Goal: Task Accomplishment & Management: Manage account settings

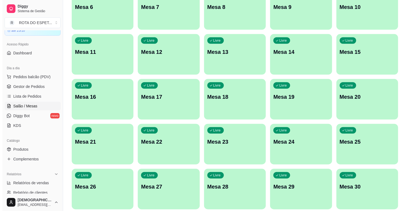
scroll to position [120, 0]
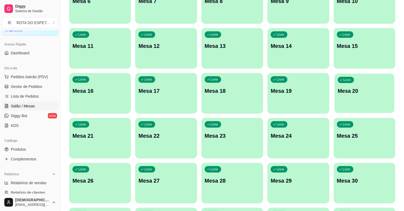
click at [356, 93] on p "Mesa 20" at bounding box center [365, 90] width 54 height 7
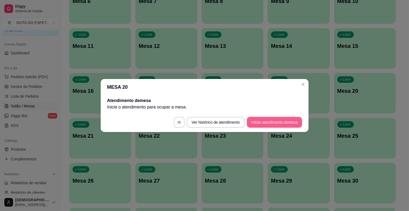
click at [286, 123] on button "Iniciar atendimento de mesa" at bounding box center [274, 122] width 55 height 11
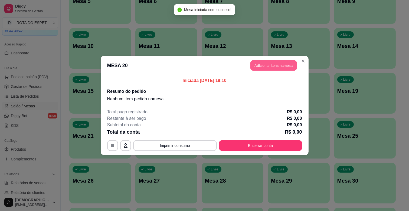
click at [274, 64] on button "Adicionar itens na mesa" at bounding box center [273, 65] width 47 height 11
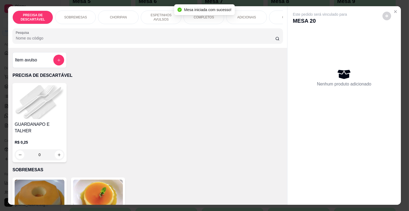
click at [196, 20] on div "COMPLETOS" at bounding box center [203, 18] width 41 height 14
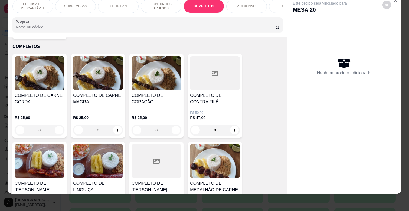
scroll to position [773, 0]
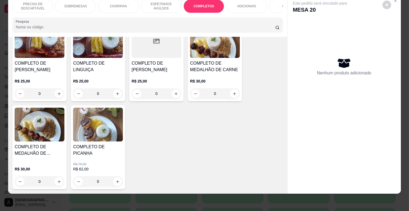
click at [211, 78] on p "R$ 30,00" at bounding box center [215, 80] width 50 height 5
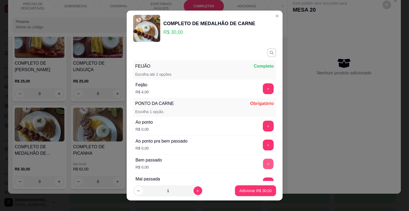
click at [263, 160] on button "+" at bounding box center [268, 164] width 11 height 11
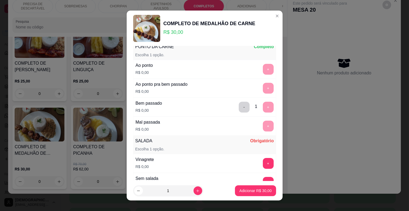
scroll to position [60, 0]
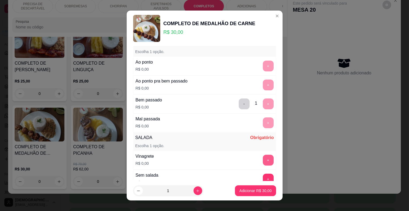
click at [263, 163] on button "+" at bounding box center [268, 160] width 11 height 11
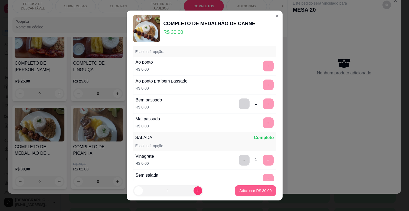
click at [257, 187] on button "Adicionar R$ 30,00" at bounding box center [255, 190] width 41 height 11
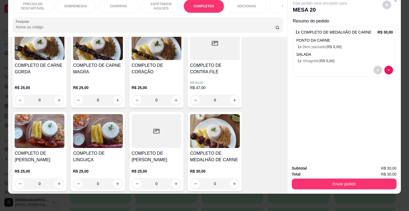
scroll to position [653, 0]
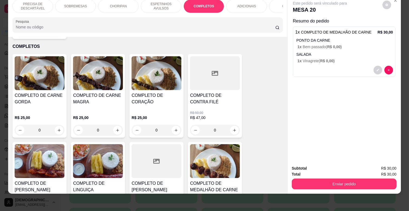
click at [115, 93] on h4 "COMPLETO DE CARNE MAGRA" at bounding box center [98, 98] width 50 height 13
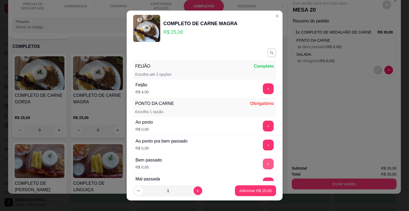
click at [263, 159] on button "+" at bounding box center [268, 164] width 11 height 11
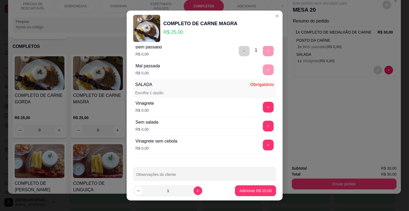
scroll to position [120, 0]
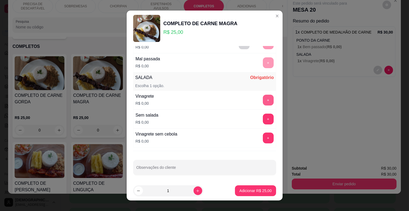
click at [263, 101] on button "+" at bounding box center [268, 100] width 11 height 11
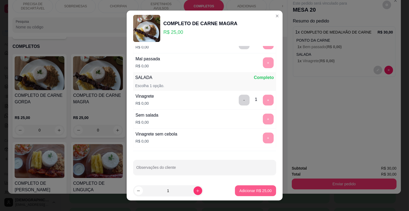
click at [255, 190] on p "Adicionar R$ 25,00" at bounding box center [255, 190] width 32 height 5
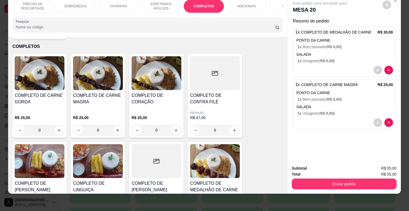
click at [164, 5] on p "ESPETINHOS AVULSOS" at bounding box center [160, 6] width 31 height 9
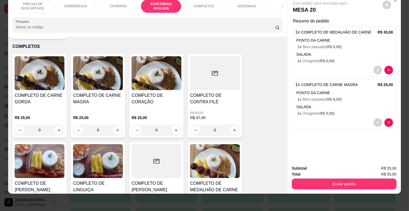
scroll to position [299, 0]
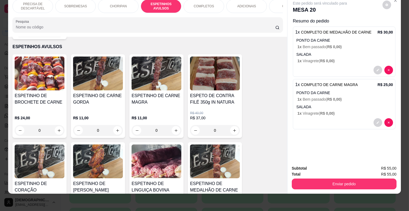
click at [163, 153] on img at bounding box center [157, 162] width 50 height 34
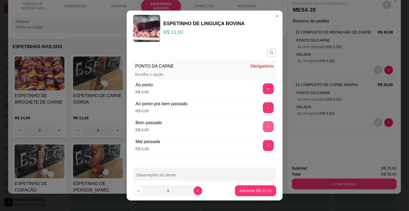
click at [263, 123] on button "+" at bounding box center [268, 126] width 11 height 11
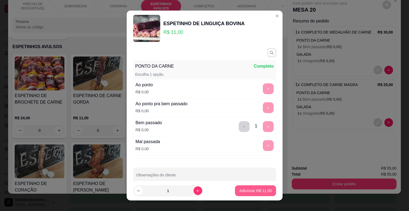
click at [248, 191] on p "Adicionar R$ 11,00" at bounding box center [255, 190] width 32 height 5
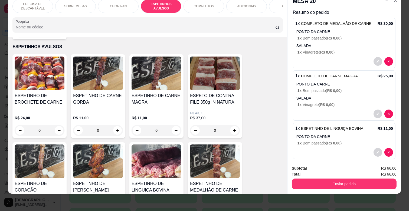
scroll to position [14, 0]
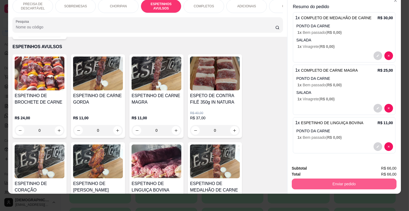
click at [349, 181] on button "Enviar pedido" at bounding box center [344, 184] width 105 height 11
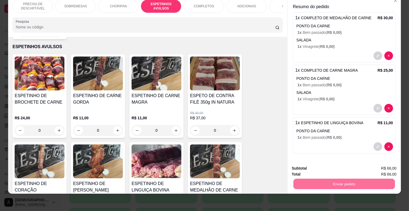
click at [391, 163] on button "Enviar pedido" at bounding box center [382, 166] width 31 height 10
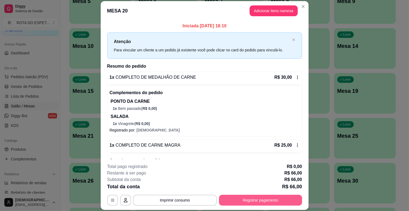
click at [294, 202] on button "Registrar pagamento" at bounding box center [260, 200] width 83 height 11
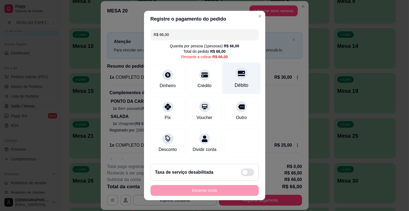
click at [234, 80] on div "Débito" at bounding box center [241, 79] width 38 height 32
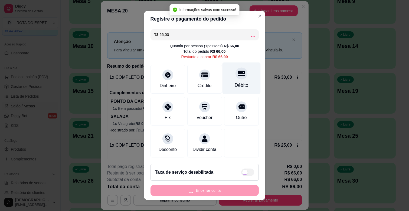
type input "R$ 0,00"
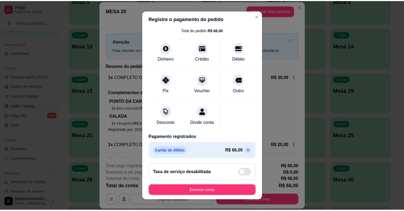
scroll to position [29, 0]
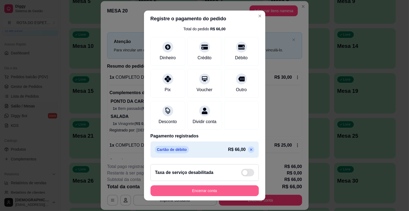
click at [223, 190] on button "Encerrar conta" at bounding box center [204, 190] width 108 height 11
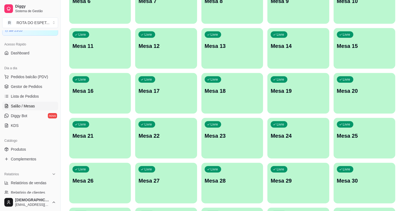
click at [32, 84] on span "Gestor de Pedidos" at bounding box center [26, 86] width 31 height 5
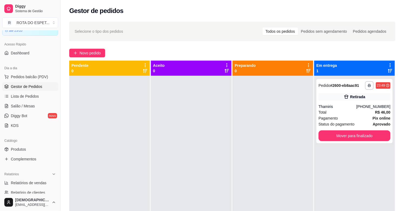
click at [190, 176] on div at bounding box center [191, 181] width 81 height 211
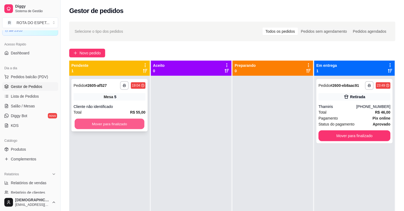
click at [119, 127] on button "Mover para finalizado" at bounding box center [110, 124] width 70 height 11
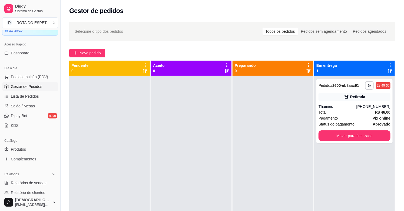
click at [168, 139] on div at bounding box center [191, 181] width 81 height 211
click at [174, 186] on div at bounding box center [191, 181] width 81 height 211
click at [167, 153] on div at bounding box center [191, 181] width 81 height 211
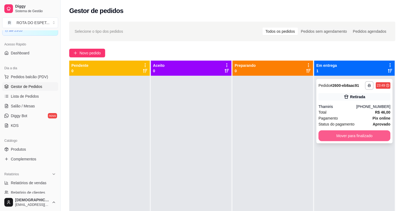
click at [350, 133] on button "Mover para finalizado" at bounding box center [355, 135] width 72 height 11
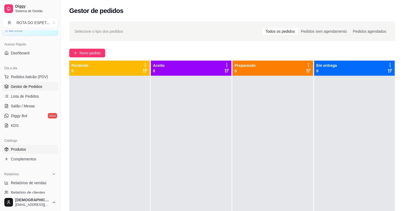
click at [28, 149] on link "Produtos" at bounding box center [30, 149] width 56 height 9
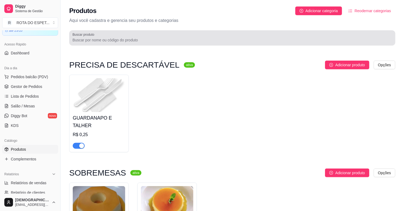
click at [180, 41] on input "Buscar produto" at bounding box center [233, 39] width 320 height 5
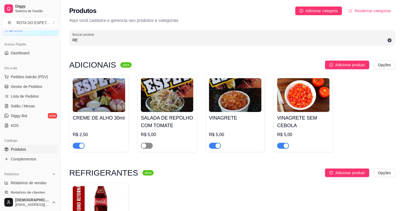
type input "RE"
click at [148, 145] on span "button" at bounding box center [147, 146] width 12 height 6
click at [31, 153] on link "Produtos" at bounding box center [30, 149] width 56 height 9
click at [34, 158] on span "Complementos" at bounding box center [23, 158] width 25 height 5
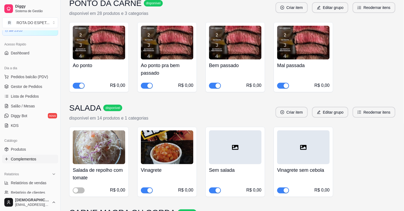
scroll to position [90, 0]
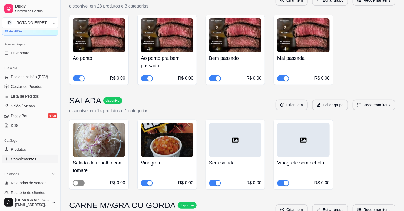
click at [82, 182] on span "button" at bounding box center [79, 183] width 12 height 6
click at [32, 86] on span "Gestor de Pedidos" at bounding box center [26, 86] width 31 height 5
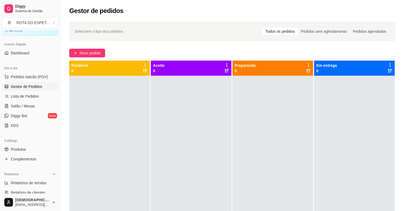
click at [182, 161] on div at bounding box center [191, 181] width 81 height 211
click at [30, 107] on span "Salão / Mesas" at bounding box center [23, 105] width 24 height 5
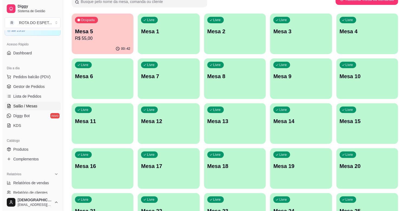
scroll to position [60, 0]
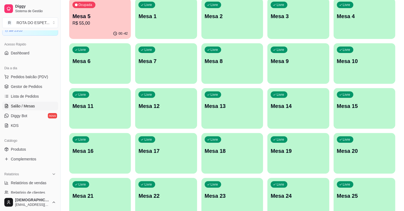
click at [375, 115] on div "Livre Mesa 15" at bounding box center [365, 105] width 62 height 34
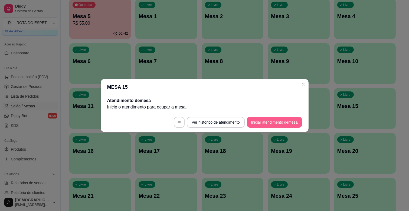
click at [270, 124] on button "Iniciar atendimento de mesa" at bounding box center [274, 122] width 55 height 11
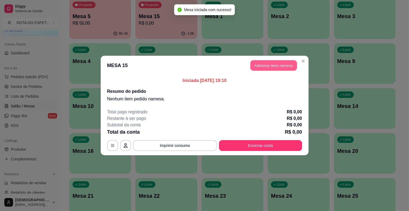
click at [277, 67] on button "Adicionar itens na mesa" at bounding box center [273, 65] width 47 height 11
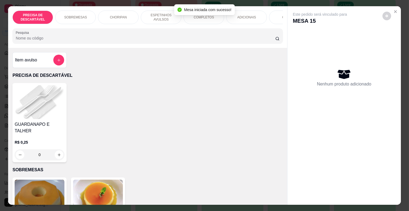
scroll to position [0, 237]
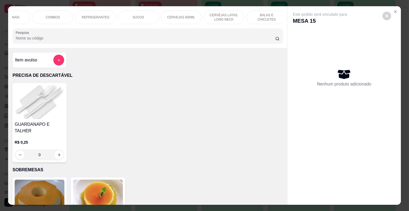
click at [97, 11] on div "REFRIGERANTES" at bounding box center [95, 18] width 41 height 14
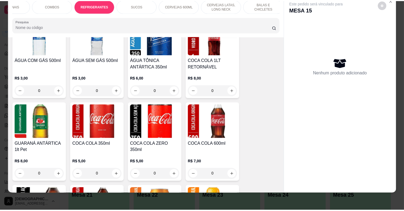
scroll to position [1329, 0]
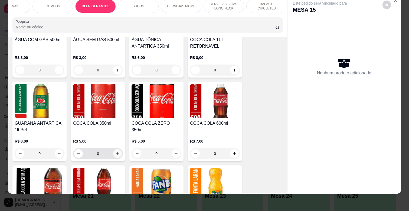
click at [116, 152] on icon "increase-product-quantity" at bounding box center [118, 154] width 4 height 4
type input "2"
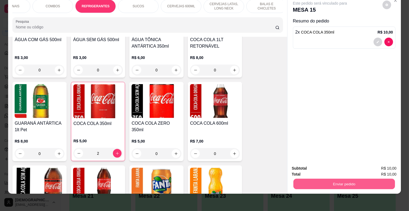
click at [335, 179] on button "Enviar pedido" at bounding box center [343, 184] width 101 height 11
click at [388, 163] on button "Enviar pedido" at bounding box center [382, 166] width 31 height 10
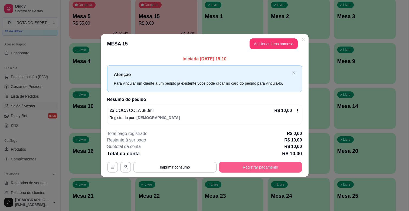
click at [281, 165] on button "Registrar pagamento" at bounding box center [260, 167] width 83 height 11
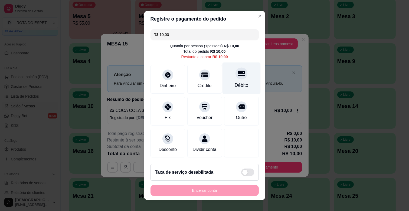
click at [237, 80] on div "Débito" at bounding box center [241, 79] width 38 height 32
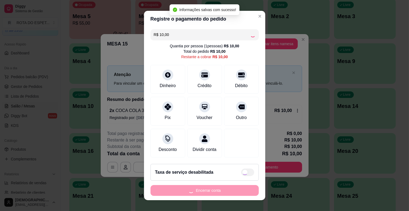
type input "R$ 0,00"
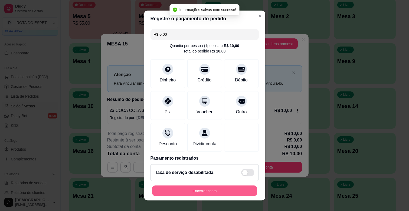
click at [222, 191] on button "Encerrar conta" at bounding box center [204, 191] width 105 height 11
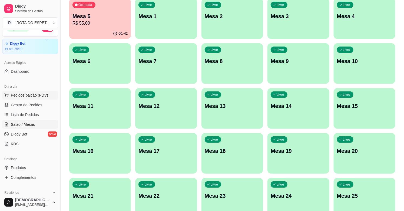
scroll to position [0, 0]
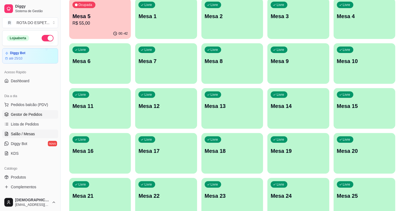
click at [23, 113] on span "Gestor de Pedidos" at bounding box center [26, 114] width 31 height 5
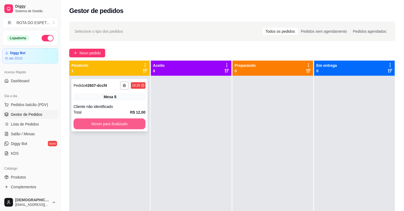
click at [128, 121] on button "Mover para finalizado" at bounding box center [110, 124] width 72 height 11
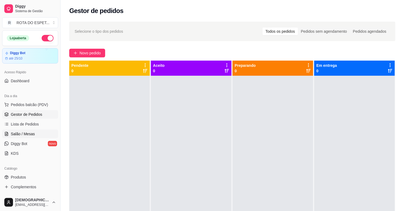
click at [25, 131] on span "Salão / Mesas" at bounding box center [23, 133] width 24 height 5
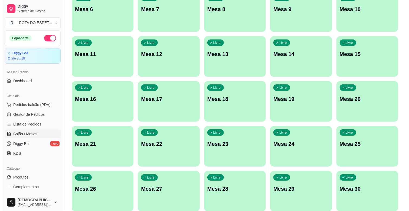
scroll to position [120, 0]
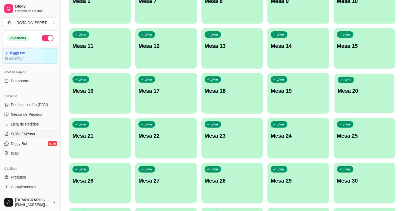
click at [341, 78] on div "Livre" at bounding box center [346, 80] width 16 height 6
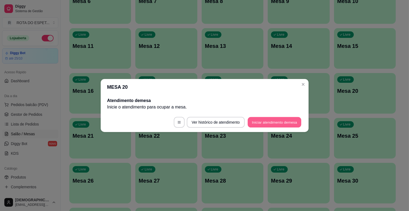
click at [274, 119] on button "Iniciar atendimento de mesa" at bounding box center [275, 122] width 54 height 11
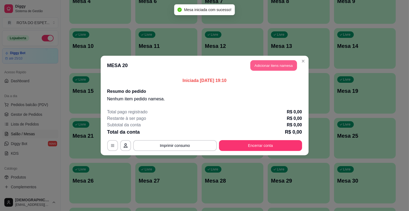
click at [273, 70] on button "Adicionar itens na mesa" at bounding box center [273, 65] width 47 height 11
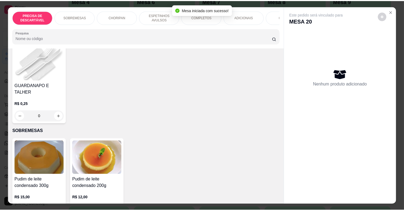
scroll to position [90, 0]
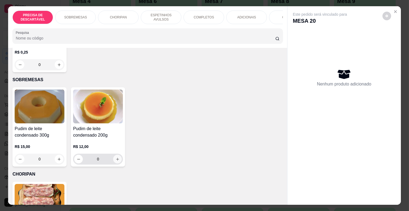
click at [116, 157] on icon "increase-product-quantity" at bounding box center [118, 159] width 4 height 4
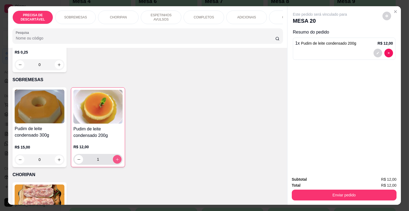
click at [115, 158] on icon "increase-product-quantity" at bounding box center [117, 160] width 4 height 4
type input "2"
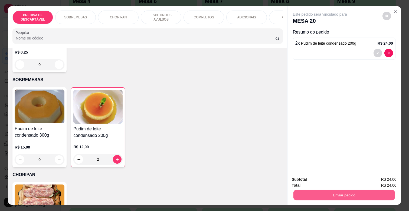
click at [350, 190] on button "Enviar pedido" at bounding box center [343, 195] width 101 height 11
click at [376, 179] on button "Enviar pedido" at bounding box center [382, 180] width 30 height 10
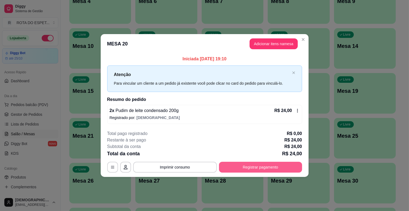
click at [221, 167] on button "Registrar pagamento" at bounding box center [260, 167] width 83 height 11
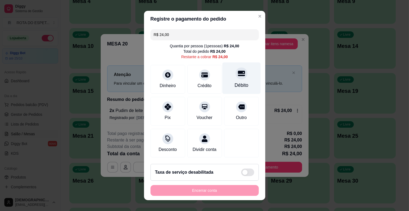
click at [237, 81] on div "Débito" at bounding box center [241, 79] width 38 height 32
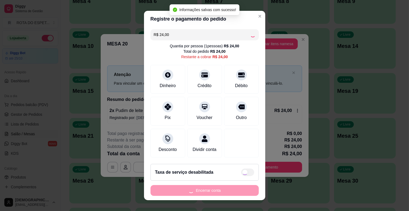
type input "R$ 0,00"
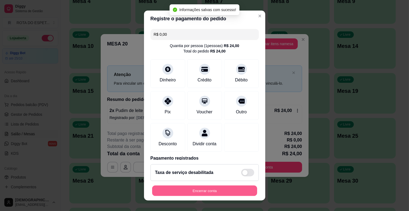
click at [208, 187] on button "Encerrar conta" at bounding box center [204, 191] width 105 height 11
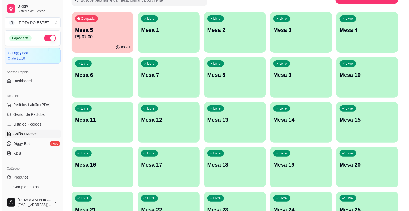
scroll to position [0, 0]
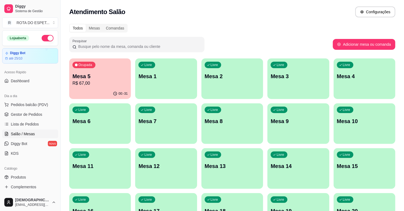
click at [99, 86] on p "R$ 67,00" at bounding box center [100, 83] width 55 height 6
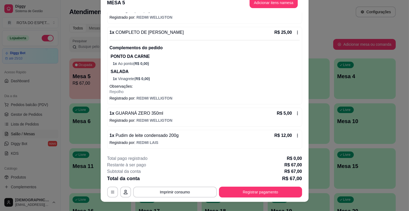
scroll to position [16, 0]
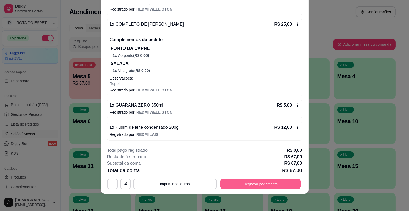
click at [290, 187] on button "Registrar pagamento" at bounding box center [260, 184] width 81 height 11
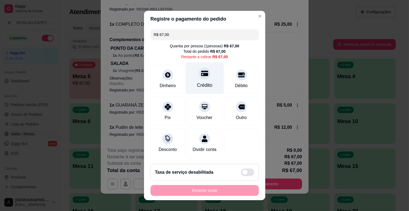
click at [202, 73] on div at bounding box center [205, 73] width 12 height 12
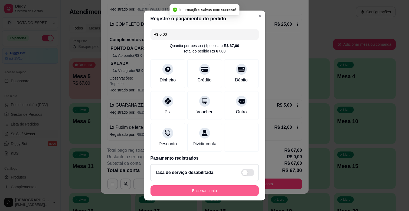
type input "R$ 0,00"
click at [201, 188] on button "Encerrar conta" at bounding box center [204, 191] width 105 height 11
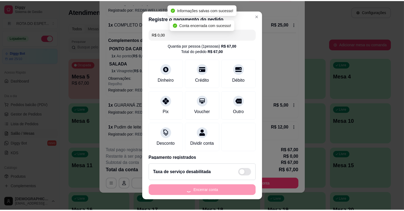
scroll to position [0, 0]
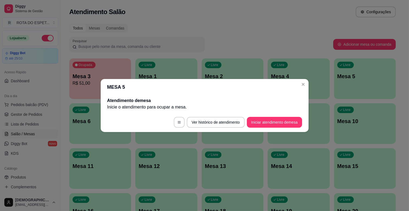
click at [298, 82] on header "MESA 5" at bounding box center [205, 87] width 208 height 16
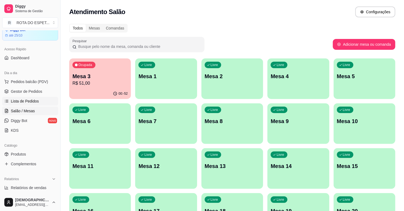
scroll to position [60, 0]
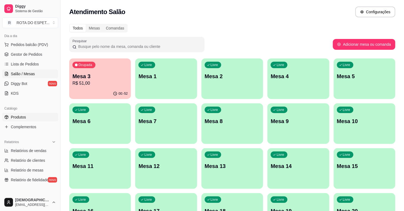
click at [28, 119] on link "Produtos" at bounding box center [30, 117] width 56 height 9
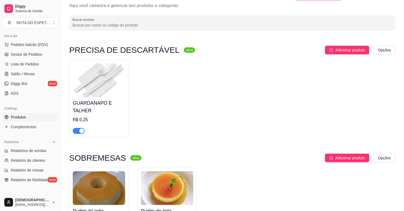
scroll to position [150, 0]
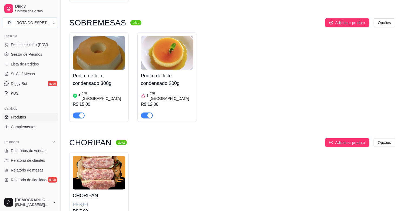
click at [161, 83] on h4 "Pudim de leite condensado 200g" at bounding box center [167, 79] width 53 height 15
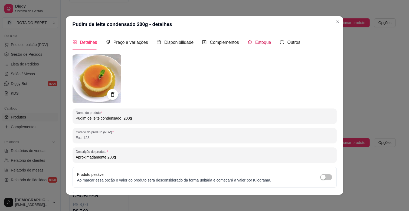
click at [263, 40] on span "Estoque" at bounding box center [263, 42] width 16 height 5
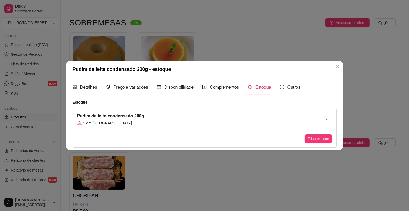
drag, startPoint x: 315, startPoint y: 133, endPoint x: 315, endPoint y: 136, distance: 3.0
click at [315, 136] on div "Editar estoque" at bounding box center [317, 128] width 27 height 30
click at [315, 136] on button "Editar estoque" at bounding box center [317, 139] width 27 height 9
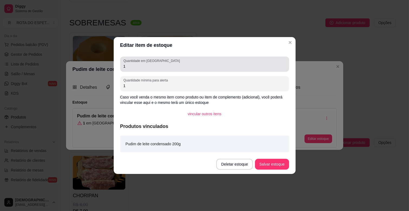
click at [154, 66] on input "1" at bounding box center [204, 66] width 162 height 5
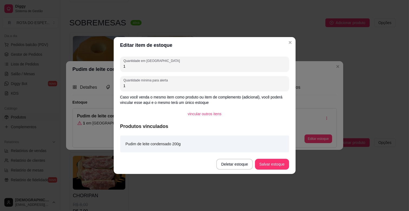
click at [154, 66] on input "1" at bounding box center [204, 66] width 162 height 5
type input "4"
click at [274, 156] on footer "Deletar estoque Salvar estoque" at bounding box center [205, 164] width 182 height 19
click at [274, 162] on button "Salvar estoque" at bounding box center [272, 164] width 34 height 11
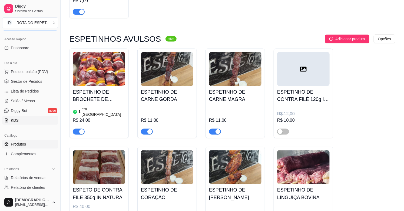
scroll to position [0, 0]
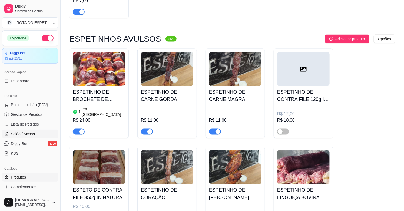
click at [20, 133] on span "Salão / Mesas" at bounding box center [23, 133] width 24 height 5
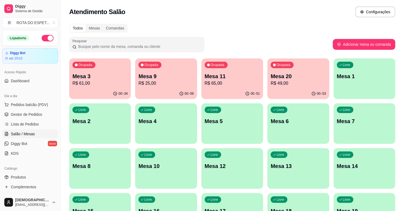
click at [213, 80] on p "R$ 65,00" at bounding box center [232, 83] width 55 height 6
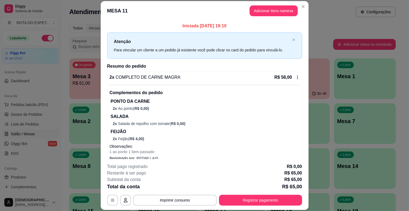
click at [306, 57] on div "Iniciada [DATE] 19:10 Atenção Para vincular um cliente a um pedido já existente…" at bounding box center [205, 90] width 208 height 139
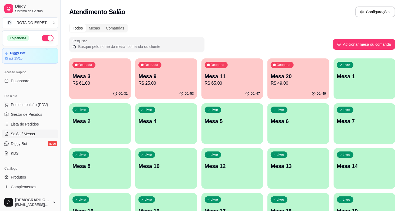
click at [317, 82] on p "R$ 49,00" at bounding box center [298, 83] width 55 height 6
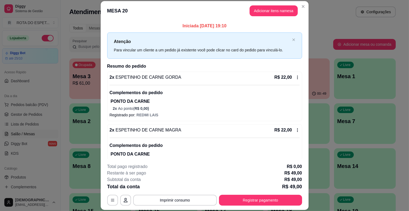
click at [280, 2] on header "MESA 20 Adicionar itens na mesa" at bounding box center [205, 10] width 208 height 19
click at [280, 7] on button "Adicionar itens na mesa" at bounding box center [274, 10] width 48 height 11
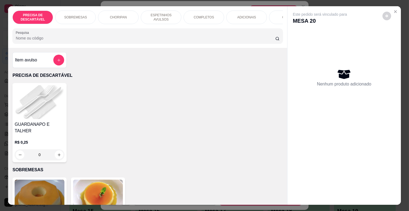
click at [161, 15] on p "ESPETINHOS AVULSOS" at bounding box center [160, 17] width 31 height 9
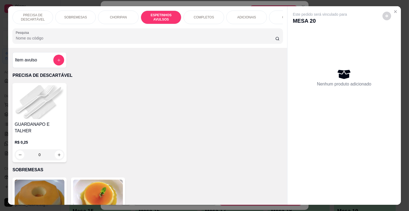
scroll to position [13, 0]
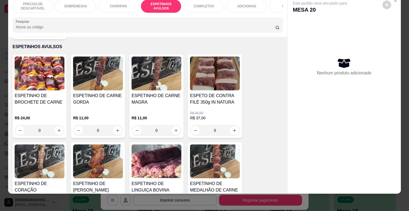
click at [75, 98] on h4 "ESPETINHO DE CARNE GORDA" at bounding box center [98, 99] width 50 height 13
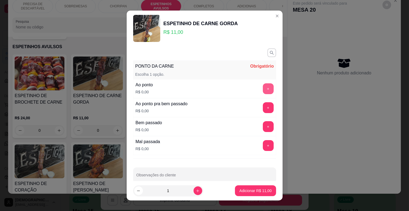
click at [263, 91] on button "+" at bounding box center [268, 88] width 11 height 11
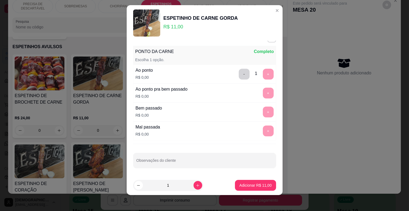
scroll to position [7, 0]
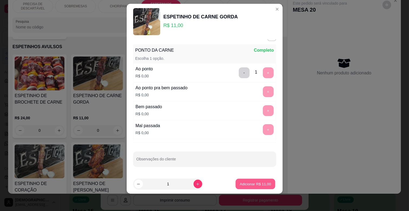
click at [252, 181] on p "Adicionar R$ 11,00" at bounding box center [255, 183] width 31 height 5
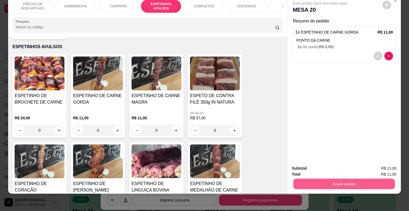
click at [307, 179] on button "Enviar pedido" at bounding box center [343, 184] width 101 height 11
click at [382, 169] on button "Enviar pedido" at bounding box center [382, 166] width 31 height 10
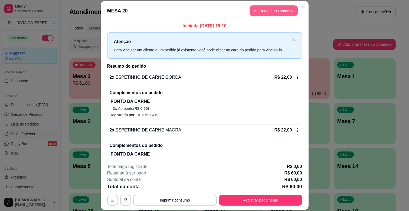
click at [273, 6] on button "Adicionar itens na mesa" at bounding box center [274, 10] width 48 height 11
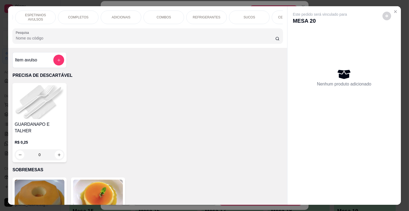
scroll to position [0, 240]
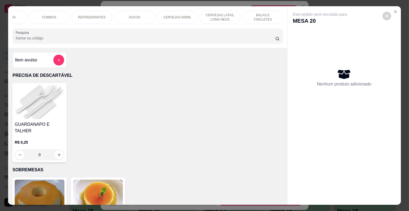
click at [210, 13] on p "CERVEJAS LATAS, LONG NECK" at bounding box center [219, 17] width 31 height 9
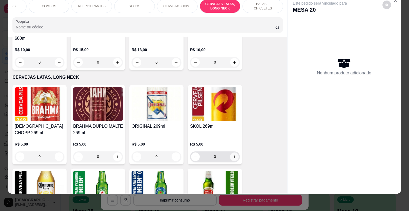
click at [234, 155] on icon "increase-product-quantity" at bounding box center [234, 157] width 4 height 4
type input "1"
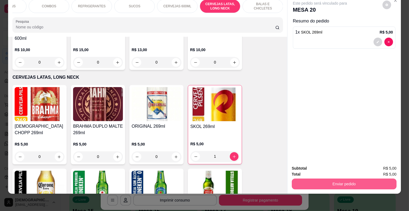
click at [318, 179] on button "Enviar pedido" at bounding box center [344, 184] width 105 height 11
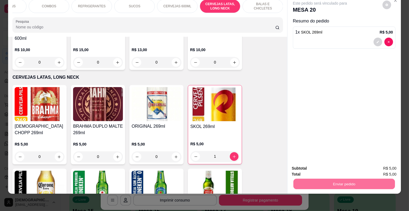
click at [393, 167] on button "Enviar pedido" at bounding box center [382, 166] width 31 height 10
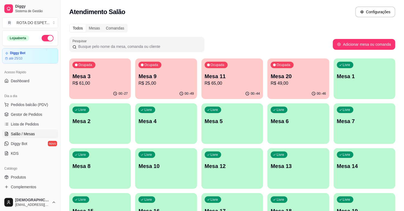
click at [167, 87] on div "Ocupada Mesa 9 R$ 25,00" at bounding box center [166, 73] width 62 height 30
click at [166, 79] on p "Mesa 9" at bounding box center [166, 76] width 54 height 7
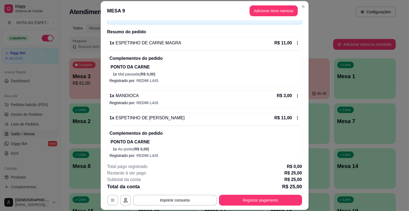
scroll to position [39, 0]
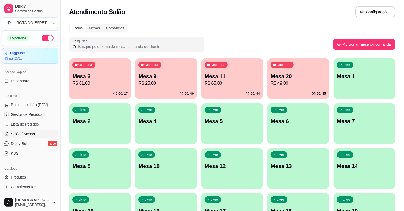
click at [288, 83] on p "R$ 49,00" at bounding box center [298, 83] width 55 height 6
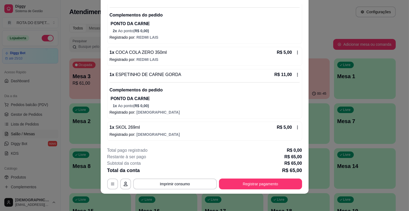
scroll to position [0, 0]
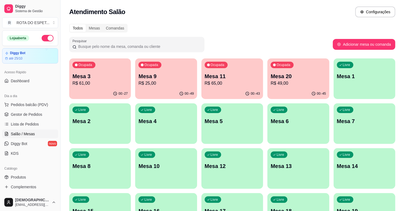
click at [121, 73] on p "Mesa 3" at bounding box center [100, 77] width 55 height 8
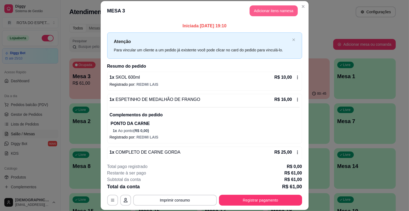
click at [256, 6] on button "Adicionar itens na mesa" at bounding box center [274, 10] width 48 height 11
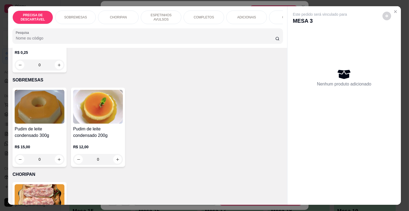
scroll to position [90, 0]
click at [116, 158] on icon "increase-product-quantity" at bounding box center [117, 159] width 3 height 3
type input "1"
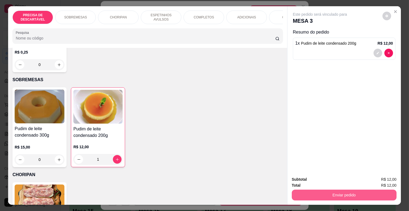
click at [332, 197] on button "Enviar pedido" at bounding box center [344, 195] width 105 height 11
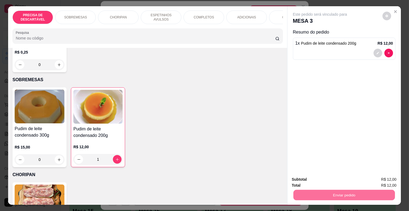
click at [388, 181] on button "Enviar pedido" at bounding box center [382, 179] width 31 height 10
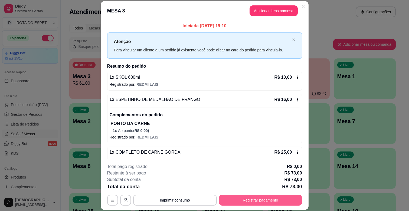
click at [278, 196] on button "Registrar pagamento" at bounding box center [260, 200] width 83 height 11
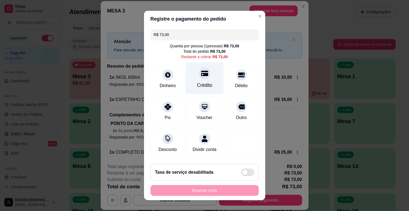
click at [211, 74] on div "Crédito" at bounding box center [204, 79] width 38 height 32
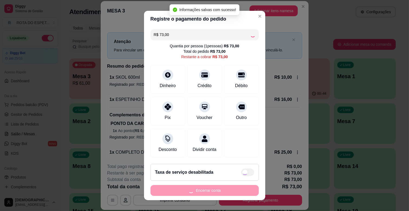
type input "R$ 0,00"
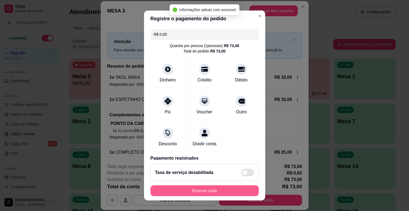
click at [223, 189] on button "Encerrar conta" at bounding box center [204, 190] width 108 height 11
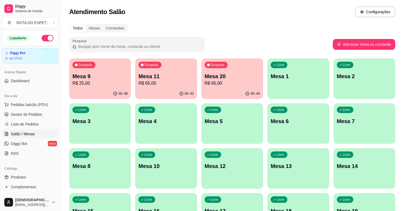
click at [174, 73] on p "Mesa 11" at bounding box center [166, 77] width 55 height 8
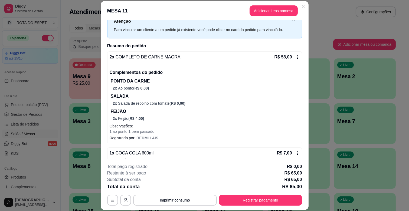
scroll to position [30, 0]
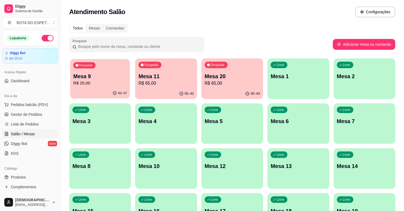
click at [83, 80] on div "Mesa 9 R$ 25,00" at bounding box center [100, 80] width 54 height 14
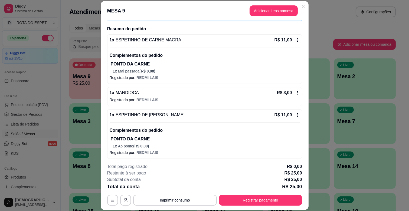
scroll to position [39, 0]
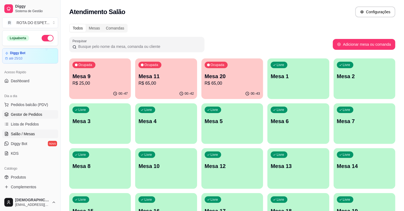
click at [32, 114] on span "Gestor de Pedidos" at bounding box center [26, 114] width 31 height 5
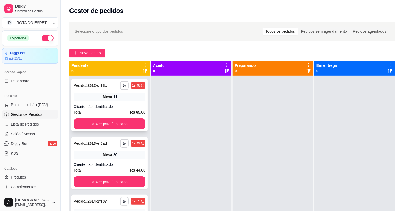
click at [127, 119] on button "Mover para finalizado" at bounding box center [110, 124] width 72 height 11
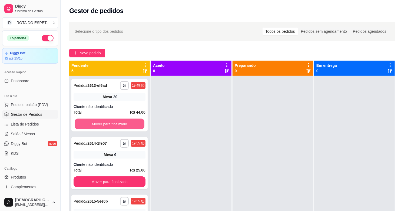
click at [120, 123] on button "Mover para finalizado" at bounding box center [110, 124] width 70 height 11
click at [120, 123] on button "Mover para finalizado" at bounding box center [110, 124] width 72 height 11
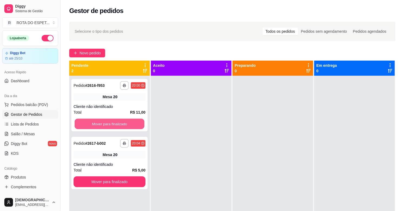
click at [120, 123] on button "Mover para finalizado" at bounding box center [110, 124] width 70 height 11
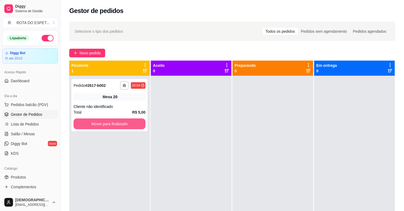
click at [120, 123] on button "Mover para finalizado" at bounding box center [110, 124] width 72 height 11
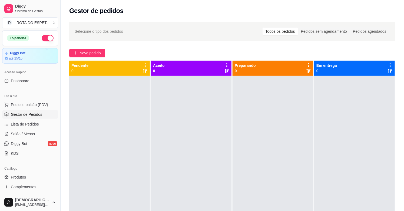
click at [179, 171] on div at bounding box center [191, 181] width 81 height 211
click at [200, 152] on div at bounding box center [191, 181] width 81 height 211
click at [167, 168] on div at bounding box center [191, 181] width 81 height 211
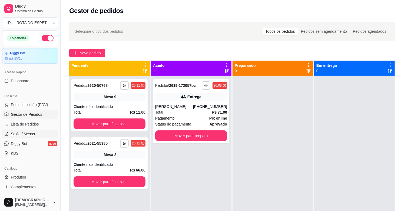
click at [34, 135] on link "Salão / Mesas" at bounding box center [30, 134] width 56 height 9
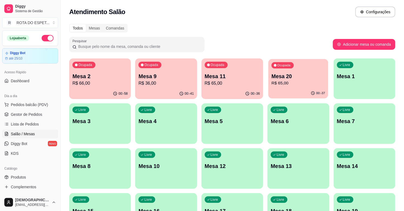
click at [276, 84] on p "R$ 65,00" at bounding box center [299, 83] width 54 height 6
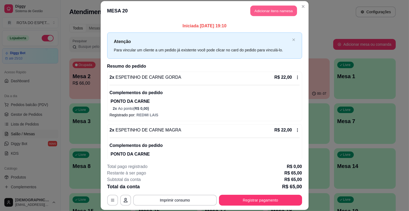
click at [267, 15] on button "Adicionar itens na mesa" at bounding box center [273, 11] width 47 height 11
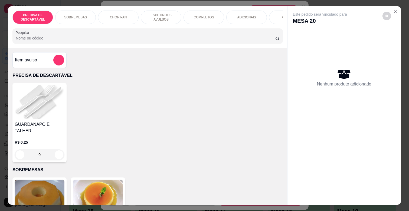
click at [157, 15] on p "ESPETINHOS AVULSOS" at bounding box center [160, 17] width 31 height 9
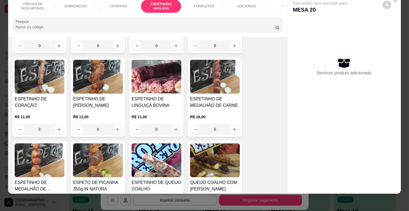
scroll to position [389, 0]
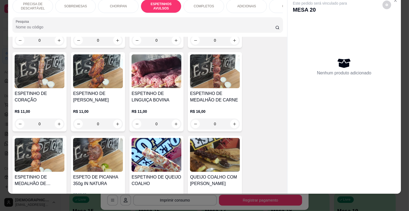
click at [103, 109] on p "R$ 11,00" at bounding box center [98, 111] width 50 height 5
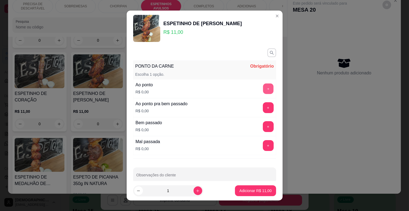
click at [263, 88] on button "+" at bounding box center [268, 89] width 11 height 11
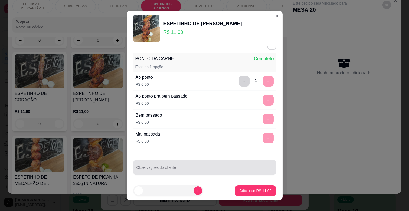
scroll to position [9, 0]
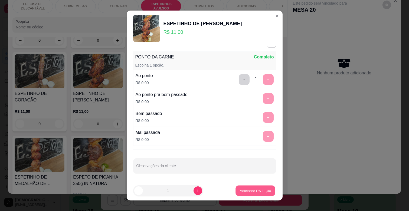
click at [248, 195] on button "Adicionar R$ 11,00" at bounding box center [256, 191] width 40 height 11
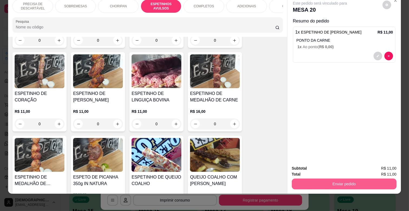
click at [299, 181] on button "Enviar pedido" at bounding box center [344, 184] width 105 height 11
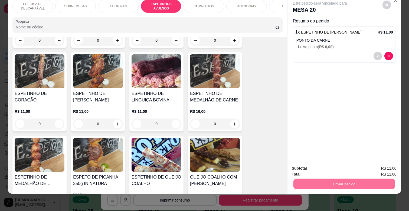
click at [383, 164] on button "Enviar pedido" at bounding box center [382, 166] width 30 height 10
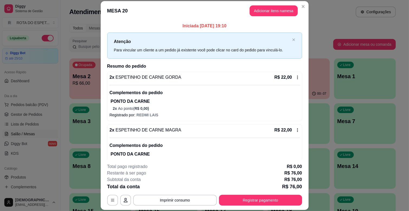
click at [264, 46] on div "Atenção Para vincular um cliente a um pedido já existente você pode clicar no c…" at bounding box center [202, 45] width 176 height 15
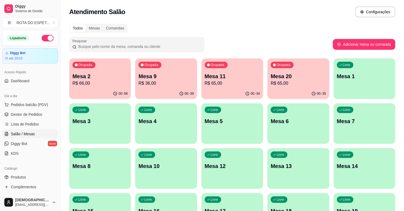
click at [251, 82] on p "R$ 65,00" at bounding box center [232, 83] width 55 height 6
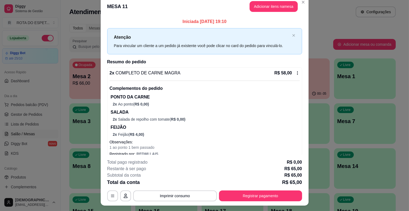
scroll to position [0, 0]
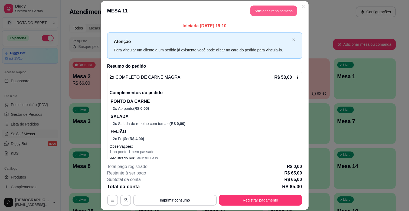
click at [278, 12] on button "Adicionar itens na mesa" at bounding box center [273, 11] width 47 height 11
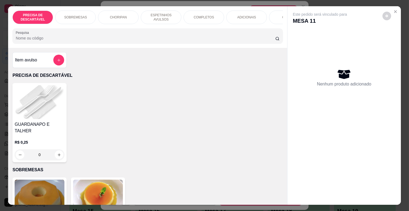
scroll to position [0, 240]
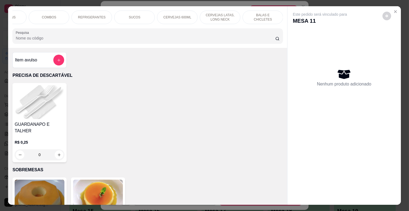
click at [260, 19] on div "BALAS E CHICLETES" at bounding box center [262, 18] width 41 height 14
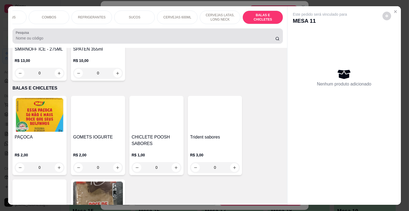
scroll to position [13, 0]
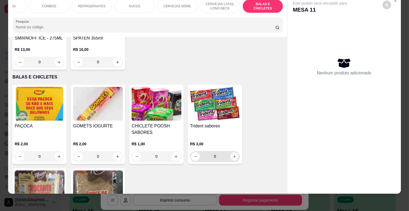
click at [233, 155] on icon "increase-product-quantity" at bounding box center [234, 157] width 4 height 4
type input "1"
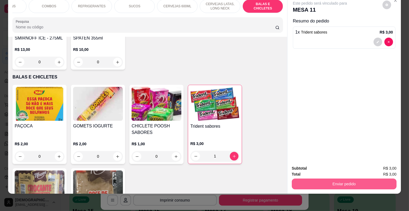
click at [317, 179] on button "Enviar pedido" at bounding box center [344, 184] width 105 height 11
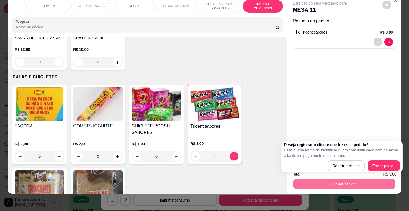
drag, startPoint x: 402, startPoint y: 159, endPoint x: 395, endPoint y: 165, distance: 9.2
click at [395, 165] on div "Deseja registrar o cliente que fez esse pedido? Essa é uma forma de identificar…" at bounding box center [341, 156] width 121 height 31
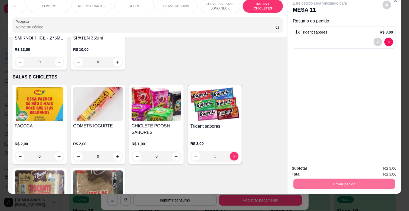
click at [395, 165] on button "Enviar pedido" at bounding box center [382, 166] width 31 height 10
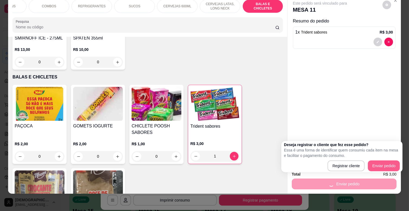
click at [395, 165] on div "Subtotal R$ 3,00 Total R$ 3,00 Enviar pedido" at bounding box center [343, 177] width 113 height 33
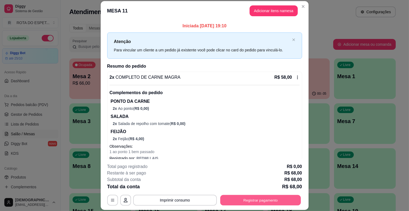
click at [279, 199] on button "Registrar pagamento" at bounding box center [260, 200] width 81 height 11
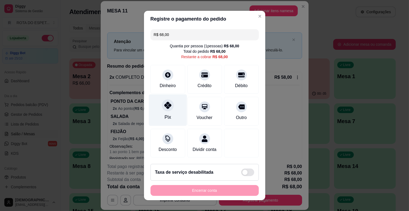
click at [165, 114] on div "Pix" at bounding box center [167, 117] width 6 height 7
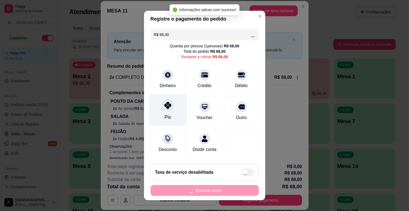
type input "R$ 0,00"
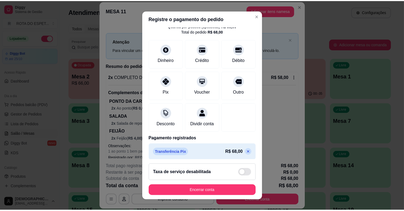
scroll to position [29, 0]
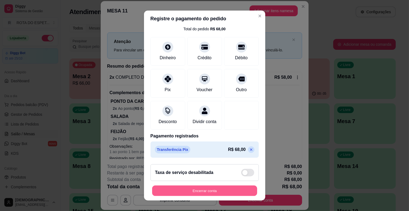
click at [236, 192] on button "Encerrar conta" at bounding box center [204, 191] width 105 height 11
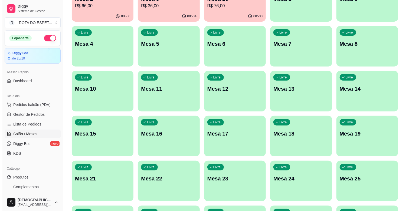
scroll to position [90, 0]
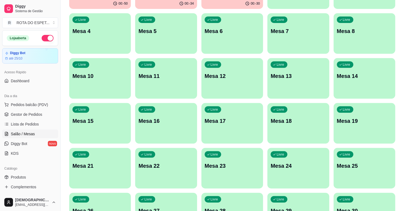
click at [114, 171] on div "Livre Mesa 21" at bounding box center [100, 165] width 62 height 34
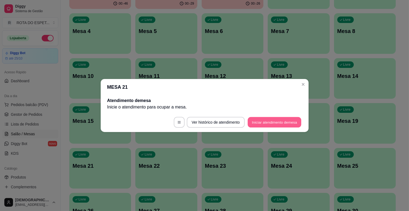
click at [273, 125] on button "Iniciar atendimento de mesa" at bounding box center [275, 122] width 54 height 11
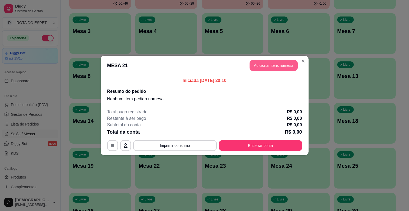
click at [290, 67] on button "Adicionar itens na mesa" at bounding box center [274, 65] width 48 height 11
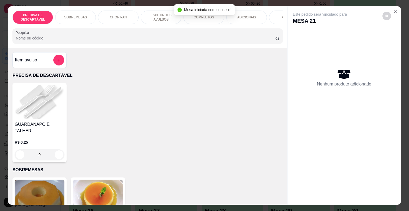
click at [177, 18] on div "ESPETINHOS AVULSOS" at bounding box center [161, 18] width 41 height 14
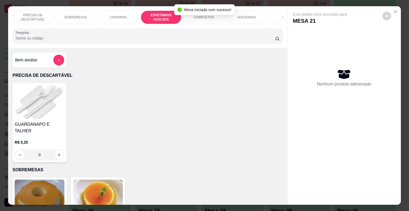
scroll to position [13, 0]
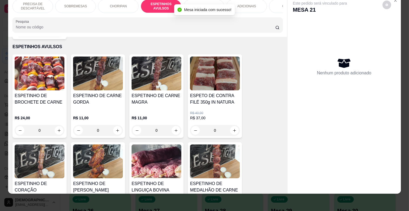
click at [160, 93] on h4 "ESPETINHO DE CARNE MAGRA" at bounding box center [157, 99] width 50 height 13
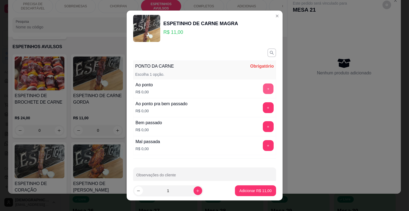
click at [263, 86] on button "+" at bounding box center [268, 89] width 11 height 11
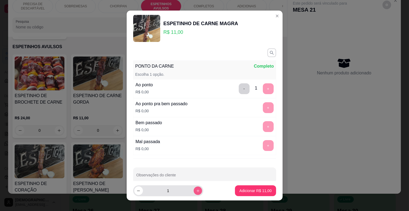
click at [196, 192] on icon "increase-product-quantity" at bounding box center [198, 191] width 4 height 4
type input "2"
click at [242, 190] on p "Adicionar R$ 22,00" at bounding box center [255, 190] width 32 height 5
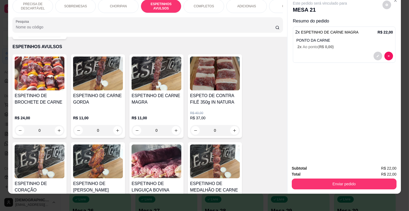
click at [234, 3] on div "ADICIONAIS" at bounding box center [246, 6] width 41 height 14
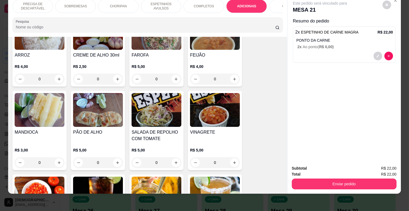
scroll to position [979, 0]
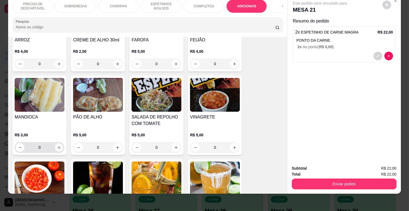
click at [57, 146] on icon "increase-product-quantity" at bounding box center [59, 148] width 4 height 4
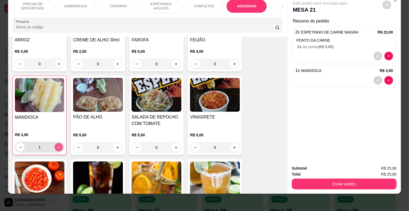
click at [57, 146] on icon "increase-product-quantity" at bounding box center [58, 147] width 3 height 3
type input "2"
click at [164, 5] on p "ESPETINHOS AVULSOS" at bounding box center [160, 6] width 31 height 9
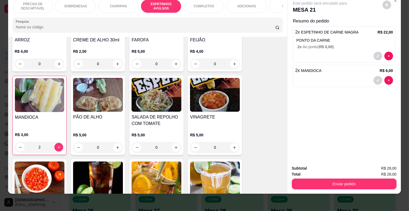
scroll to position [299, 0]
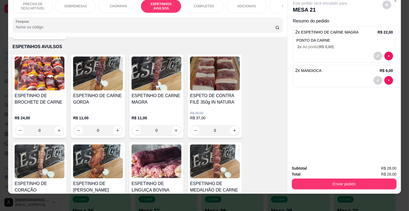
click at [171, 95] on h4 "ESPETINHO DE CARNE MAGRA" at bounding box center [157, 99] width 50 height 13
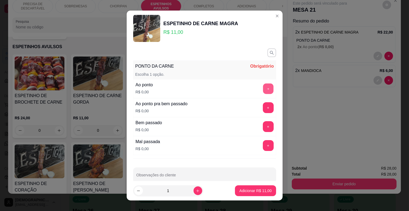
click at [263, 89] on button "+" at bounding box center [268, 89] width 11 height 11
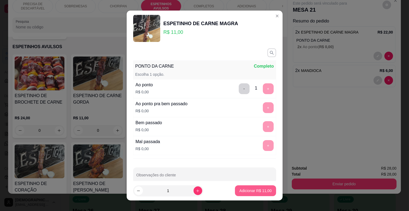
click at [257, 191] on p "Adicionar R$ 11,00" at bounding box center [255, 190] width 32 height 5
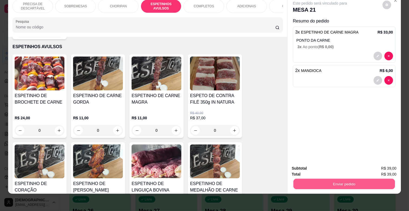
click at [362, 180] on button "Enviar pedido" at bounding box center [343, 184] width 101 height 11
click at [383, 164] on button "Enviar pedido" at bounding box center [382, 166] width 30 height 10
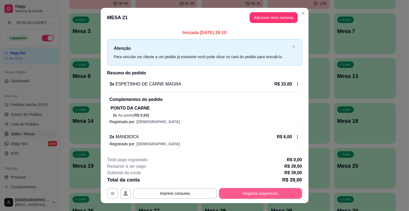
click at [262, 191] on button "Registrar pagamento" at bounding box center [260, 193] width 83 height 11
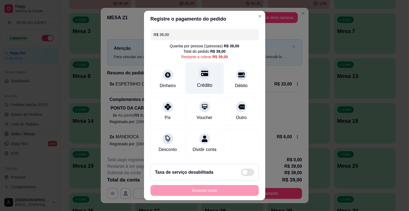
click at [204, 83] on div "Crédito" at bounding box center [204, 85] width 15 height 7
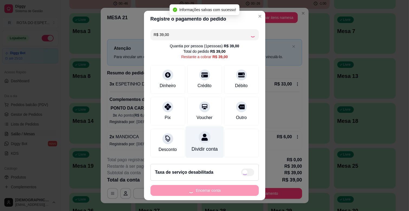
type input "R$ 0,00"
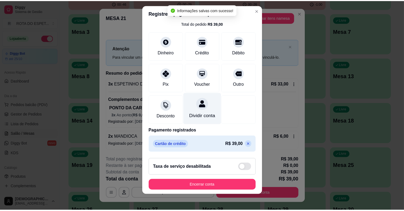
scroll to position [7, 0]
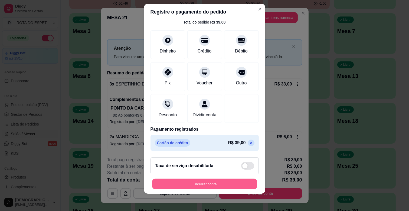
click at [223, 180] on button "Encerrar conta" at bounding box center [204, 184] width 105 height 11
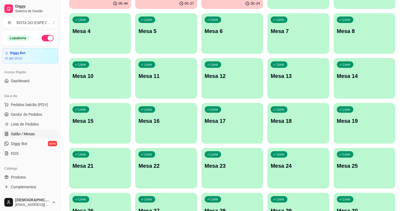
click at [34, 112] on span "Gestor de Pedidos" at bounding box center [26, 114] width 31 height 5
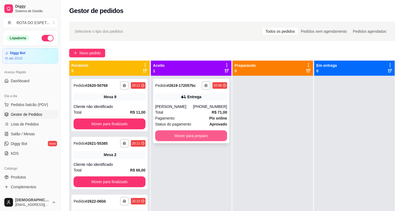
click at [187, 135] on button "Mover para preparo" at bounding box center [191, 135] width 72 height 11
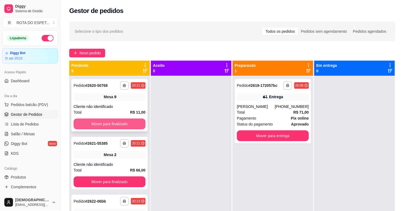
click at [105, 128] on button "Mover para finalizado" at bounding box center [110, 124] width 72 height 11
click at [105, 125] on button "Mover para finalizado" at bounding box center [110, 124] width 70 height 11
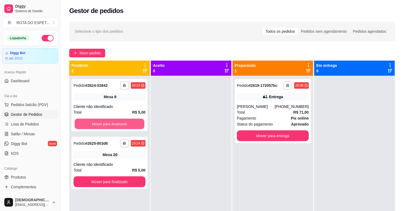
click at [105, 125] on button "Mover para finalizado" at bounding box center [110, 124] width 70 height 11
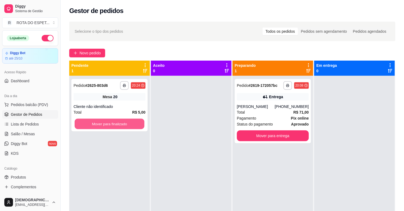
click at [105, 125] on button "Mover para finalizado" at bounding box center [110, 124] width 70 height 11
click at [127, 125] on button "Mover para finalizado" at bounding box center [110, 124] width 70 height 11
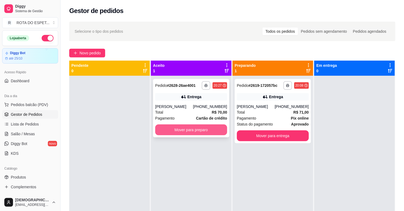
click at [181, 129] on button "Mover para preparo" at bounding box center [191, 129] width 72 height 11
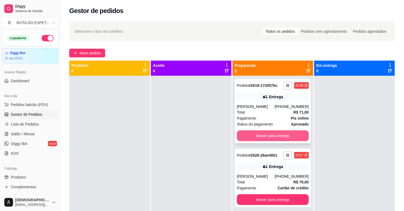
click at [262, 136] on button "Mover para entrega" at bounding box center [273, 135] width 72 height 11
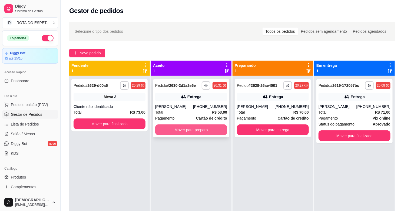
click at [201, 131] on button "Mover para preparo" at bounding box center [191, 129] width 72 height 11
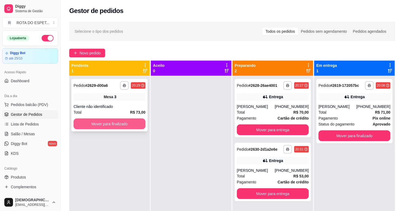
click at [105, 126] on button "Mover para finalizado" at bounding box center [110, 124] width 72 height 11
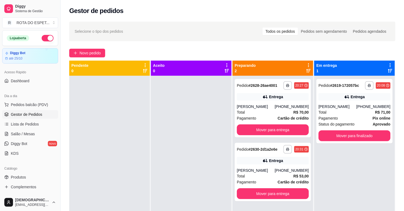
click at [185, 159] on div at bounding box center [191, 181] width 81 height 211
click at [200, 143] on div at bounding box center [191, 181] width 81 height 211
click at [365, 171] on div "**********" at bounding box center [354, 181] width 81 height 211
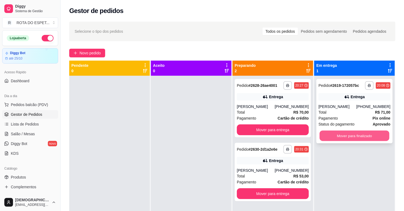
click at [347, 133] on button "Mover para finalizado" at bounding box center [355, 136] width 70 height 11
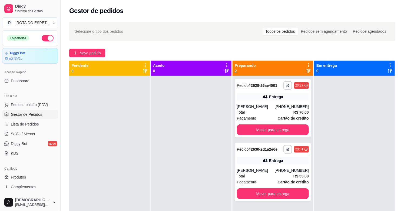
click at [182, 156] on div at bounding box center [191, 181] width 81 height 211
click at [12, 136] on span "Salão / Mesas" at bounding box center [23, 133] width 24 height 5
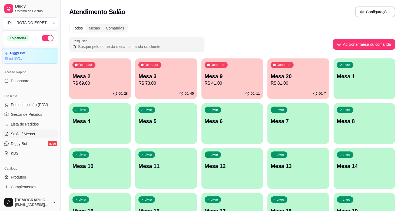
click at [303, 76] on p "Mesa 20" at bounding box center [298, 77] width 55 height 8
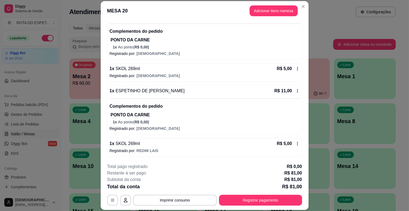
scroll to position [16, 0]
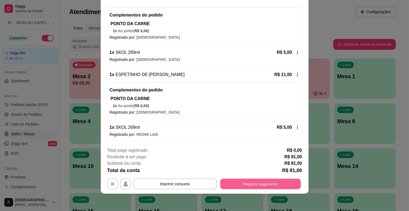
click at [286, 181] on button "Registrar pagamento" at bounding box center [260, 184] width 81 height 11
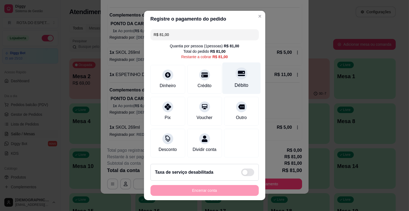
click at [234, 83] on div "Débito" at bounding box center [241, 85] width 14 height 7
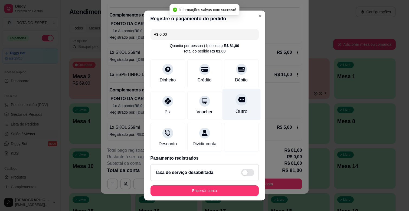
type input "R$ 0,00"
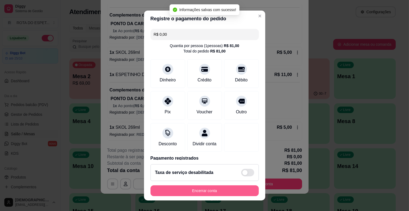
click at [226, 192] on button "Encerrar conta" at bounding box center [204, 190] width 108 height 11
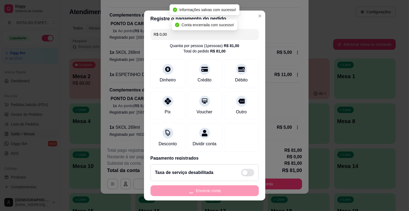
scroll to position [0, 0]
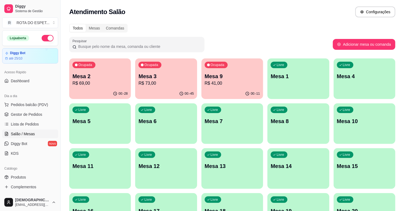
click at [205, 77] on p "Mesa 9" at bounding box center [232, 77] width 55 height 8
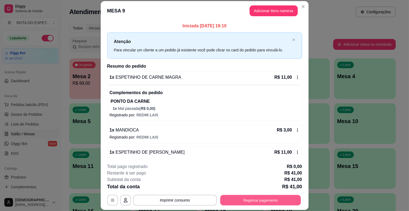
click at [276, 199] on button "Registrar pagamento" at bounding box center [260, 200] width 81 height 11
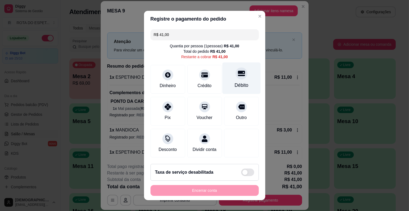
click at [230, 81] on div "Débito" at bounding box center [241, 79] width 38 height 32
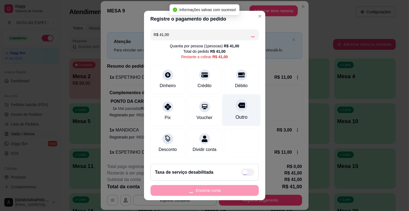
type input "R$ 0,00"
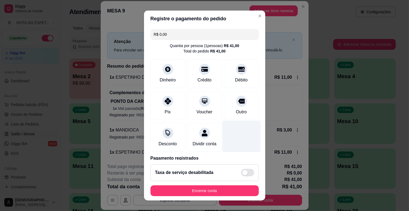
scroll to position [29, 0]
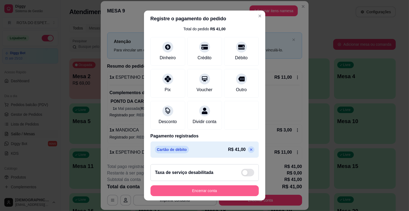
click at [237, 194] on button "Encerrar conta" at bounding box center [204, 190] width 108 height 11
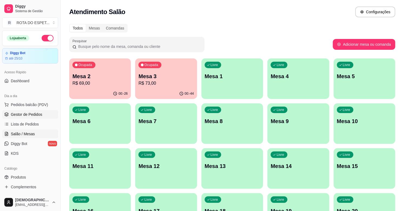
click at [40, 113] on span "Gestor de Pedidos" at bounding box center [26, 114] width 31 height 5
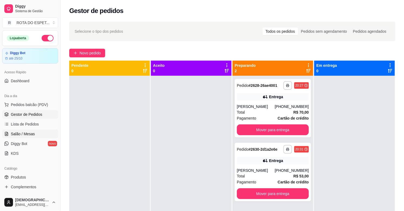
click at [28, 138] on link "Salão / Mesas" at bounding box center [30, 134] width 56 height 9
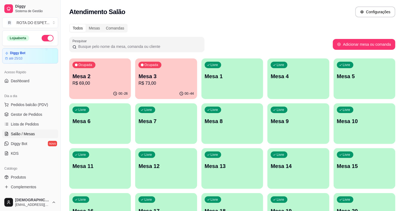
click at [113, 81] on p "R$ 69,00" at bounding box center [100, 83] width 55 height 6
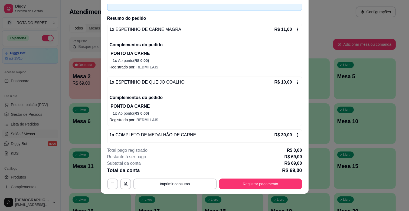
scroll to position [69, 0]
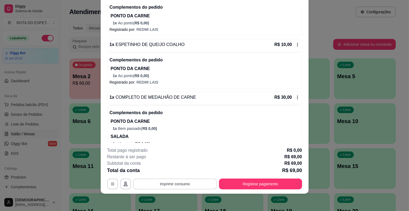
click at [188, 181] on button "Imprimir consumo" at bounding box center [175, 184] width 84 height 11
click at [186, 172] on button "IMPRESSORA" at bounding box center [174, 171] width 43 height 9
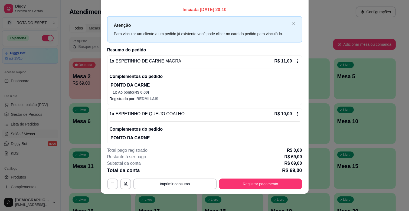
scroll to position [0, 0]
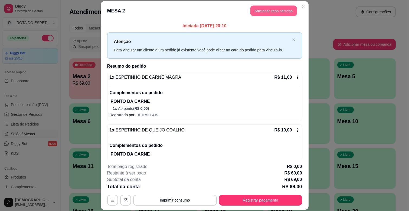
click at [272, 9] on button "Adicionar itens na mesa" at bounding box center [273, 11] width 47 height 11
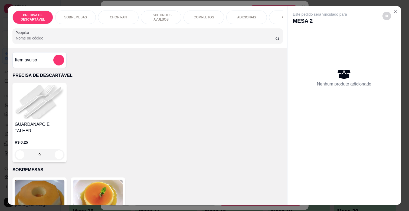
scroll to position [90, 0]
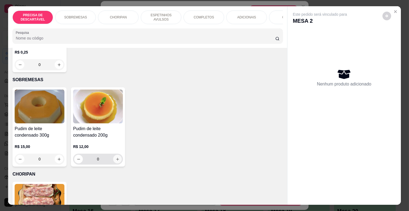
click at [113, 155] on button "increase-product-quantity" at bounding box center [117, 159] width 9 height 9
type input "1"
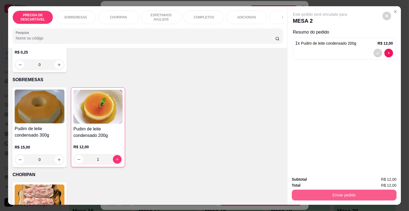
click at [345, 194] on button "Enviar pedido" at bounding box center [344, 195] width 105 height 11
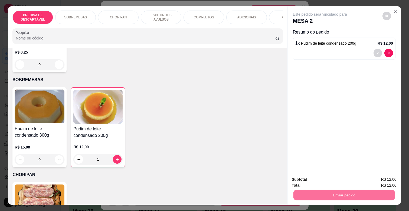
click at [379, 175] on button "Enviar pedido" at bounding box center [382, 179] width 30 height 10
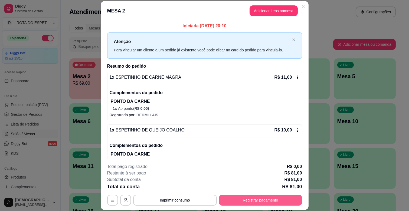
click at [251, 200] on button "Registrar pagamento" at bounding box center [260, 200] width 83 height 11
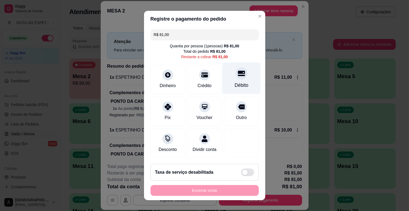
click at [234, 82] on div "Débito" at bounding box center [241, 85] width 14 height 7
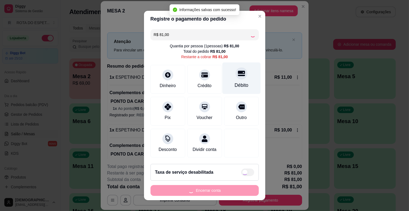
type input "R$ 0,00"
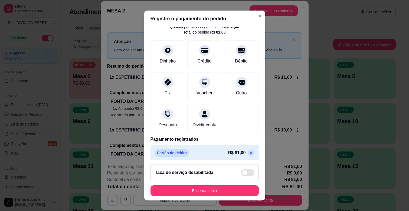
scroll to position [29, 0]
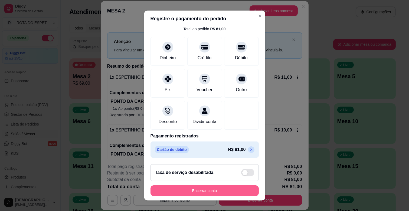
click at [224, 187] on button "Encerrar conta" at bounding box center [204, 190] width 108 height 11
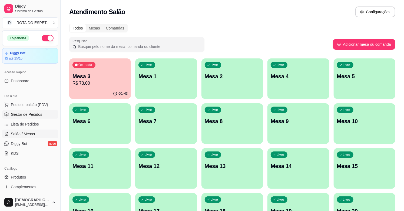
click at [31, 115] on span "Gestor de Pedidos" at bounding box center [26, 114] width 31 height 5
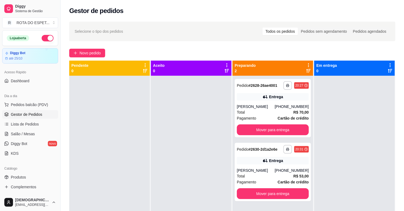
click at [195, 134] on div at bounding box center [191, 181] width 81 height 211
click at [42, 132] on link "Salão / Mesas" at bounding box center [30, 134] width 56 height 9
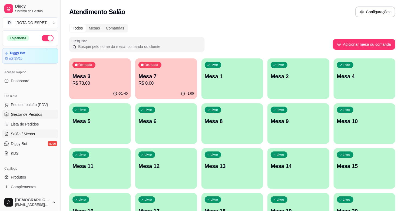
click at [33, 114] on span "Gestor de Pedidos" at bounding box center [26, 114] width 31 height 5
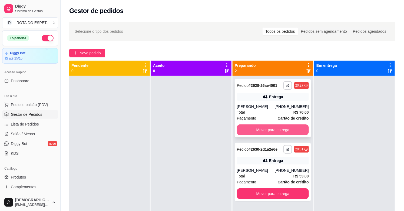
click at [267, 128] on button "Mover para entrega" at bounding box center [273, 129] width 72 height 11
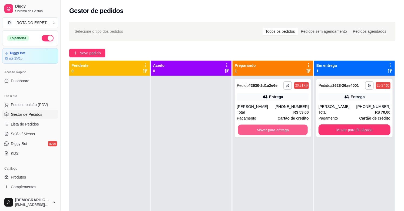
click at [267, 128] on button "Mover para entrega" at bounding box center [273, 130] width 70 height 11
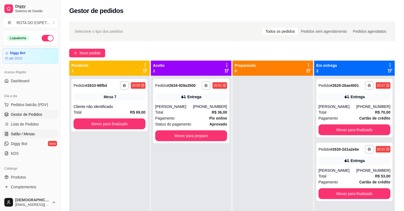
click at [29, 131] on link "Salão / Mesas" at bounding box center [30, 134] width 56 height 9
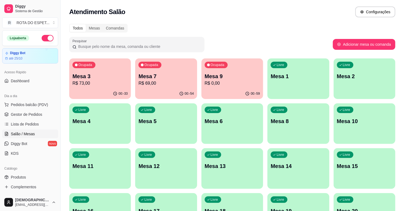
drag, startPoint x: 117, startPoint y: 113, endPoint x: 181, endPoint y: 23, distance: 109.8
click at [181, 23] on div "Todos Mesas Comandas Pesquisar Adicionar mesa ou comanda Ocupada Mesa 3 R$ 73,0…" at bounding box center [233, 198] width 344 height 355
click at [87, 83] on p "R$ 73,00" at bounding box center [100, 83] width 55 height 6
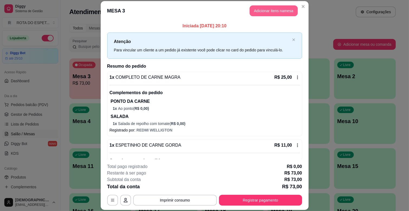
click at [274, 12] on button "Adicionar itens na mesa" at bounding box center [274, 10] width 48 height 11
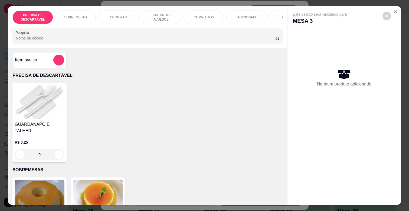
scroll to position [0, 240]
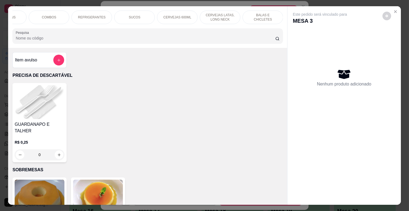
click at [250, 14] on p "BALAS E CHICLETES" at bounding box center [262, 17] width 31 height 9
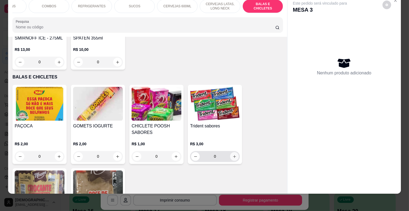
click at [232, 155] on icon "increase-product-quantity" at bounding box center [234, 157] width 4 height 4
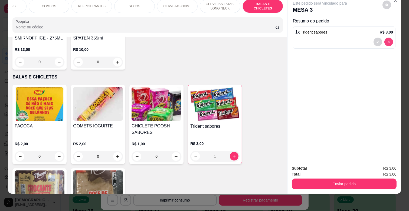
type input "0"
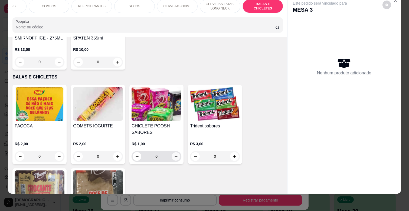
click at [172, 152] on button "increase-product-quantity" at bounding box center [176, 156] width 8 height 8
type input "1"
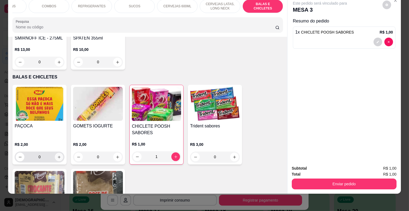
click at [57, 155] on icon "increase-product-quantity" at bounding box center [59, 157] width 4 height 4
type input "2"
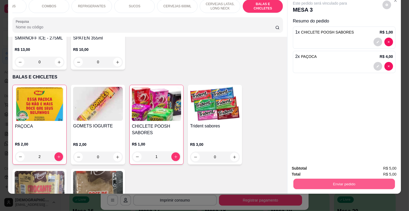
click at [318, 181] on button "Enviar pedido" at bounding box center [343, 184] width 101 height 11
click at [381, 161] on button "Enviar pedido" at bounding box center [382, 166] width 30 height 10
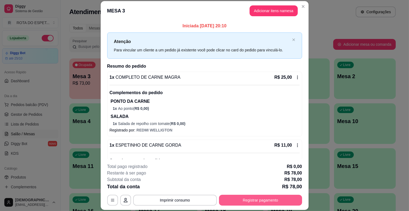
click at [278, 201] on button "Registrar pagamento" at bounding box center [260, 200] width 83 height 11
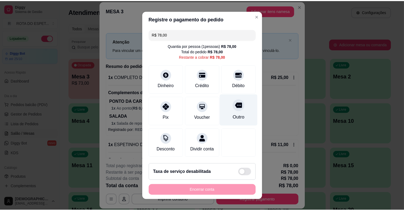
scroll to position [7, 0]
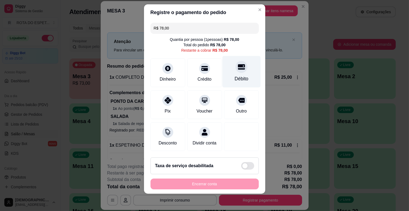
click at [242, 77] on div "Débito" at bounding box center [241, 72] width 38 height 32
type input "R$ 0,00"
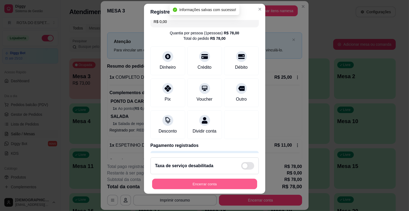
click at [244, 184] on button "Encerrar conta" at bounding box center [204, 184] width 105 height 11
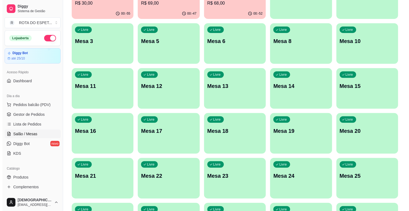
scroll to position [90, 0]
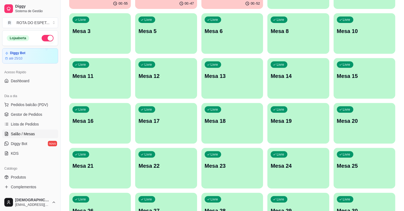
click at [371, 127] on div "Livre Mesa 20" at bounding box center [365, 120] width 62 height 34
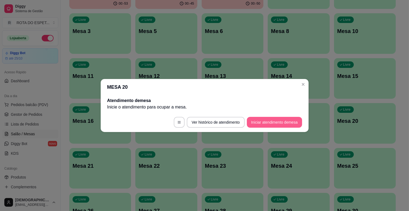
click at [277, 123] on button "Iniciar atendimento de mesa" at bounding box center [274, 122] width 55 height 11
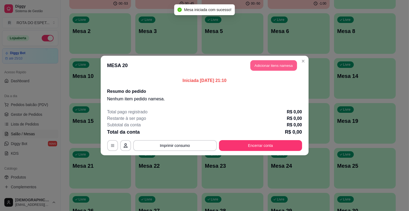
click at [263, 67] on button "Adicionar itens na mesa" at bounding box center [273, 65] width 47 height 11
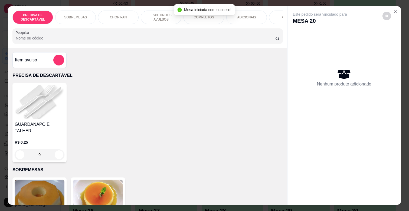
click at [161, 14] on p "ESPETINHOS AVULSOS" at bounding box center [160, 17] width 31 height 9
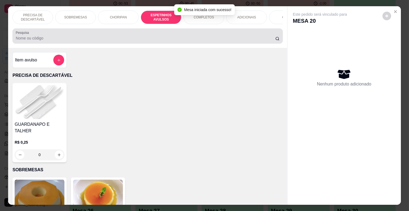
scroll to position [13, 0]
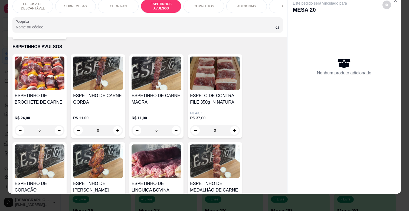
click at [173, 93] on h4 "ESPETINHO DE CARNE MAGRA" at bounding box center [157, 99] width 50 height 13
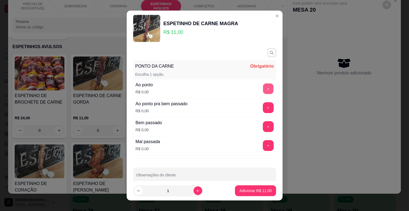
click at [263, 90] on button "+" at bounding box center [268, 89] width 11 height 11
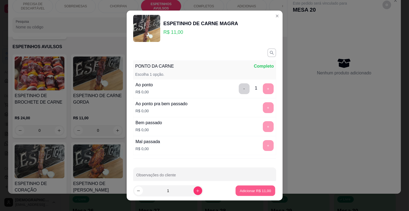
click at [245, 195] on button "Adicionar R$ 11,00" at bounding box center [256, 191] width 40 height 11
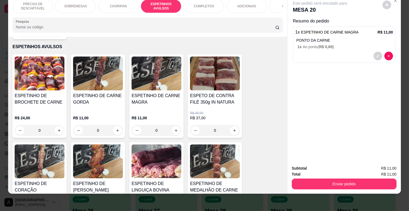
click at [214, 0] on div "COMPLETOS" at bounding box center [203, 6] width 41 height 14
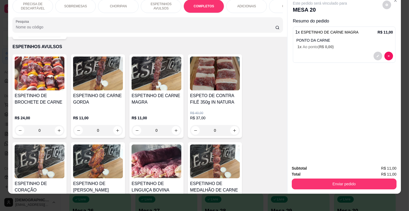
scroll to position [653, 0]
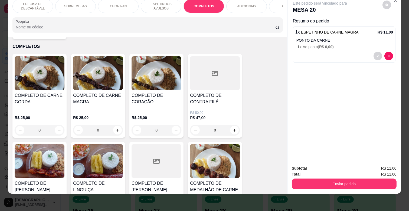
click at [76, 97] on h4 "COMPLETO DE CARNE MAGRA" at bounding box center [98, 98] width 50 height 13
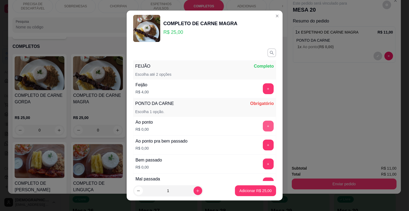
click at [263, 126] on button "+" at bounding box center [268, 126] width 11 height 11
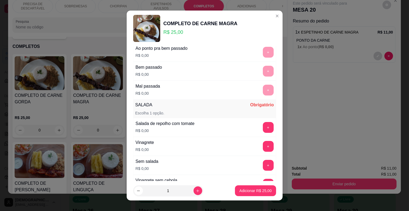
scroll to position [120, 0]
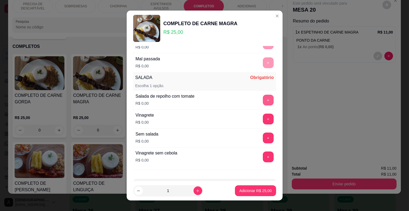
click at [263, 100] on button "+" at bounding box center [268, 100] width 11 height 11
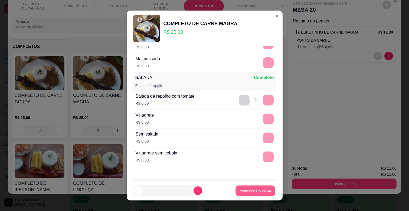
click at [245, 190] on p "Adicionar R$ 25,00" at bounding box center [255, 190] width 31 height 5
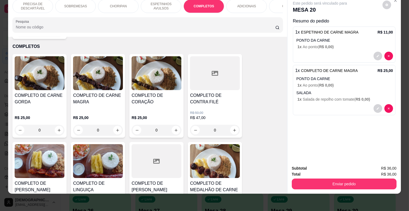
click at [162, 5] on p "ESPETINHOS AVULSOS" at bounding box center [160, 6] width 31 height 9
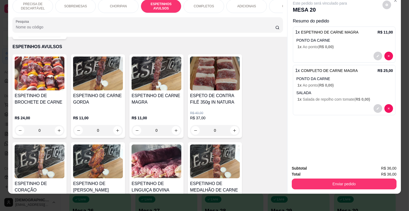
scroll to position [389, 0]
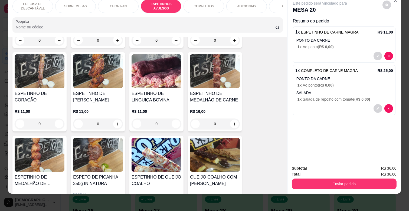
click at [107, 95] on div "ESPETINHO DE [PERSON_NAME]" at bounding box center [98, 96] width 50 height 13
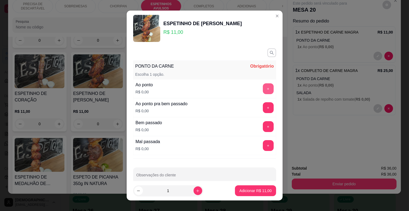
click at [263, 87] on button "+" at bounding box center [268, 88] width 11 height 11
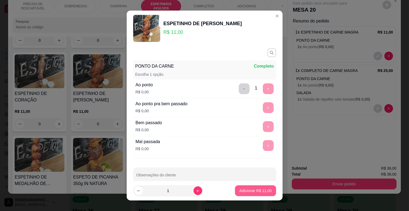
click at [244, 190] on p "Adicionar R$ 11,00" at bounding box center [255, 190] width 32 height 5
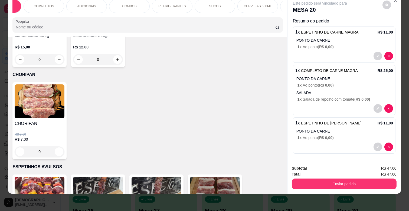
scroll to position [0, 173]
click at [161, 4] on p "REFRIGERANTES" at bounding box center [159, 6] width 28 height 4
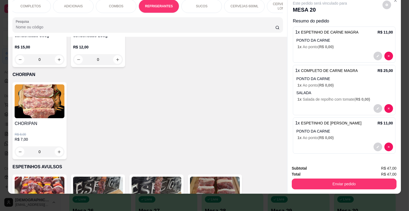
scroll to position [1268, 0]
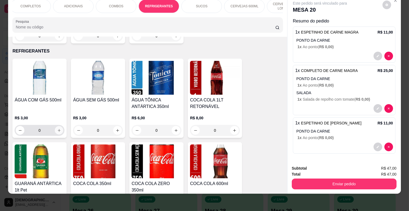
click at [57, 129] on icon "increase-product-quantity" at bounding box center [59, 131] width 4 height 4
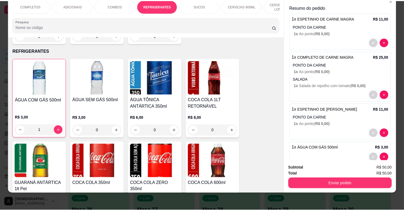
scroll to position [25, 0]
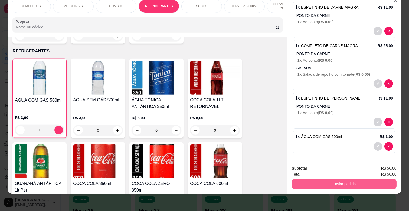
click at [342, 179] on button "Enviar pedido" at bounding box center [344, 184] width 105 height 11
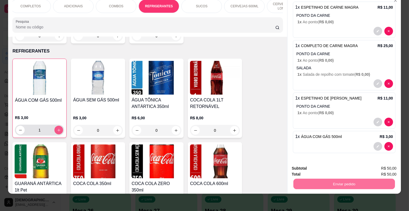
click at [57, 128] on icon "increase-product-quantity" at bounding box center [59, 130] width 4 height 4
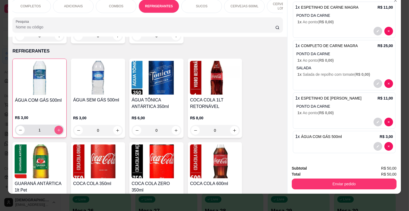
click at [58, 128] on icon "increase-product-quantity" at bounding box center [59, 130] width 4 height 4
type input "2"
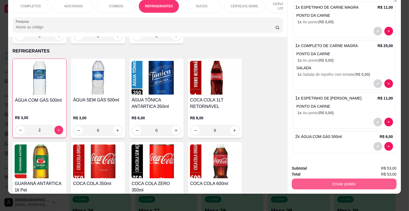
click at [347, 181] on button "Enviar pedido" at bounding box center [344, 184] width 105 height 11
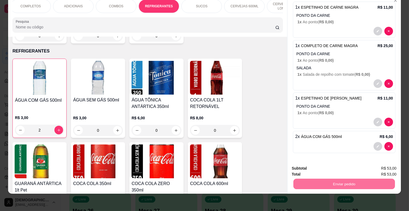
click at [386, 164] on button "Enviar pedido" at bounding box center [382, 166] width 30 height 10
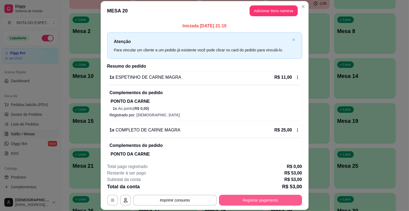
click at [268, 196] on button "Registrar pagamento" at bounding box center [260, 200] width 83 height 11
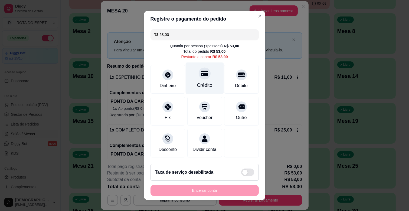
click at [196, 81] on div "Crédito" at bounding box center [204, 79] width 38 height 32
type input "R$ 0,00"
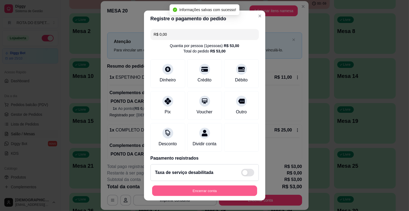
click at [225, 193] on button "Encerrar conta" at bounding box center [204, 191] width 105 height 11
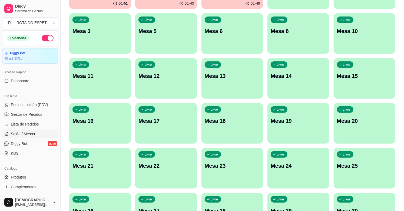
click at [26, 113] on span "Gestor de Pedidos" at bounding box center [26, 114] width 31 height 5
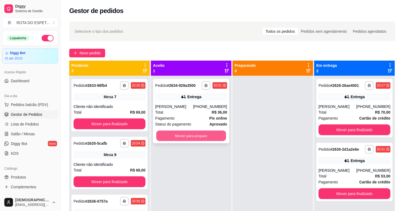
click at [195, 134] on button "Mover para preparo" at bounding box center [191, 136] width 70 height 11
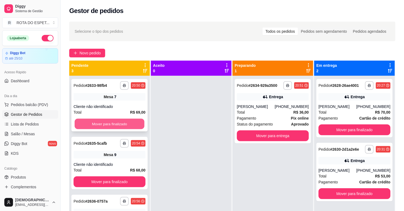
click at [119, 122] on button "Mover para finalizado" at bounding box center [110, 124] width 70 height 11
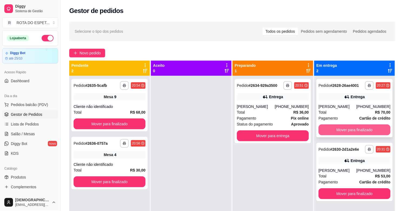
click at [374, 127] on button "Mover para finalizado" at bounding box center [355, 129] width 72 height 11
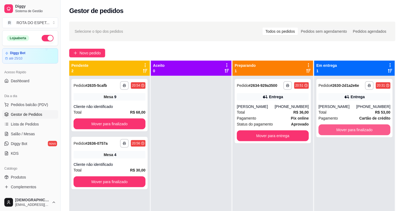
click at [374, 127] on button "Mover para finalizado" at bounding box center [355, 129] width 72 height 11
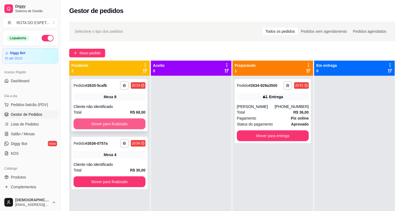
click at [121, 121] on button "Mover para finalizado" at bounding box center [110, 124] width 72 height 11
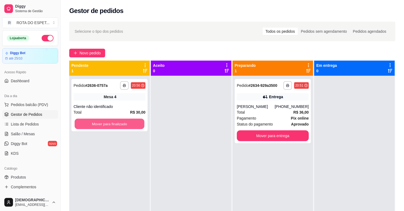
click at [121, 121] on button "Mover para finalizado" at bounding box center [110, 124] width 70 height 11
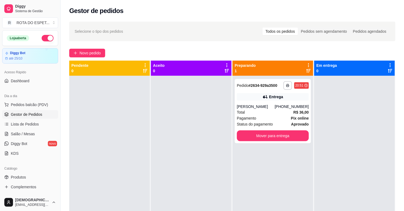
click at [172, 165] on div at bounding box center [191, 181] width 81 height 211
click at [178, 177] on div at bounding box center [191, 181] width 81 height 211
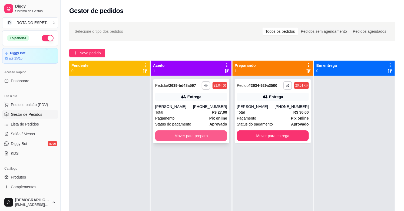
click at [198, 140] on button "Mover para preparo" at bounding box center [191, 135] width 72 height 11
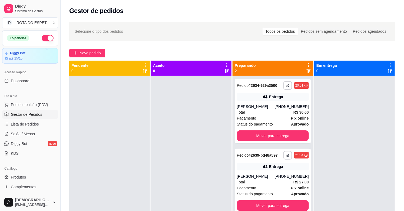
click at [181, 188] on div at bounding box center [191, 181] width 81 height 211
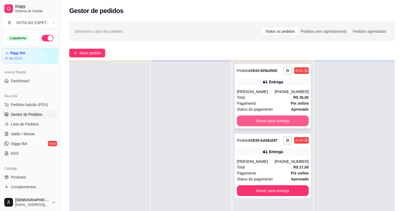
click at [303, 118] on button "Mover para entrega" at bounding box center [273, 121] width 72 height 11
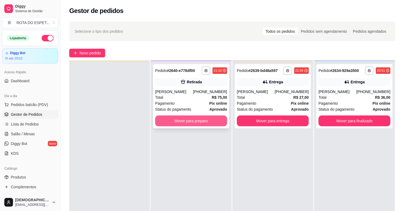
click at [206, 119] on button "Mover para preparo" at bounding box center [191, 121] width 72 height 11
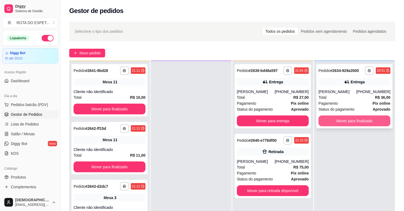
click at [336, 120] on button "Mover para finalizado" at bounding box center [355, 121] width 72 height 11
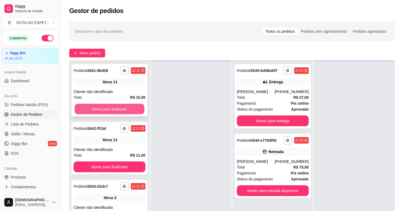
click at [121, 111] on button "Mover para finalizado" at bounding box center [110, 109] width 70 height 11
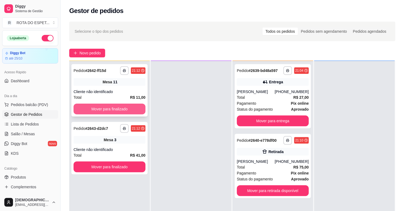
click at [118, 108] on button "Mover para finalizado" at bounding box center [110, 109] width 72 height 11
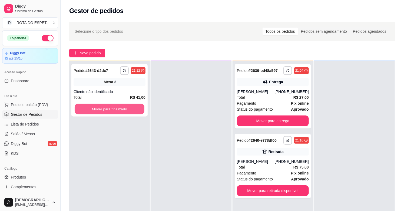
click at [118, 108] on button "Mover para finalizado" at bounding box center [110, 109] width 70 height 11
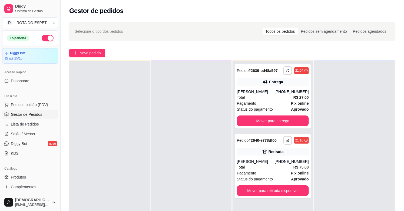
click at [175, 172] on div at bounding box center [191, 166] width 81 height 211
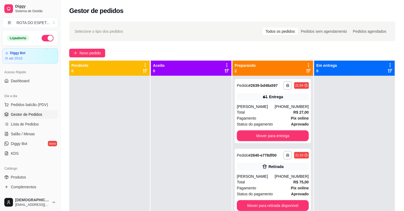
click at [203, 141] on div at bounding box center [191, 181] width 81 height 211
click at [15, 136] on span "Salão / Mesas" at bounding box center [23, 133] width 24 height 5
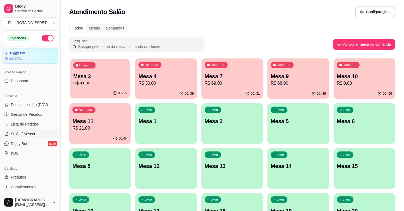
click at [111, 69] on div "Ocupada Mesa 3 R$ 41,00" at bounding box center [100, 73] width 60 height 29
click at [145, 86] on p "R$ 30,00" at bounding box center [166, 83] width 55 height 6
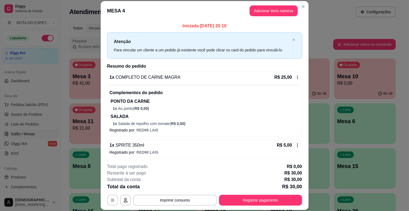
scroll to position [2, 0]
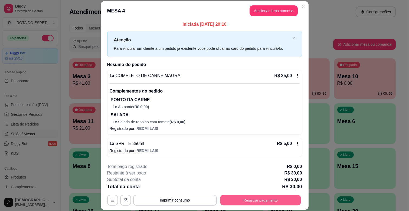
click at [250, 205] on button "Registrar pagamento" at bounding box center [260, 200] width 81 height 11
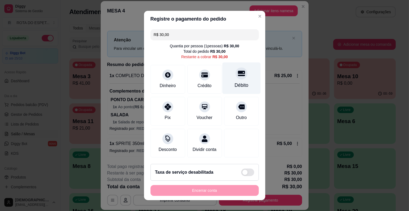
click at [238, 84] on div "Débito" at bounding box center [241, 85] width 14 height 7
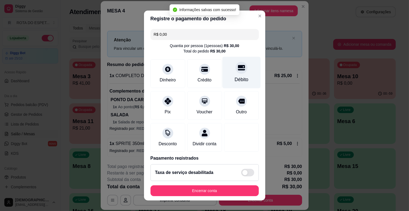
type input "R$ 0,00"
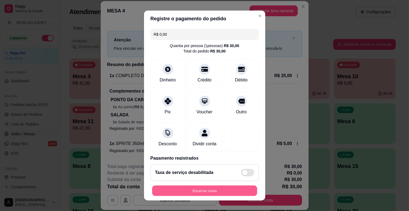
click at [206, 195] on button "Encerrar conta" at bounding box center [204, 191] width 105 height 11
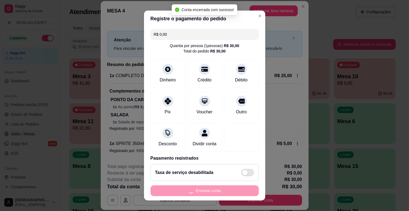
scroll to position [0, 0]
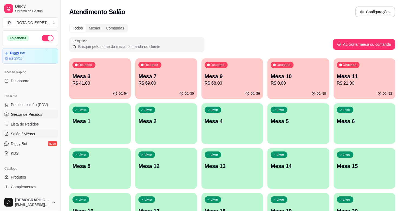
click at [35, 114] on span "Gestor de Pedidos" at bounding box center [26, 114] width 31 height 5
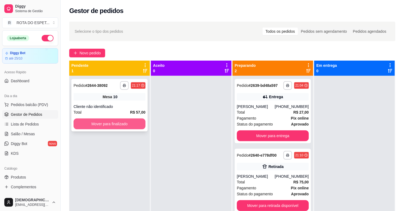
click at [106, 123] on button "Mover para finalizado" at bounding box center [110, 124] width 72 height 11
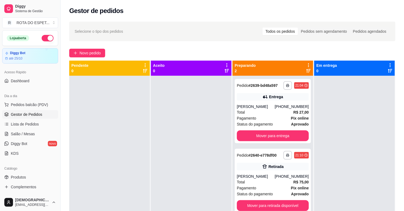
click at [171, 178] on div at bounding box center [191, 181] width 81 height 211
click at [263, 206] on button "Mover para retirada disponível" at bounding box center [273, 206] width 70 height 11
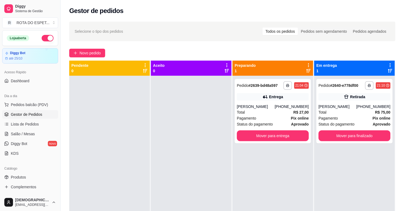
click at [284, 188] on div "**********" at bounding box center [273, 181] width 81 height 211
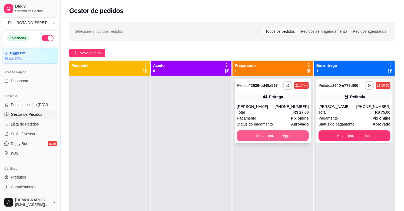
click at [277, 133] on button "Mover para entrega" at bounding box center [273, 135] width 72 height 11
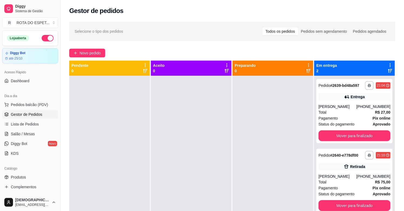
click at [185, 167] on div at bounding box center [191, 181] width 81 height 211
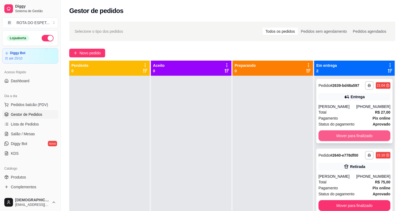
click at [355, 138] on button "Mover para finalizado" at bounding box center [355, 135] width 72 height 11
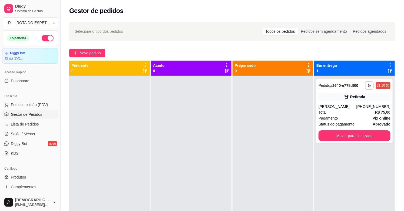
click at [164, 185] on div at bounding box center [191, 181] width 81 height 211
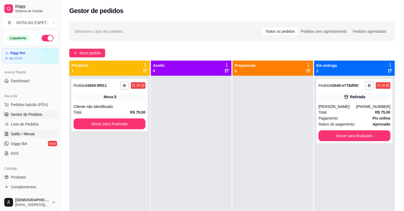
click at [5, 135] on icon at bounding box center [6, 134] width 4 height 4
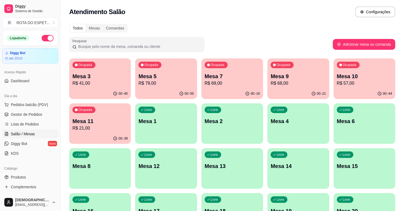
click at [299, 25] on div "Todos Mesas Comandas" at bounding box center [232, 28] width 326 height 9
click at [303, 82] on p "R$ 68,00" at bounding box center [299, 83] width 54 height 6
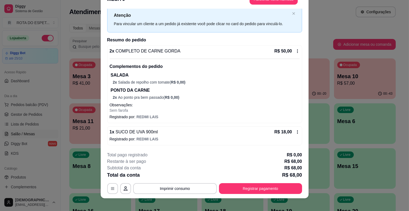
scroll to position [16, 0]
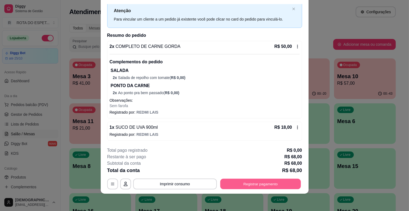
click at [251, 187] on button "Registrar pagamento" at bounding box center [260, 184] width 81 height 11
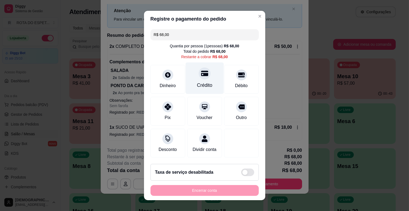
click at [202, 75] on div at bounding box center [205, 73] width 12 height 12
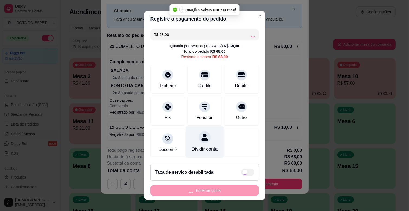
scroll to position [6, 0]
type input "R$ 0,00"
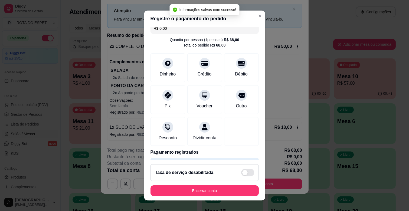
scroll to position [7, 0]
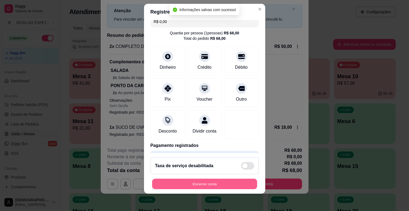
click at [213, 180] on button "Encerrar conta" at bounding box center [204, 184] width 105 height 11
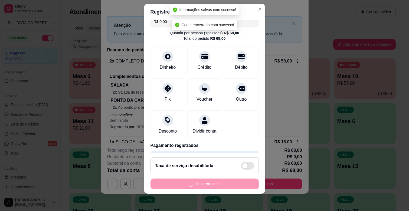
scroll to position [0, 0]
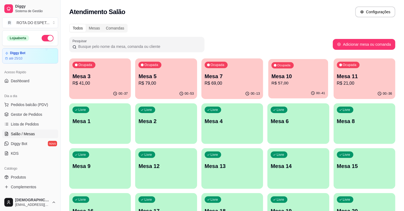
click at [303, 79] on p "Mesa 10" at bounding box center [299, 76] width 54 height 7
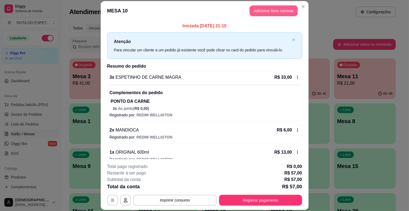
click at [282, 11] on button "Adicionar itens na mesa" at bounding box center [274, 10] width 48 height 11
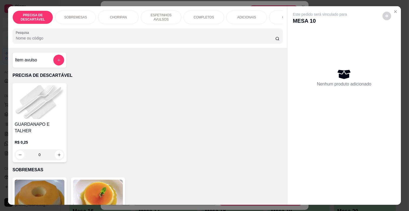
click at [167, 14] on p "ESPETINHOS AVULSOS" at bounding box center [160, 17] width 31 height 9
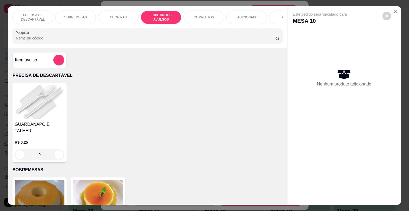
scroll to position [13, 0]
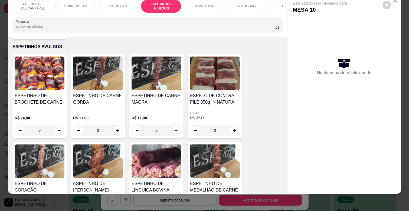
click at [153, 110] on div "R$ 11,00 0" at bounding box center [157, 123] width 50 height 26
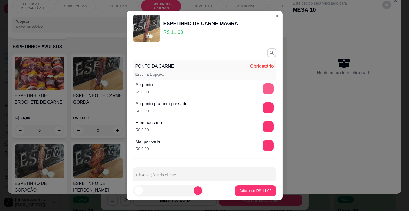
click at [263, 88] on button "+" at bounding box center [268, 88] width 11 height 11
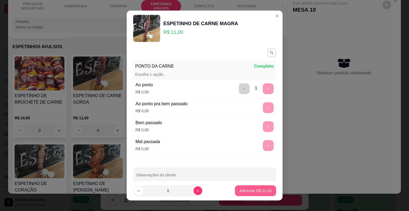
click at [251, 188] on button "Adicionar R$ 11,00" at bounding box center [255, 190] width 41 height 11
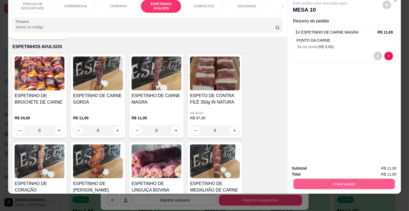
click at [335, 179] on button "Enviar pedido" at bounding box center [343, 184] width 101 height 11
click at [383, 165] on button "Enviar pedido" at bounding box center [382, 166] width 31 height 10
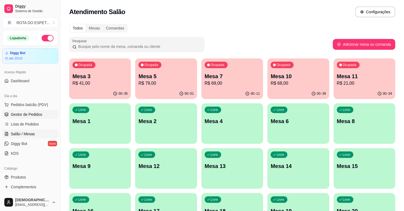
click at [42, 113] on link "Gestor de Pedidos" at bounding box center [30, 114] width 56 height 9
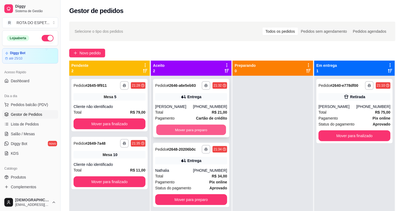
click at [188, 126] on button "Mover para preparo" at bounding box center [191, 130] width 70 height 11
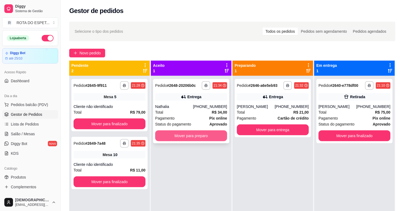
click at [194, 134] on button "Mover para preparo" at bounding box center [191, 135] width 72 height 11
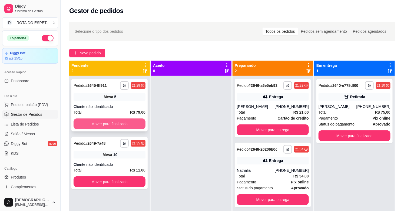
click at [101, 121] on button "Mover para finalizado" at bounding box center [110, 124] width 72 height 11
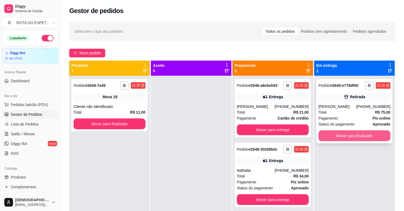
click at [365, 136] on button "Mover para finalizado" at bounding box center [355, 135] width 72 height 11
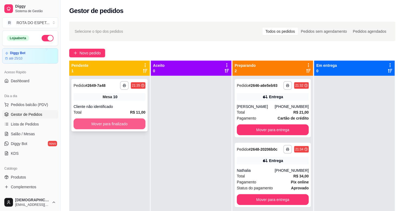
click at [130, 124] on button "Mover para finalizado" at bounding box center [110, 124] width 72 height 11
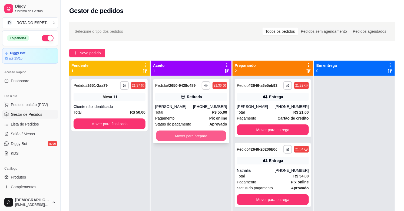
click at [192, 134] on button "Mover para preparo" at bounding box center [191, 136] width 70 height 11
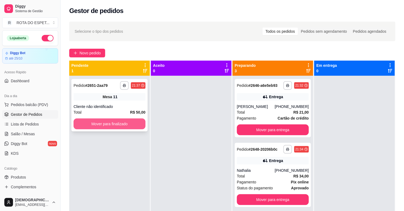
click at [121, 122] on button "Mover para finalizado" at bounding box center [110, 124] width 72 height 11
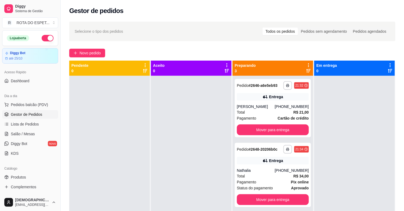
click at [215, 153] on div at bounding box center [191, 181] width 81 height 211
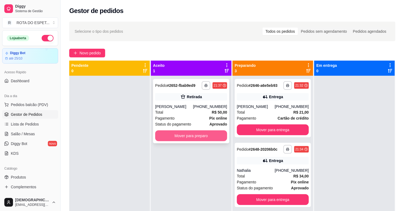
click at [208, 138] on button "Mover para preparo" at bounding box center [191, 135] width 72 height 11
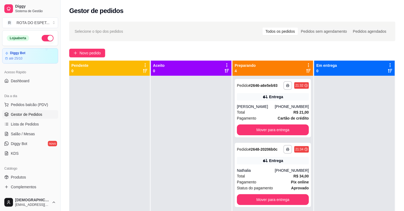
click at [201, 160] on div at bounding box center [191, 181] width 81 height 211
click at [17, 137] on link "Salão / Mesas" at bounding box center [30, 134] width 56 height 9
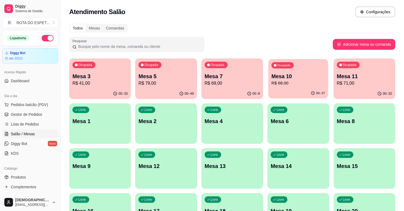
click at [290, 90] on div "00:-37" at bounding box center [299, 93] width 60 height 10
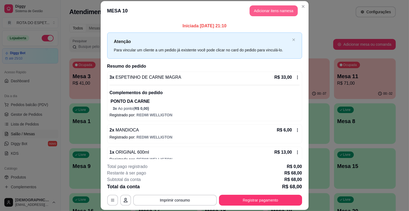
click at [265, 10] on button "Adicionar itens na mesa" at bounding box center [274, 10] width 48 height 11
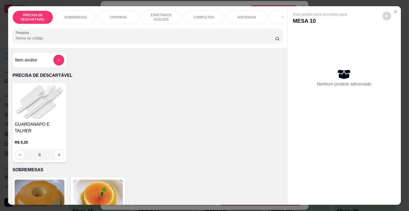
scroll to position [0, 237]
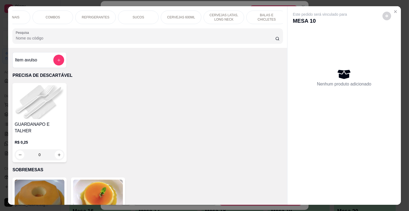
click at [172, 17] on div "CERVEJAS 600ML" at bounding box center [181, 18] width 41 height 14
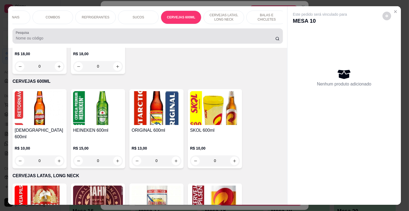
scroll to position [13, 0]
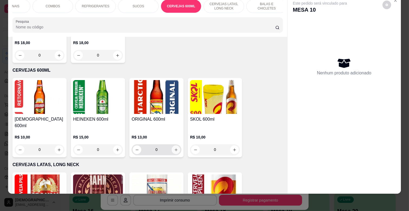
click at [175, 148] on icon "increase-product-quantity" at bounding box center [176, 150] width 4 height 4
type input "1"
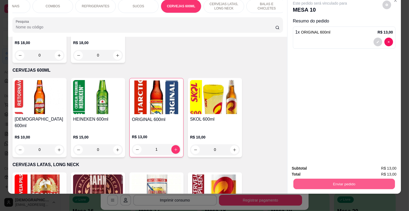
click at [344, 182] on button "Enviar pedido" at bounding box center [343, 184] width 101 height 11
click at [375, 166] on button "Enviar pedido" at bounding box center [382, 166] width 30 height 10
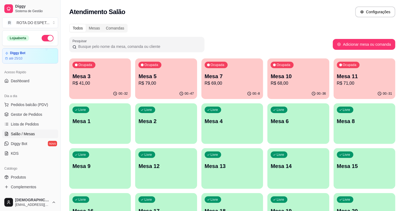
click at [109, 77] on p "Mesa 3" at bounding box center [100, 77] width 55 height 8
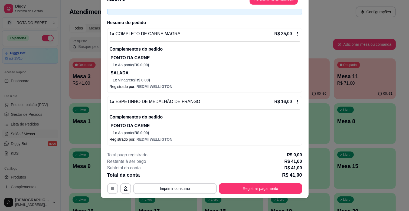
scroll to position [16, 0]
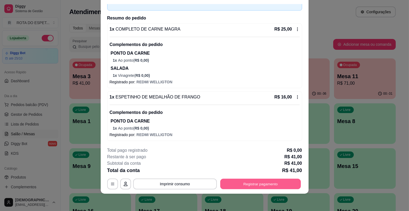
click at [264, 185] on button "Registrar pagamento" at bounding box center [260, 184] width 81 height 11
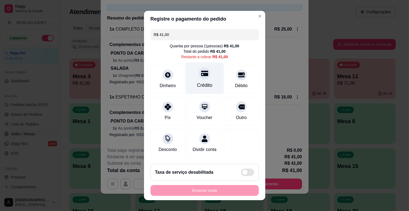
click at [205, 84] on div "Crédito" at bounding box center [204, 85] width 15 height 7
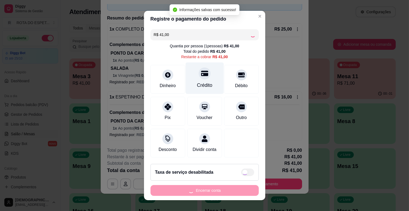
type input "R$ 0,00"
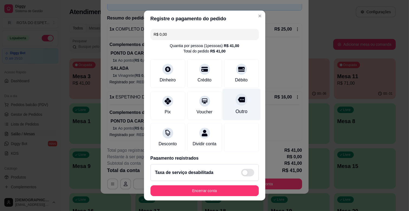
scroll to position [29, 0]
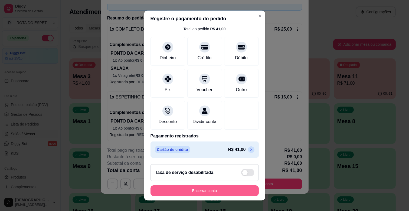
click at [225, 188] on button "Encerrar conta" at bounding box center [204, 190] width 108 height 11
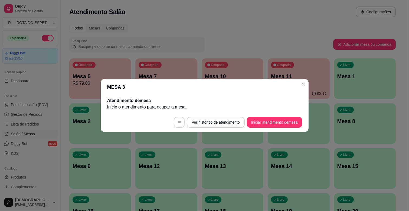
scroll to position [0, 0]
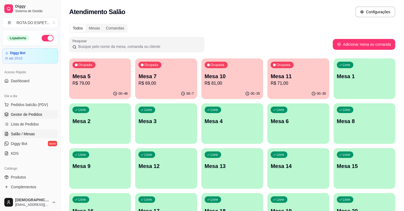
click at [29, 115] on span "Gestor de Pedidos" at bounding box center [26, 114] width 31 height 5
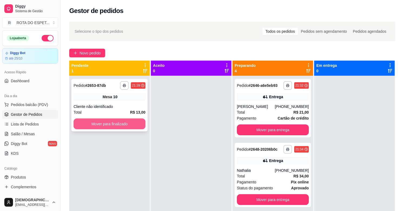
click at [125, 125] on button "Mover para finalizado" at bounding box center [110, 124] width 72 height 11
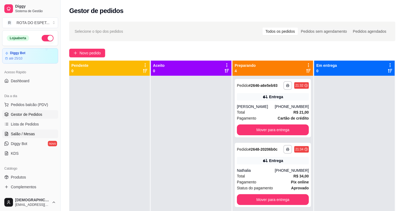
click at [36, 135] on link "Salão / Mesas" at bounding box center [30, 134] width 56 height 9
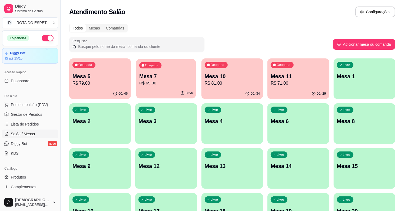
click at [158, 83] on p "R$ 69,00" at bounding box center [166, 83] width 54 height 6
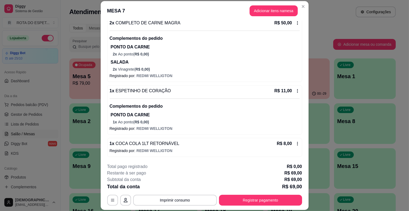
scroll to position [25, 0]
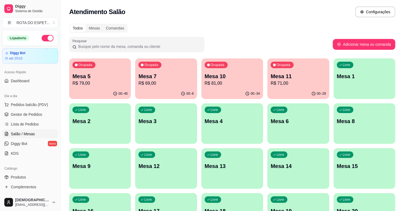
click at [36, 120] on link "Lista de Pedidos" at bounding box center [30, 124] width 56 height 9
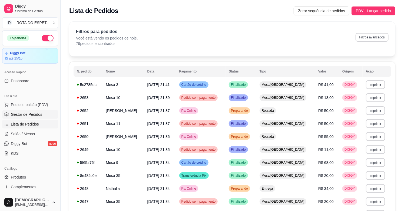
click at [36, 115] on span "Gestor de Pedidos" at bounding box center [26, 114] width 31 height 5
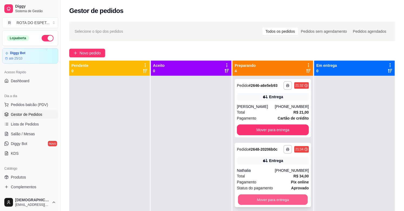
click at [264, 197] on button "Mover para entrega" at bounding box center [273, 200] width 70 height 11
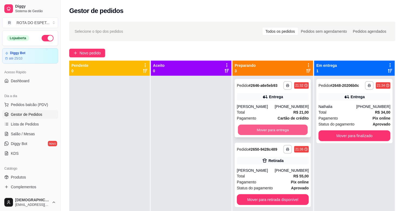
click at [273, 127] on button "Mover para entrega" at bounding box center [273, 130] width 70 height 11
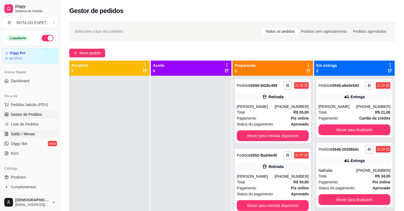
click at [31, 136] on span "Salão / Mesas" at bounding box center [23, 133] width 24 height 5
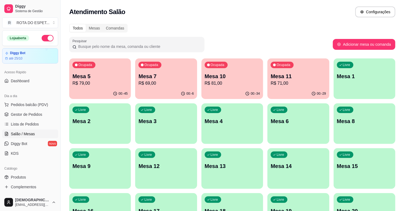
click at [157, 82] on p "R$ 69,00" at bounding box center [166, 83] width 55 height 6
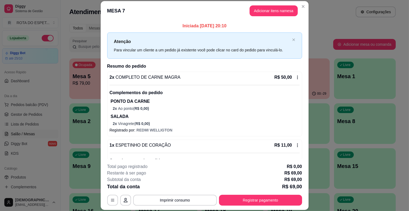
scroll to position [54, 0]
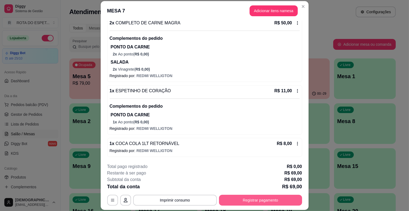
click at [262, 201] on button "Registrar pagamento" at bounding box center [260, 200] width 83 height 11
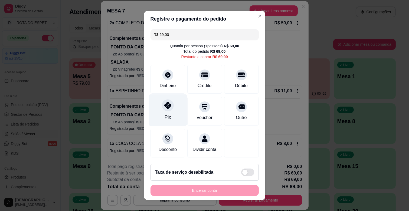
click at [149, 107] on div "Pix" at bounding box center [168, 110] width 38 height 32
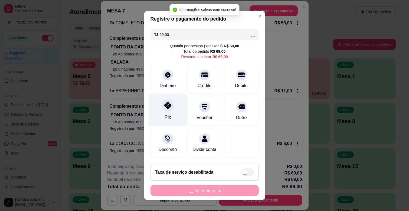
click at [171, 109] on div "Pix" at bounding box center [168, 110] width 38 height 32
type input "R$ 0,00"
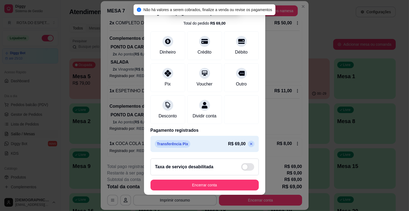
scroll to position [7, 0]
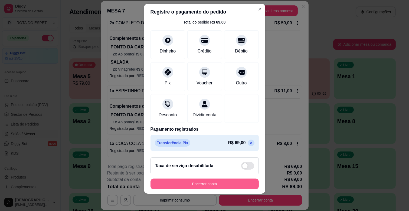
click at [234, 181] on button "Encerrar conta" at bounding box center [204, 184] width 108 height 11
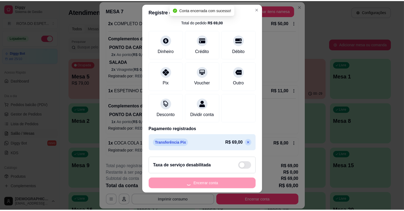
scroll to position [0, 0]
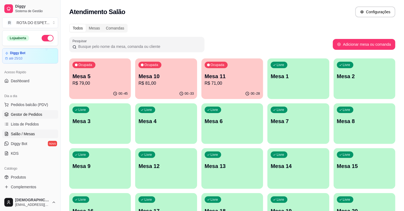
click at [41, 113] on link "Gestor de Pedidos" at bounding box center [30, 114] width 56 height 9
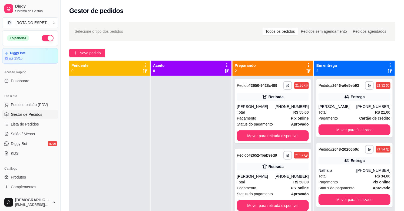
click at [167, 128] on div at bounding box center [191, 181] width 81 height 211
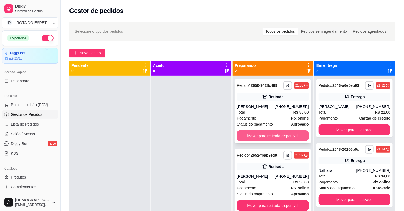
click at [247, 139] on button "Mover para retirada disponível" at bounding box center [273, 135] width 72 height 11
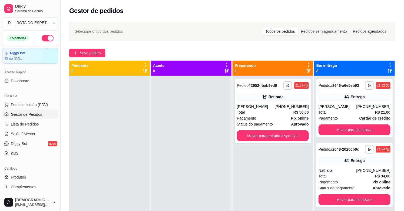
click at [256, 186] on div "**********" at bounding box center [273, 181] width 81 height 211
click at [174, 182] on div at bounding box center [191, 181] width 81 height 211
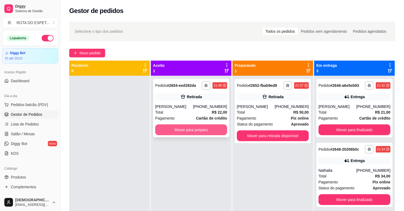
click at [185, 131] on button "Mover para preparo" at bounding box center [191, 129] width 72 height 11
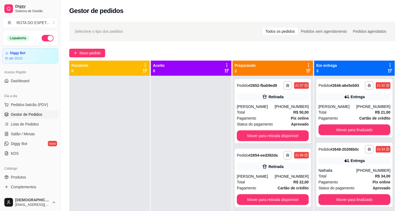
click at [185, 161] on div at bounding box center [191, 181] width 81 height 211
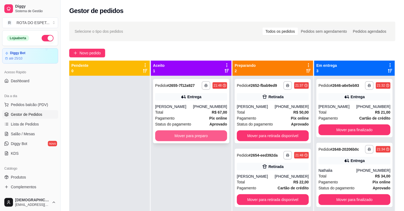
click at [199, 133] on button "Mover para preparo" at bounding box center [191, 135] width 72 height 11
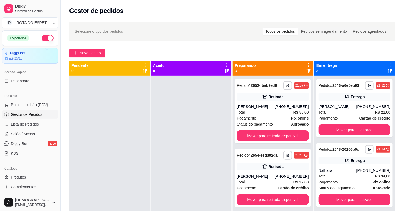
click at [181, 163] on div at bounding box center [191, 181] width 81 height 211
click at [34, 135] on link "Salão / Mesas" at bounding box center [30, 134] width 56 height 9
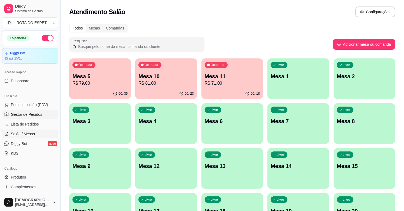
click at [30, 113] on span "Gestor de Pedidos" at bounding box center [26, 114] width 31 height 5
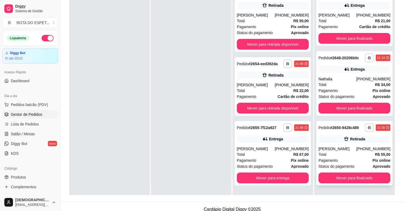
scroll to position [83, 0]
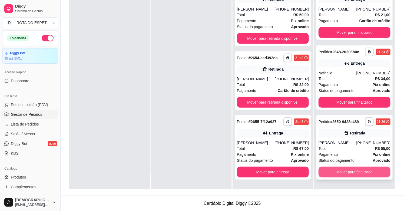
click at [358, 173] on button "Mover para finalizado" at bounding box center [355, 172] width 72 height 11
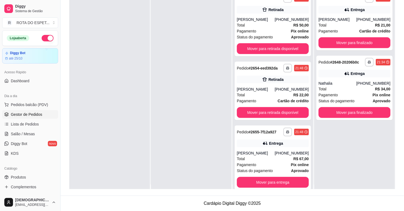
scroll to position [0, 0]
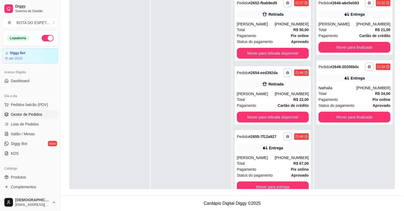
click at [174, 178] on div at bounding box center [191, 98] width 81 height 211
click at [196, 168] on div at bounding box center [191, 98] width 81 height 211
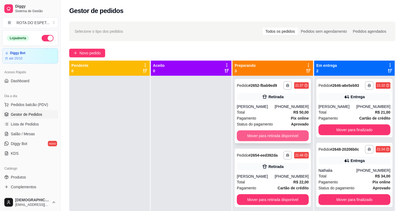
click at [283, 132] on button "Mover para retirada disponível" at bounding box center [273, 135] width 72 height 11
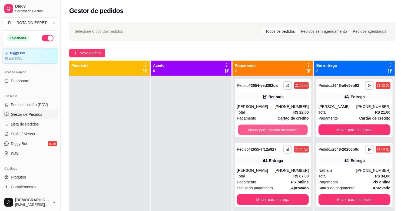
click at [283, 132] on button "Mover para retirada disponível" at bounding box center [273, 130] width 70 height 11
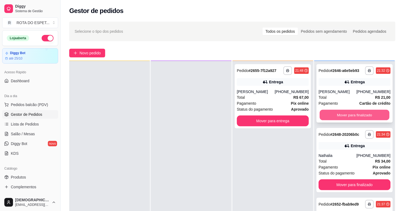
click at [352, 115] on button "Mover para finalizado" at bounding box center [355, 115] width 70 height 11
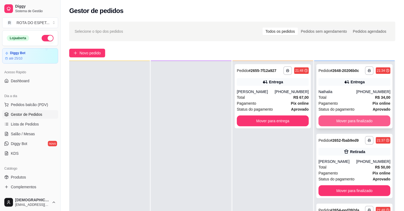
click at [354, 118] on button "Mover para finalizado" at bounding box center [355, 121] width 72 height 11
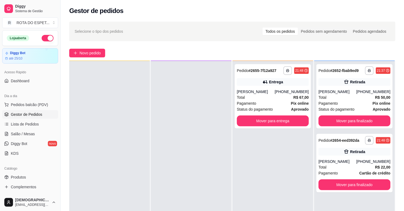
click at [270, 179] on div "**********" at bounding box center [273, 166] width 81 height 211
click at [175, 191] on div at bounding box center [191, 166] width 81 height 211
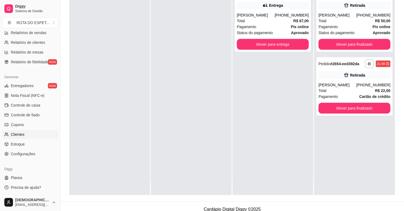
scroll to position [83, 0]
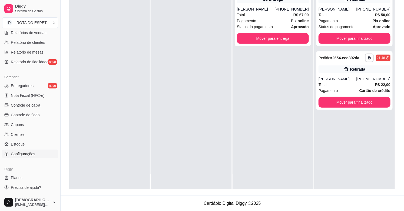
click at [29, 155] on span "Configurações" at bounding box center [23, 153] width 24 height 5
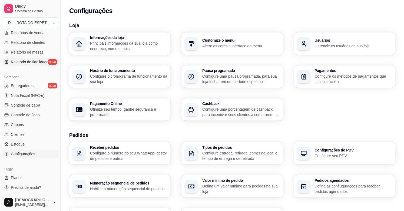
scroll to position [28, 0]
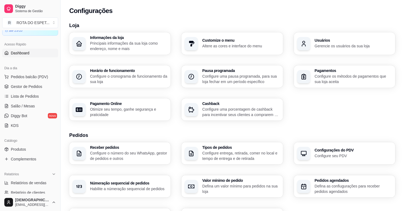
click at [28, 50] on link "Dashboard" at bounding box center [30, 53] width 56 height 9
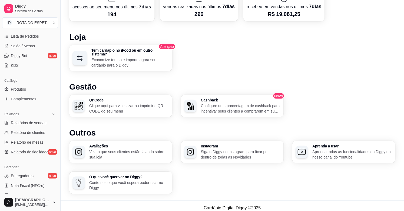
scroll to position [178, 0]
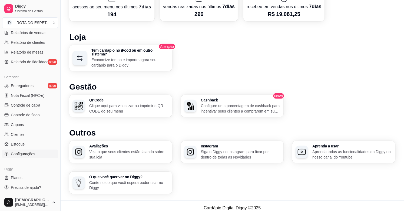
click at [25, 155] on span "Configurações" at bounding box center [23, 153] width 24 height 5
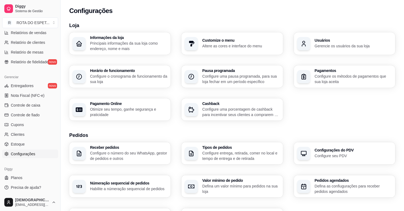
click at [337, 44] on p "Gerencie os usuários da sua loja" at bounding box center [353, 45] width 77 height 5
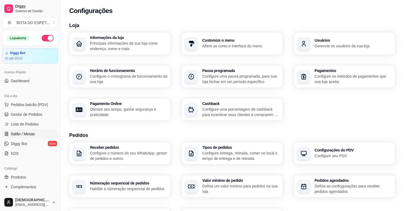
click at [28, 137] on link "Salão / Mesas" at bounding box center [30, 134] width 56 height 9
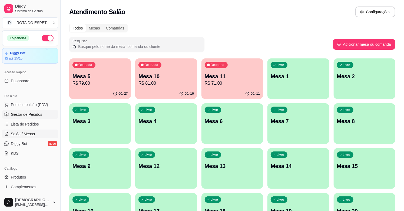
click at [34, 112] on span "Gestor de Pedidos" at bounding box center [26, 114] width 31 height 5
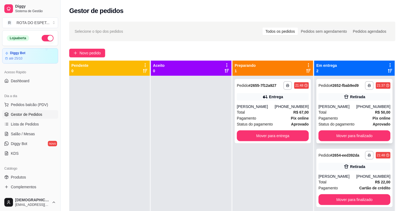
click at [356, 106] on div "[PERSON_NAME]" at bounding box center [338, 106] width 38 height 5
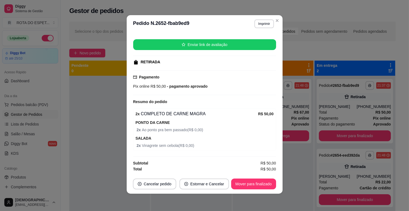
scroll to position [63, 0]
click at [256, 180] on button "Mover para finalizado" at bounding box center [253, 184] width 45 height 11
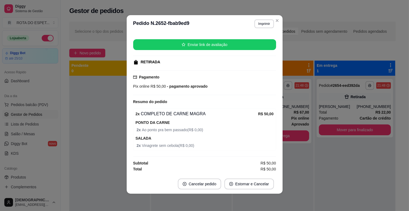
scroll to position [50, 0]
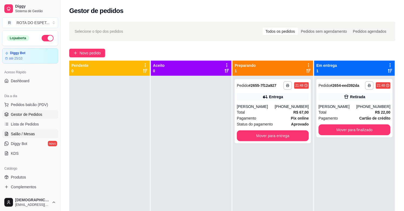
click at [19, 133] on span "Salão / Mesas" at bounding box center [23, 133] width 24 height 5
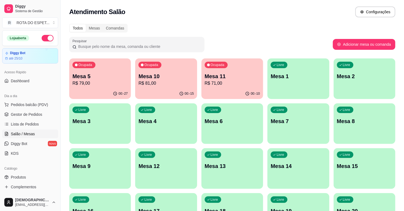
click at [99, 58] on div "Todos Mesas Comandas Pesquisar Adicionar mesa ou comanda Ocupada Mesa 5 R$ 79,0…" at bounding box center [233, 198] width 344 height 355
click at [99, 70] on div "Ocupada Mesa 5 R$ 79,00" at bounding box center [100, 73] width 60 height 29
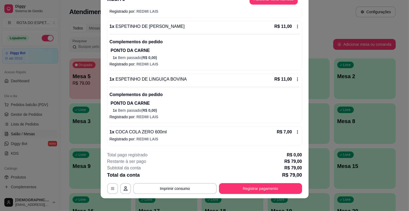
scroll to position [16, 0]
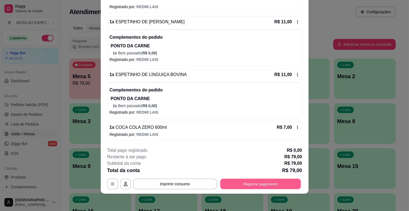
click at [235, 182] on button "Registrar pagamento" at bounding box center [260, 184] width 81 height 11
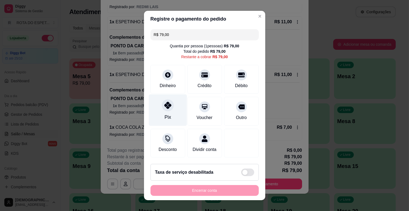
click at [169, 114] on div "Pix" at bounding box center [168, 110] width 38 height 32
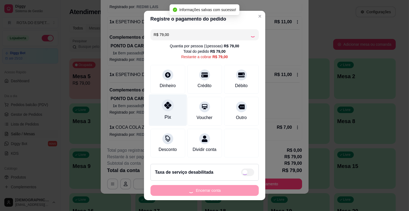
type input "R$ 0,00"
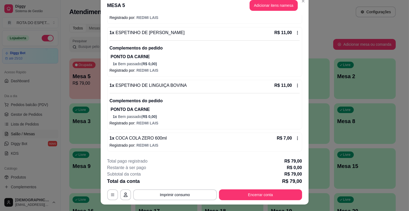
scroll to position [0, 0]
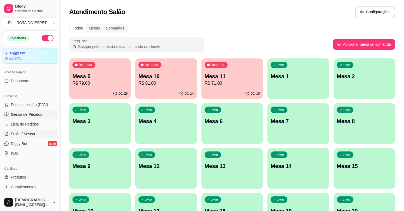
click at [30, 118] on link "Gestor de Pedidos" at bounding box center [30, 114] width 56 height 9
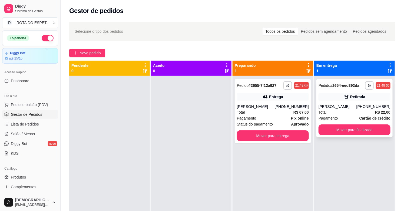
click at [342, 104] on div "[PERSON_NAME]" at bounding box center [338, 106] width 38 height 5
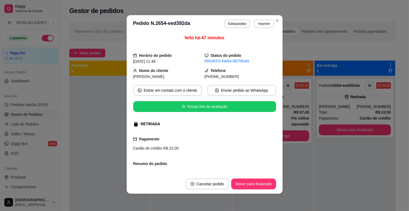
scroll to position [47, 0]
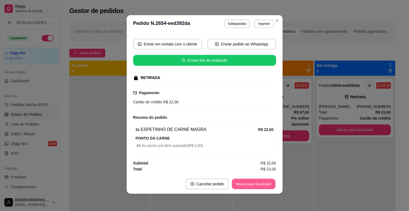
click at [252, 179] on button "Mover para finalizado" at bounding box center [254, 184] width 44 height 11
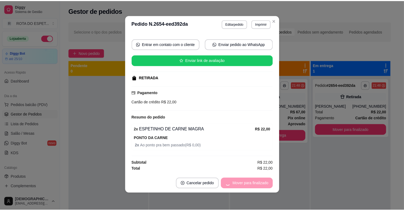
scroll to position [34, 0]
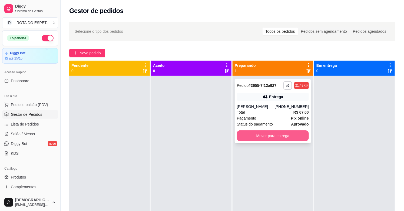
click at [287, 137] on button "Mover para entrega" at bounding box center [273, 135] width 72 height 11
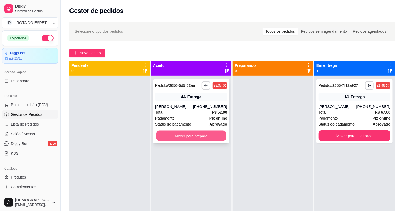
click at [199, 136] on button "Mover para preparo" at bounding box center [191, 136] width 70 height 11
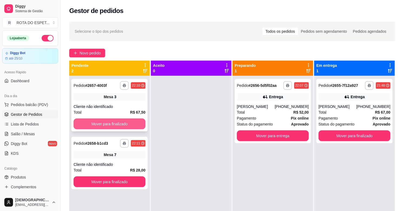
click at [136, 121] on button "Mover para finalizado" at bounding box center [110, 124] width 72 height 11
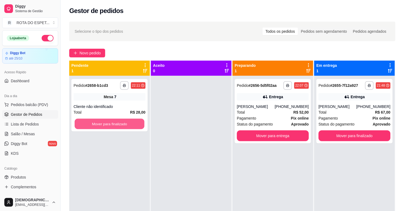
click at [136, 121] on button "Mover para finalizado" at bounding box center [110, 124] width 70 height 11
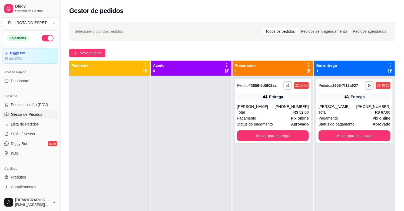
click at [171, 135] on div at bounding box center [191, 181] width 81 height 211
click at [171, 169] on div at bounding box center [191, 181] width 81 height 211
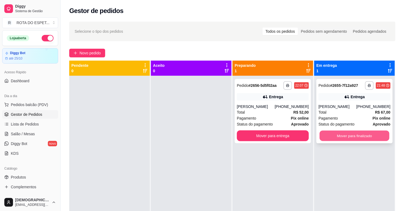
click at [363, 133] on button "Mover para finalizado" at bounding box center [355, 136] width 70 height 11
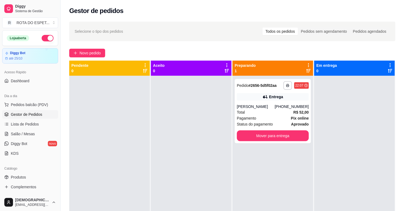
click at [201, 135] on div at bounding box center [191, 181] width 81 height 211
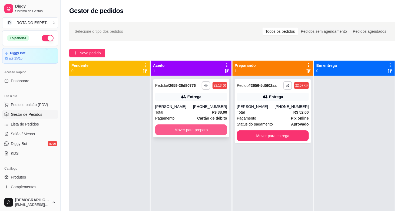
click at [198, 132] on button "Mover para preparo" at bounding box center [191, 129] width 72 height 11
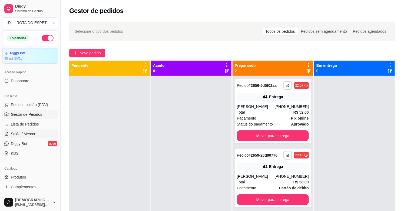
click at [35, 134] on link "Salão / Mesas" at bounding box center [30, 134] width 56 height 9
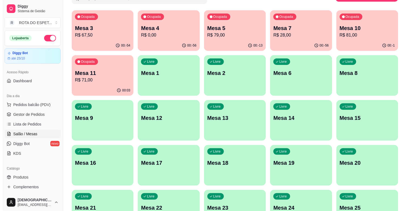
scroll to position [60, 0]
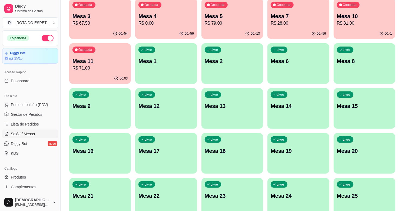
click at [365, 153] on p "Mesa 20" at bounding box center [364, 151] width 55 height 8
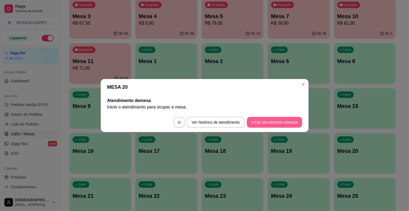
click at [277, 122] on button "Iniciar atendimento de mesa" at bounding box center [274, 122] width 55 height 11
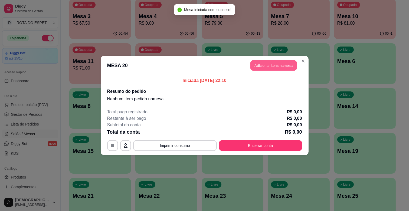
click at [287, 63] on button "Adicionar itens na mesa" at bounding box center [273, 65] width 47 height 11
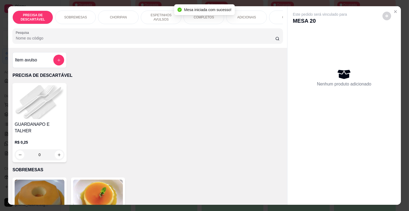
click at [167, 15] on p "ESPETINHOS AVULSOS" at bounding box center [160, 17] width 31 height 9
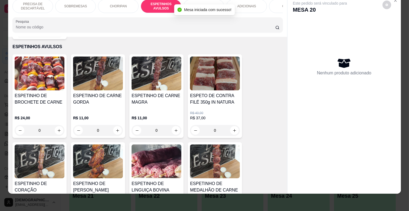
click at [158, 110] on div "R$ 11,00 0" at bounding box center [157, 123] width 50 height 26
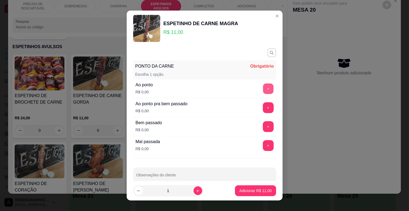
click at [263, 88] on button "+" at bounding box center [268, 89] width 11 height 11
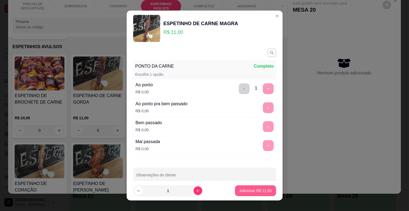
click at [243, 191] on p "Adicionar R$ 11,00" at bounding box center [255, 190] width 32 height 5
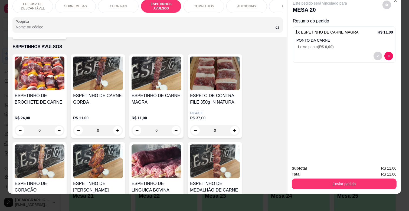
click at [160, 155] on img at bounding box center [157, 162] width 50 height 34
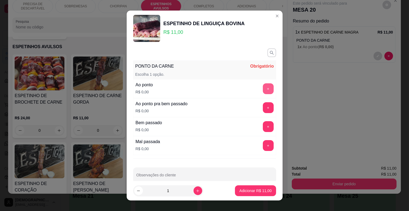
click at [263, 88] on button "+" at bounding box center [268, 88] width 11 height 11
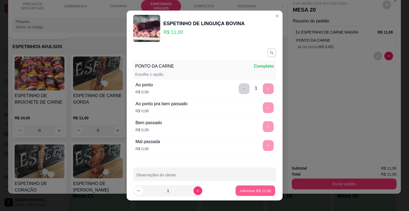
click at [247, 190] on p "Adicionar R$ 11,00" at bounding box center [255, 190] width 31 height 5
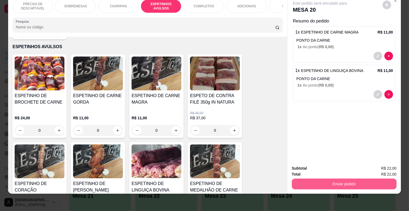
click at [322, 179] on button "Enviar pedido" at bounding box center [344, 184] width 105 height 11
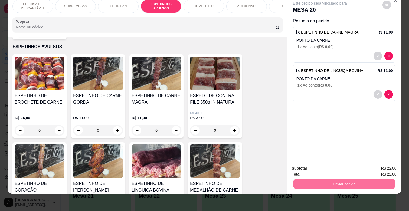
click at [381, 163] on button "Enviar pedido" at bounding box center [382, 166] width 31 height 10
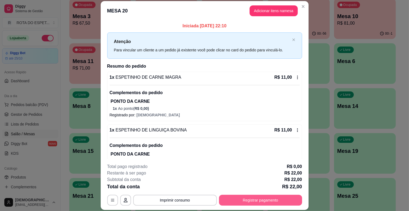
click at [270, 200] on button "Registrar pagamento" at bounding box center [260, 200] width 83 height 11
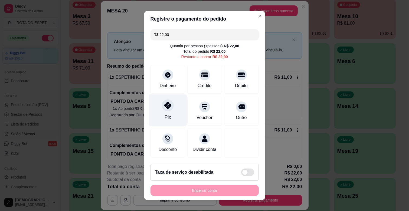
click at [170, 112] on div "Pix" at bounding box center [168, 110] width 38 height 32
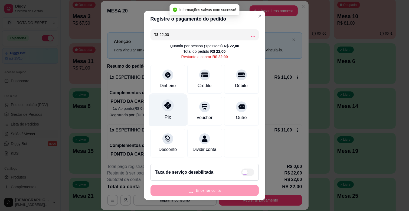
type input "R$ 0,00"
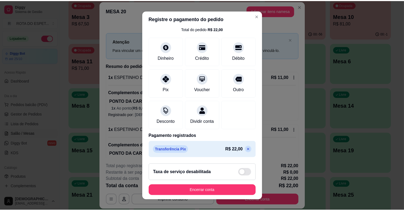
scroll to position [7, 0]
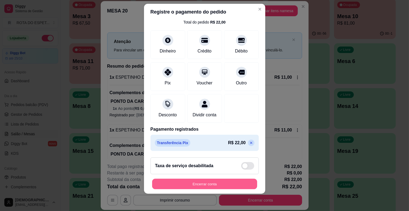
click at [241, 181] on button "Encerrar conta" at bounding box center [204, 184] width 105 height 11
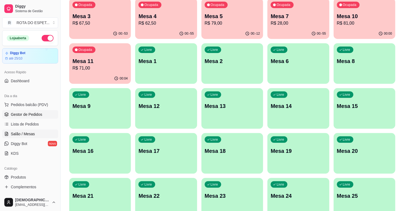
click at [32, 114] on span "Gestor de Pedidos" at bounding box center [26, 114] width 31 height 5
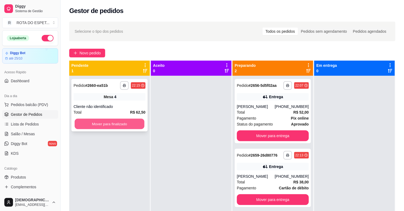
click at [101, 119] on button "Mover para finalizado" at bounding box center [110, 124] width 70 height 11
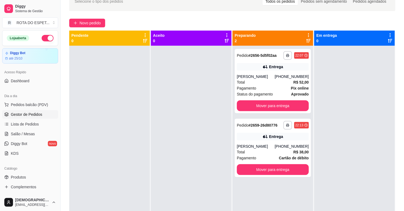
click at [182, 183] on div at bounding box center [191, 151] width 81 height 211
click at [25, 136] on span "Salão / Mesas" at bounding box center [23, 133] width 24 height 5
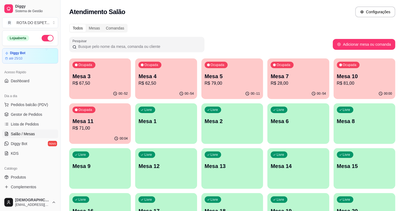
click at [110, 111] on div "Ocupada Mesa 11 R$ 71,00" at bounding box center [100, 118] width 62 height 30
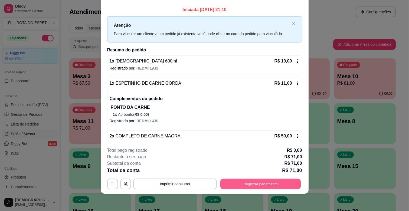
click at [275, 181] on button "Registrar pagamento" at bounding box center [260, 184] width 81 height 11
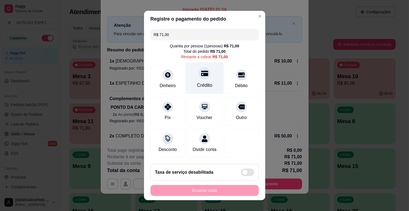
click at [206, 76] on div "Crédito" at bounding box center [204, 79] width 38 height 32
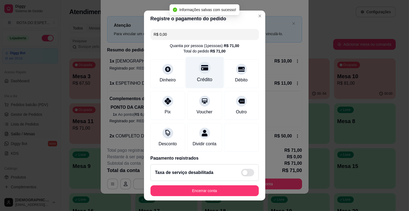
type input "R$ 0,00"
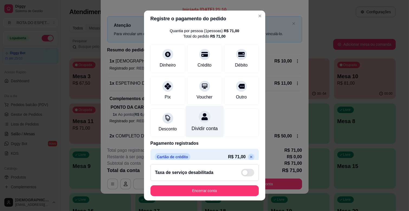
scroll to position [29, 0]
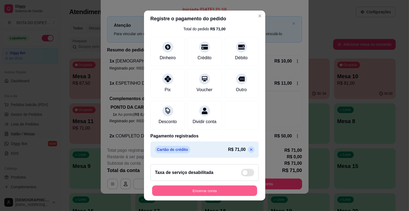
click at [218, 190] on button "Encerrar conta" at bounding box center [204, 191] width 105 height 11
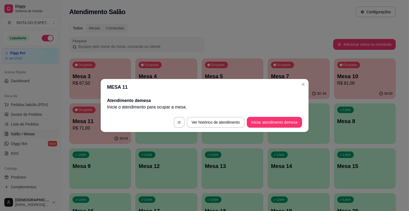
scroll to position [0, 0]
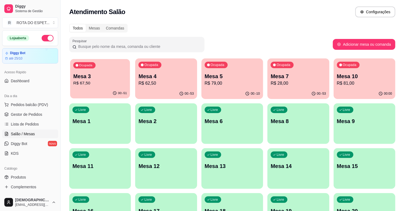
click at [99, 79] on p "Mesa 3" at bounding box center [100, 76] width 54 height 7
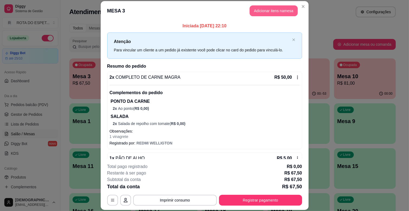
click at [275, 10] on button "Adicionar itens na mesa" at bounding box center [274, 10] width 48 height 11
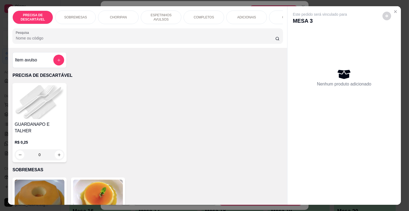
scroll to position [0, 237]
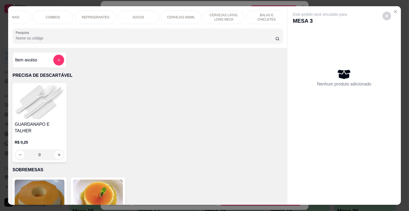
click at [269, 15] on p "BALAS E CHICLETES" at bounding box center [266, 17] width 31 height 9
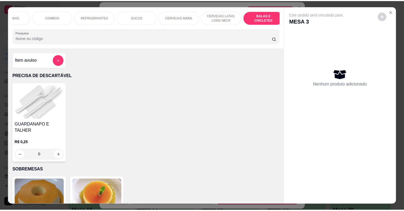
scroll to position [13, 0]
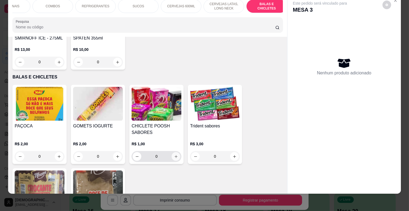
click at [174, 155] on icon "increase-product-quantity" at bounding box center [176, 157] width 4 height 4
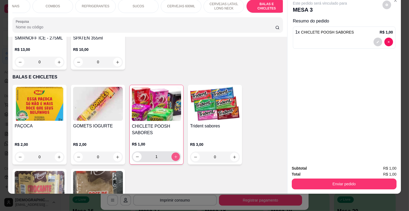
click at [174, 155] on icon "increase-product-quantity" at bounding box center [176, 157] width 4 height 4
type input "2"
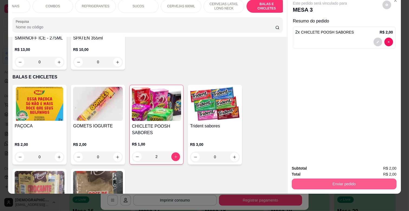
click at [362, 179] on button "Enviar pedido" at bounding box center [344, 184] width 105 height 11
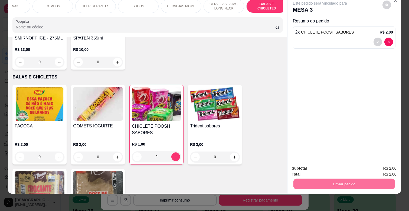
click at [391, 164] on button "Enviar pedido" at bounding box center [382, 166] width 30 height 10
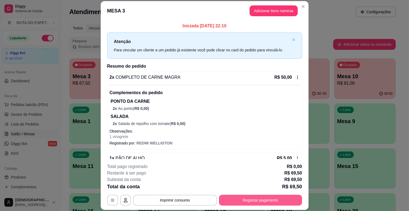
click at [232, 203] on button "Registrar pagamento" at bounding box center [260, 200] width 83 height 11
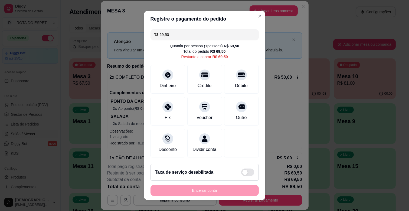
click at [186, 37] on input "R$ 69,50" at bounding box center [205, 34] width 102 height 11
click at [170, 80] on div "Dinheiro" at bounding box center [168, 79] width 38 height 32
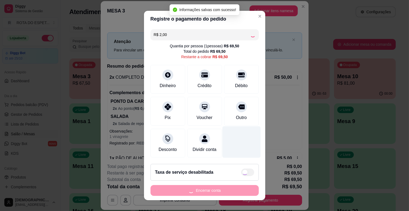
type input "R$ 67,50"
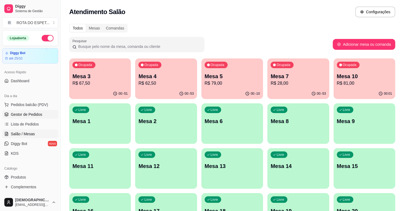
click at [34, 115] on span "Gestor de Pedidos" at bounding box center [26, 114] width 31 height 5
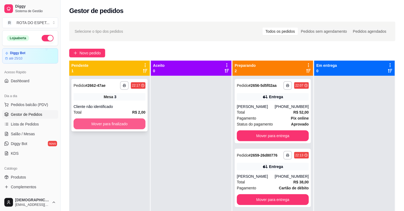
click at [113, 124] on button "Mover para finalizado" at bounding box center [110, 124] width 72 height 11
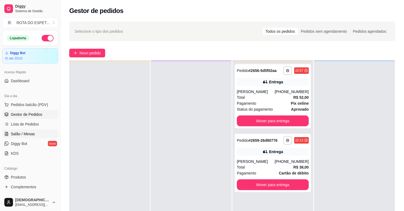
click at [28, 130] on link "Salão / Mesas" at bounding box center [30, 134] width 56 height 9
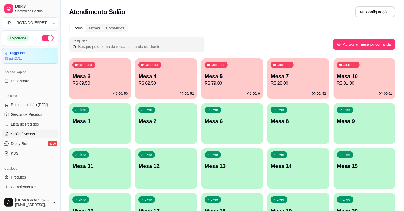
click at [382, 82] on p "R$ 81,00" at bounding box center [364, 83] width 55 height 6
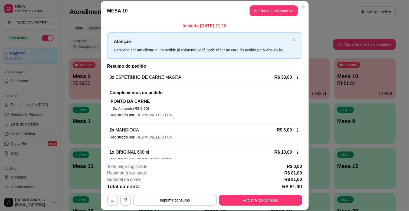
scroll to position [30, 0]
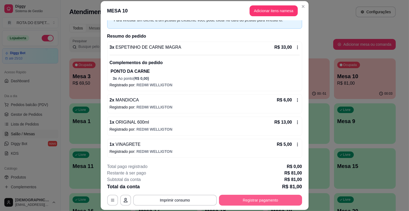
click at [243, 201] on button "Registrar pagamento" at bounding box center [260, 200] width 83 height 11
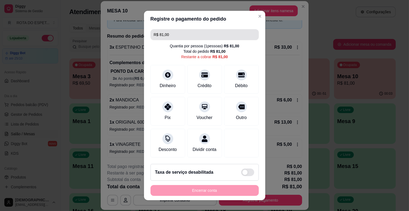
click at [176, 35] on input "R$ 81,00" at bounding box center [205, 34] width 102 height 11
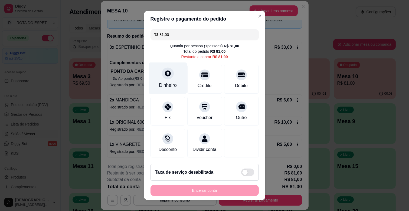
click at [166, 77] on icon at bounding box center [167, 73] width 7 height 7
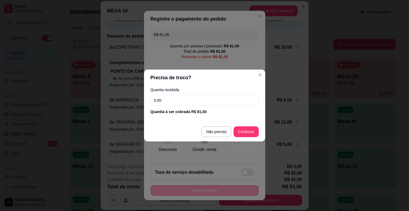
click at [185, 99] on input "0,00" at bounding box center [204, 100] width 108 height 11
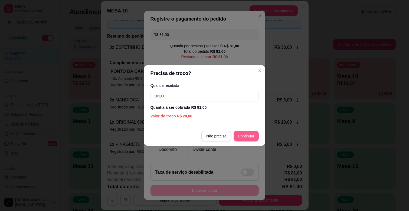
type input "101,00"
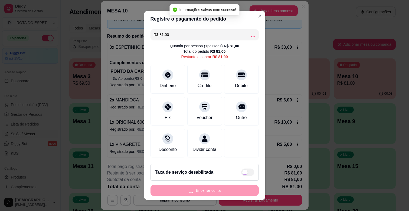
type input "R$ 0,00"
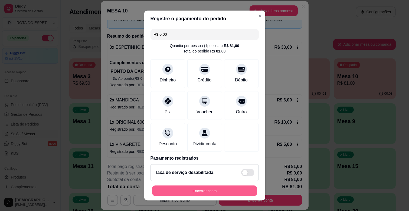
click at [207, 192] on button "Encerrar conta" at bounding box center [204, 191] width 105 height 11
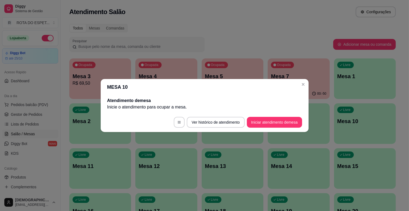
scroll to position [0, 0]
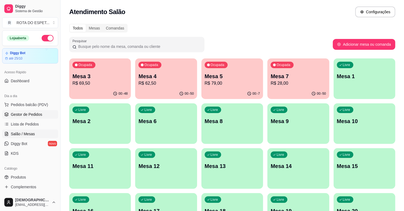
click at [29, 111] on link "Gestor de Pedidos" at bounding box center [30, 114] width 56 height 9
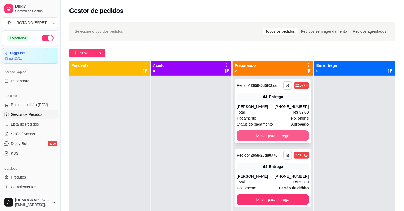
click at [261, 139] on button "Mover para entrega" at bounding box center [273, 135] width 72 height 11
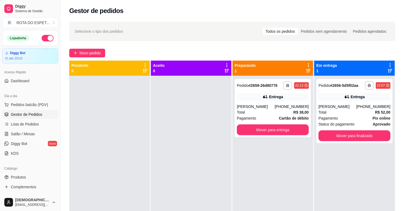
click at [176, 155] on div at bounding box center [191, 181] width 81 height 211
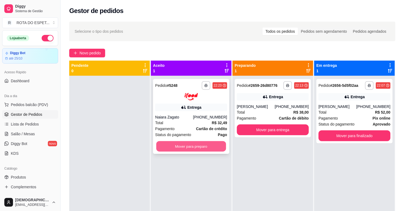
click at [203, 142] on button "Mover para preparo" at bounding box center [191, 146] width 70 height 11
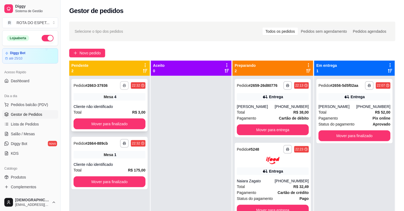
click at [125, 83] on button "button" at bounding box center [124, 85] width 9 height 9
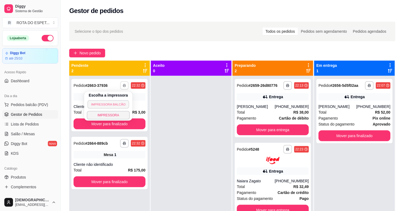
click at [118, 102] on button "IMPRESSORA BALCÃO" at bounding box center [108, 104] width 42 height 8
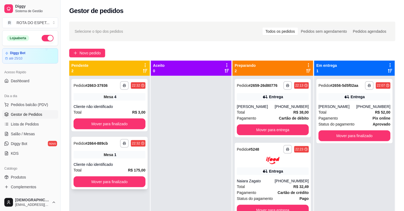
click at [96, 162] on div "Cliente não identificado" at bounding box center [110, 164] width 72 height 5
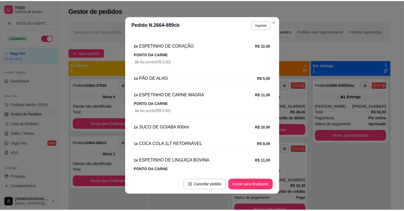
scroll to position [185, 0]
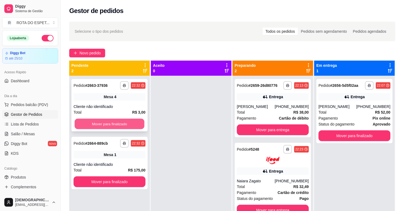
click at [130, 120] on button "Mover para finalizado" at bounding box center [110, 124] width 70 height 11
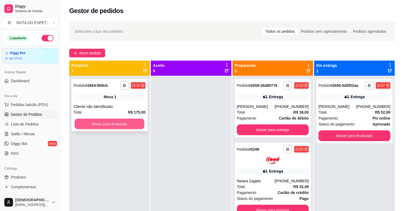
click at [124, 124] on button "Mover para finalizado" at bounding box center [110, 124] width 70 height 11
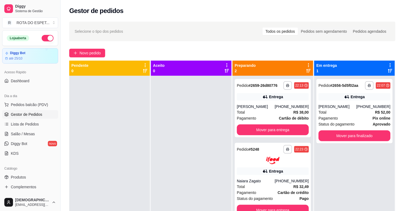
click at [171, 168] on div at bounding box center [191, 181] width 81 height 211
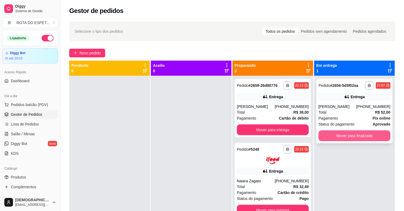
click at [366, 138] on button "Mover para finalizado" at bounding box center [355, 135] width 72 height 11
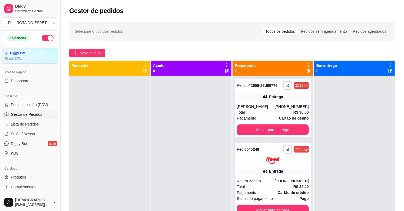
click at [172, 164] on div at bounding box center [191, 181] width 81 height 211
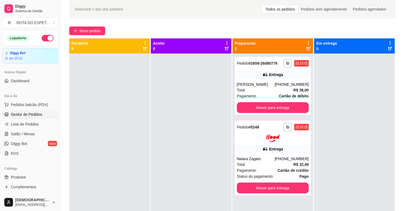
scroll to position [0, 0]
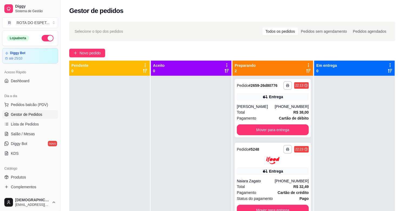
click at [160, 166] on div at bounding box center [191, 181] width 81 height 211
click at [33, 136] on span "Salão / Mesas" at bounding box center [23, 133] width 24 height 5
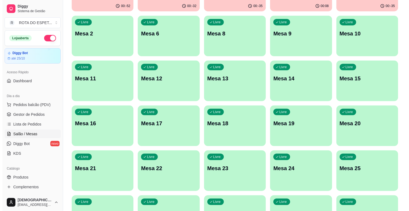
scroll to position [90, 0]
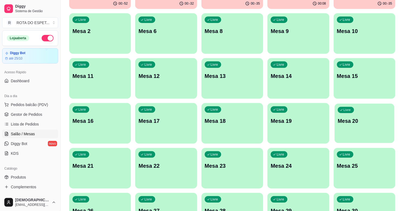
click at [369, 124] on p "Mesa 20" at bounding box center [365, 120] width 54 height 7
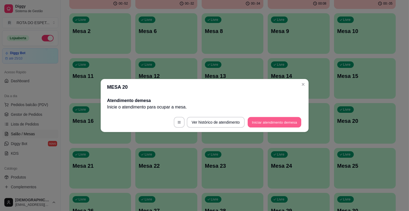
click at [269, 123] on button "Iniciar atendimento de mesa" at bounding box center [275, 122] width 54 height 11
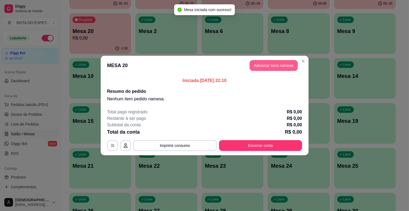
click at [274, 63] on button "Adicionar itens na mesa" at bounding box center [274, 65] width 48 height 11
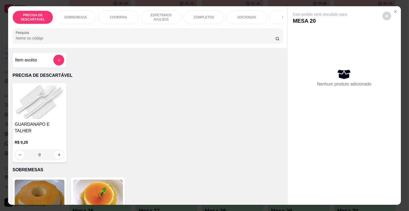
click at [194, 18] on div "COMPLETOS" at bounding box center [203, 18] width 41 height 14
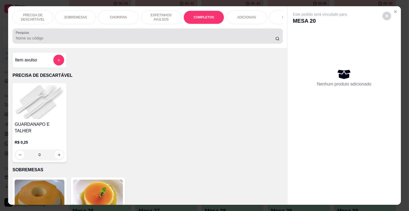
scroll to position [13, 0]
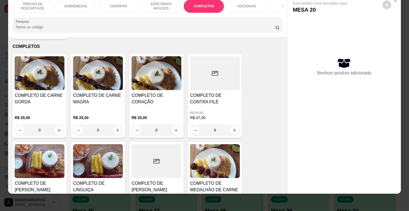
click at [31, 93] on h4 "COMPLETO DE CARNE GORDA" at bounding box center [40, 98] width 50 height 13
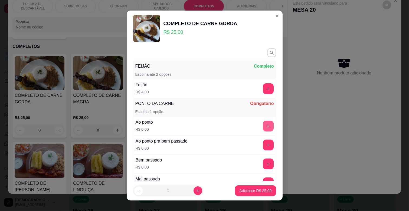
click at [263, 129] on button "+" at bounding box center [268, 126] width 11 height 11
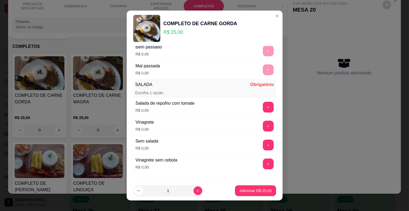
scroll to position [120, 0]
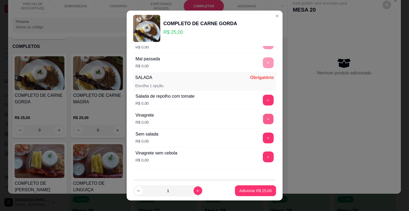
click at [263, 118] on button "+" at bounding box center [268, 119] width 11 height 11
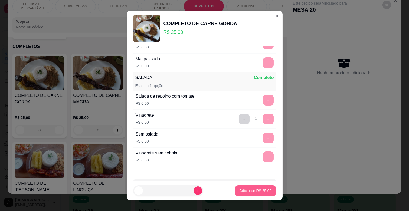
click at [264, 192] on button "Adicionar R$ 25,00" at bounding box center [255, 190] width 41 height 11
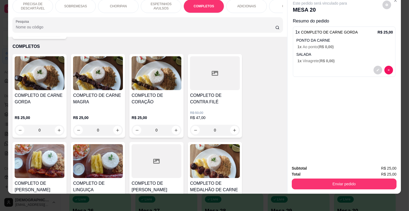
click at [150, 2] on p "ESPETINHOS AVULSOS" at bounding box center [160, 6] width 31 height 9
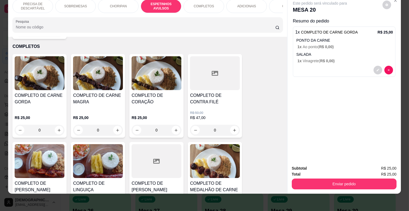
scroll to position [299, 0]
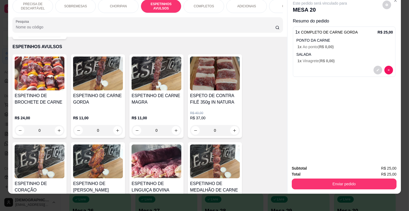
click at [168, 115] on p "R$ 11,00" at bounding box center [157, 117] width 50 height 5
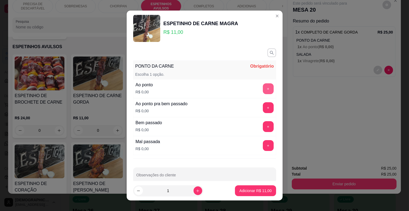
click at [263, 91] on button "+" at bounding box center [268, 88] width 11 height 11
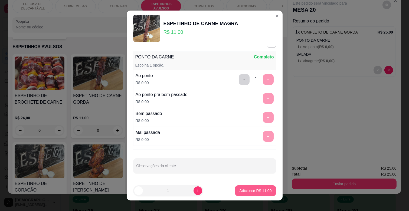
click at [257, 194] on button "Adicionar R$ 11,00" at bounding box center [255, 190] width 41 height 11
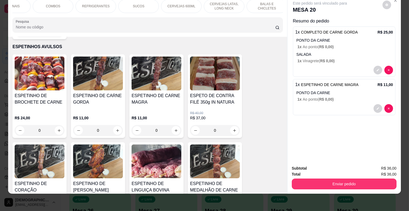
scroll to position [0, 239]
click at [173, 4] on p "CERVEJAS 600ML" at bounding box center [179, 6] width 28 height 4
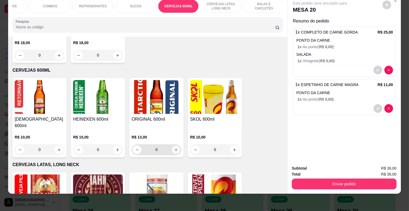
click at [175, 148] on icon "increase-product-quantity" at bounding box center [176, 150] width 4 height 4
type input "1"
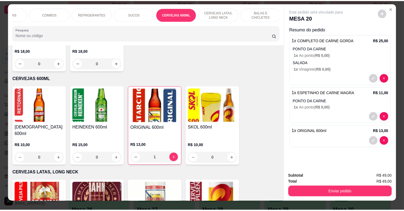
scroll to position [0, 0]
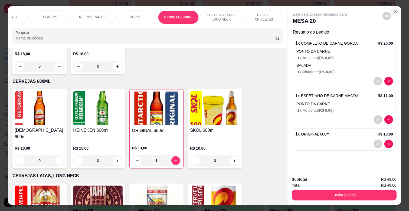
click at [393, 9] on icon "Close" at bounding box center [395, 11] width 4 height 4
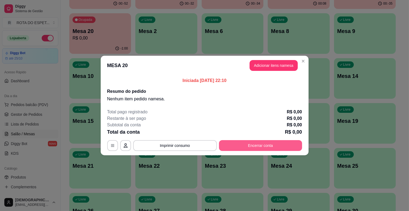
click at [258, 144] on button "Encerrar conta" at bounding box center [260, 145] width 83 height 11
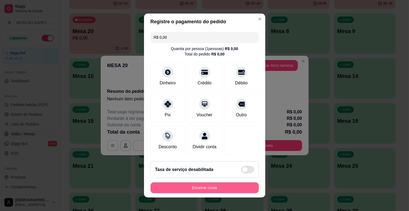
click at [218, 188] on button "Encerrar conta" at bounding box center [204, 187] width 108 height 11
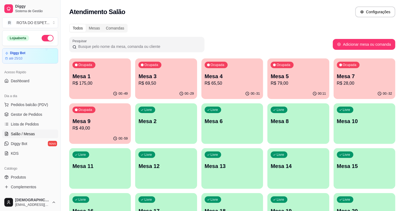
click at [155, 77] on p "Mesa 3" at bounding box center [166, 77] width 55 height 8
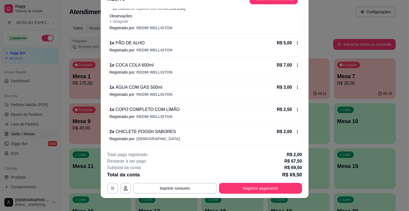
scroll to position [16, 0]
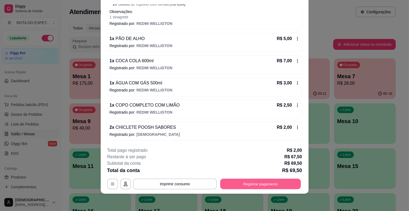
click at [254, 186] on button "Registrar pagamento" at bounding box center [260, 184] width 81 height 11
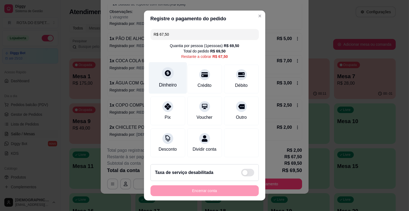
click at [170, 73] on div at bounding box center [168, 73] width 12 height 12
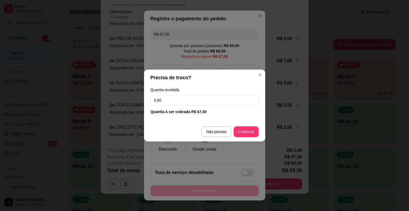
click at [186, 100] on input "0,00" at bounding box center [204, 100] width 108 height 11
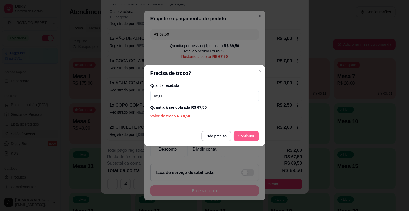
type input "68,00"
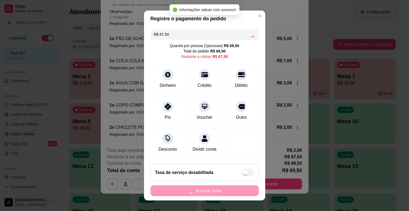
type input "R$ 0,00"
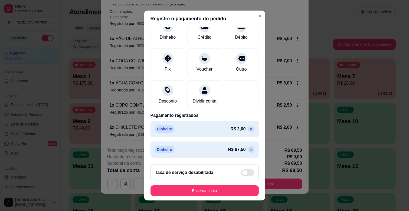
scroll to position [49, 0]
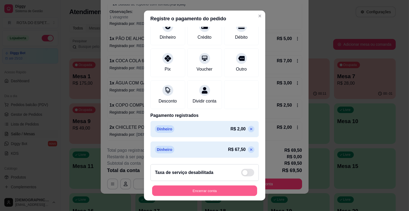
click at [220, 191] on button "Encerrar conta" at bounding box center [204, 191] width 105 height 11
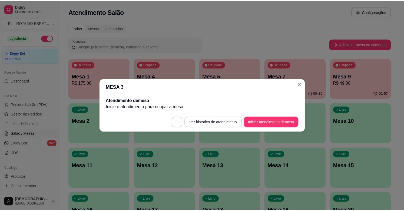
scroll to position [0, 0]
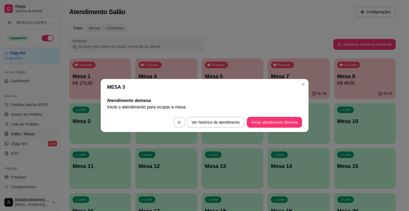
click at [298, 88] on header "MESA 3" at bounding box center [205, 87] width 208 height 16
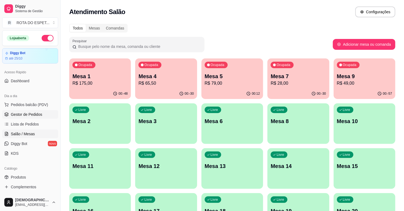
click at [31, 117] on span "Gestor de Pedidos" at bounding box center [26, 114] width 31 height 5
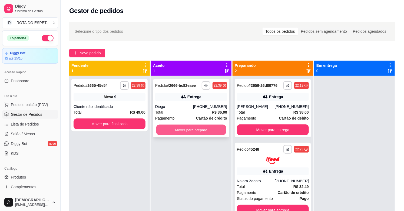
click at [181, 126] on button "Mover para preparo" at bounding box center [191, 130] width 70 height 11
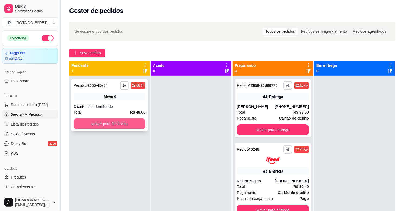
click at [118, 127] on button "Mover para finalizado" at bounding box center [110, 124] width 72 height 11
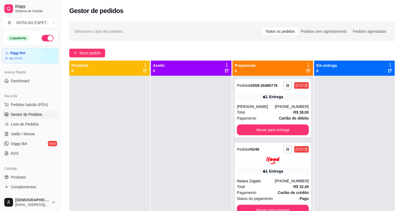
click at [177, 173] on div at bounding box center [191, 181] width 81 height 211
click at [25, 135] on span "Salão / Mesas" at bounding box center [23, 133] width 24 height 5
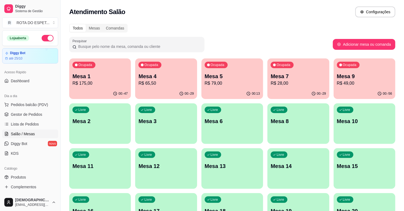
click at [260, 21] on div "Todos Mesas Comandas Pesquisar Adicionar mesa ou comanda Ocupada Mesa 1 R$ 175,…" at bounding box center [233, 198] width 344 height 355
click at [112, 169] on p "Mesa 11" at bounding box center [100, 166] width 55 height 8
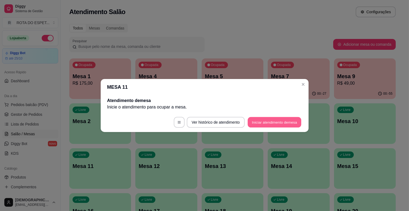
click at [272, 122] on button "Iniciar atendimento de mesa" at bounding box center [275, 122] width 54 height 11
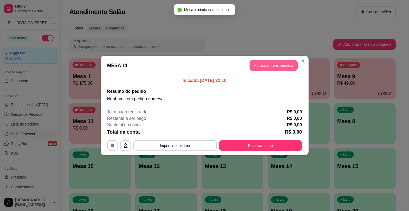
click at [280, 62] on button "Adicionar itens na mesa" at bounding box center [274, 65] width 48 height 11
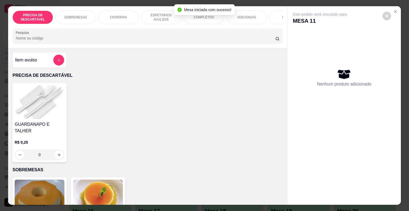
click at [157, 11] on div "ESPETINHOS AVULSOS" at bounding box center [161, 18] width 41 height 14
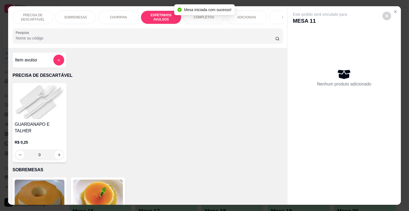
scroll to position [13, 0]
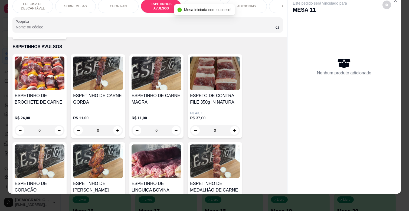
click at [155, 110] on div "R$ 11,00 0" at bounding box center [157, 123] width 50 height 26
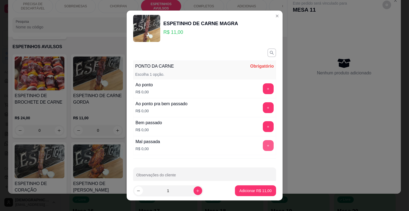
click at [263, 146] on button "+" at bounding box center [268, 145] width 11 height 11
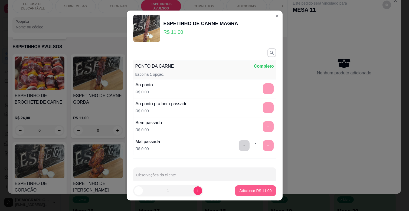
click at [252, 188] on p "Adicionar R$ 11,00" at bounding box center [255, 190] width 32 height 5
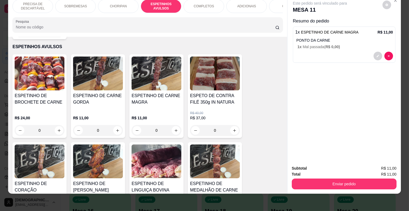
click at [209, 4] on p "COMPLETOS" at bounding box center [204, 6] width 20 height 4
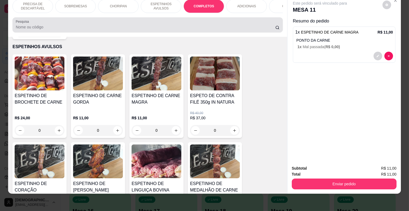
scroll to position [653, 0]
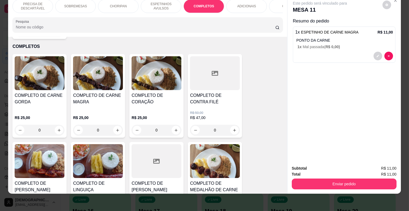
click at [107, 96] on h4 "COMPLETO DE CARNE MAGRA" at bounding box center [98, 98] width 50 height 13
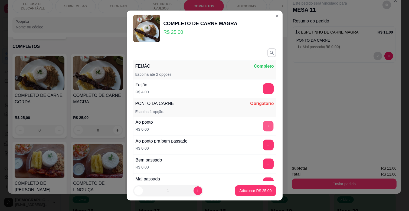
click at [263, 126] on button "+" at bounding box center [268, 126] width 11 height 11
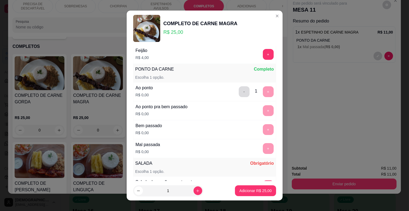
scroll to position [90, 0]
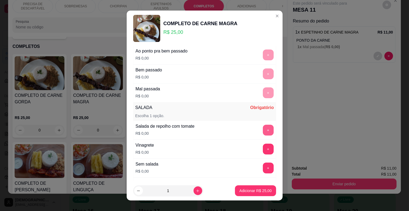
click at [263, 129] on button "+" at bounding box center [268, 130] width 11 height 11
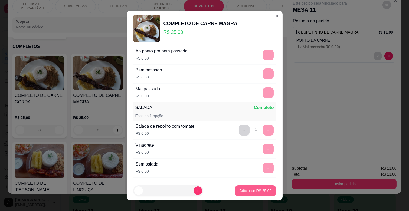
click at [253, 190] on p "Adicionar R$ 25,00" at bounding box center [255, 190] width 32 height 5
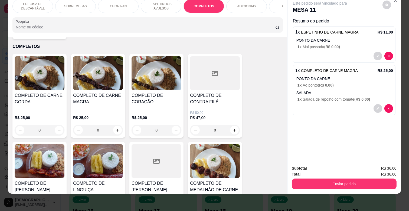
click at [173, 2] on p "ESPETINHOS AVULSOS" at bounding box center [160, 6] width 31 height 9
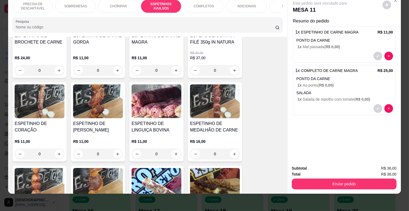
scroll to position [389, 0]
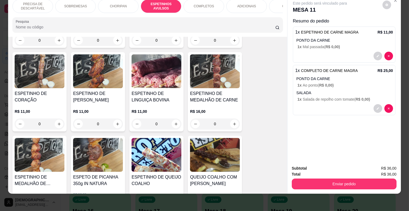
click at [163, 156] on img at bounding box center [157, 155] width 50 height 34
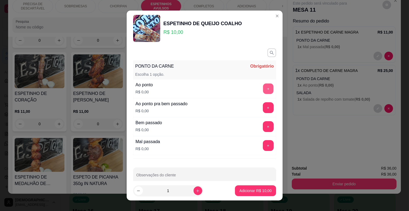
click at [263, 91] on button "+" at bounding box center [268, 89] width 11 height 11
click at [239, 85] on button "-" at bounding box center [244, 88] width 11 height 11
click at [263, 87] on button "+" at bounding box center [268, 88] width 11 height 11
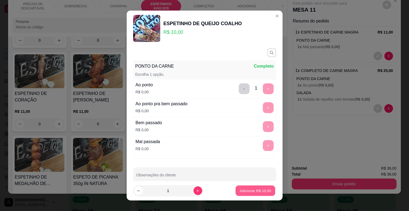
click at [253, 192] on p "Adicionar R$ 10,00" at bounding box center [255, 190] width 31 height 5
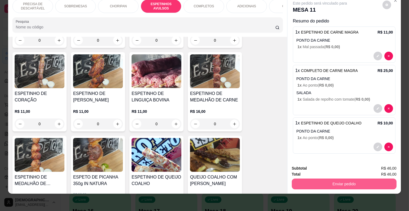
click at [332, 179] on button "Enviar pedido" at bounding box center [344, 184] width 105 height 11
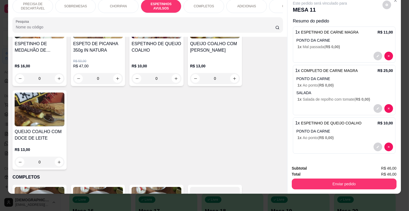
scroll to position [0, 237]
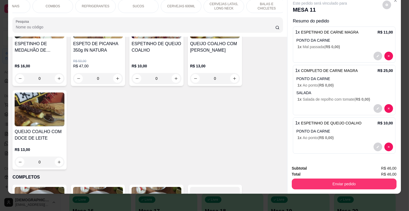
click at [99, 4] on p "REFRIGERANTES" at bounding box center [96, 6] width 28 height 4
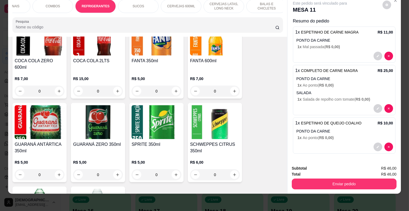
scroll to position [1479, 0]
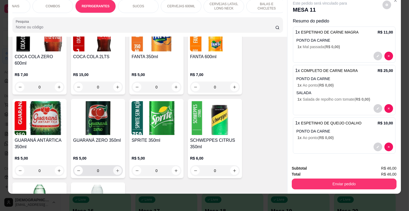
click at [116, 169] on icon "increase-product-quantity" at bounding box center [118, 171] width 4 height 4
type input "1"
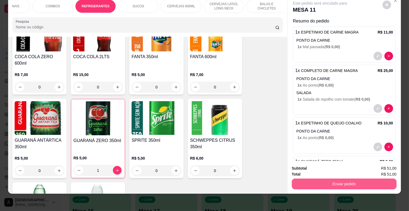
click at [337, 179] on button "Enviar pedido" at bounding box center [344, 184] width 105 height 11
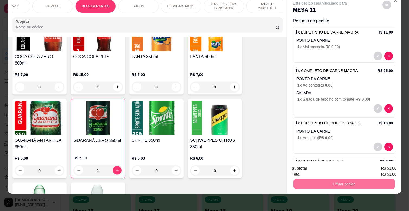
click at [375, 163] on button "Enviar pedido" at bounding box center [382, 166] width 31 height 10
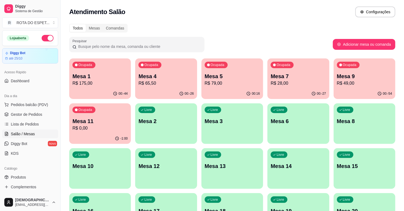
click at [231, 34] on div "Todos Mesas Comandas Pesquisar Adicionar mesa ou comanda Ocupada Mesa 1 R$ 175,…" at bounding box center [233, 198] width 344 height 355
click at [25, 114] on span "Gestor de Pedidos" at bounding box center [26, 114] width 31 height 5
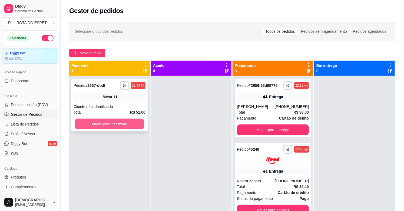
click at [99, 120] on button "Mover para finalizado" at bounding box center [110, 124] width 70 height 11
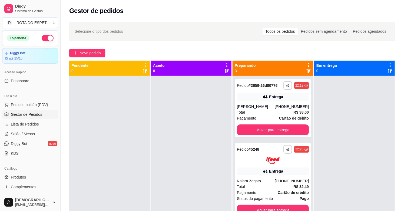
click at [171, 159] on div at bounding box center [191, 181] width 81 height 211
click at [167, 182] on div at bounding box center [191, 181] width 81 height 211
click at [282, 127] on button "Mover para entrega" at bounding box center [273, 130] width 70 height 11
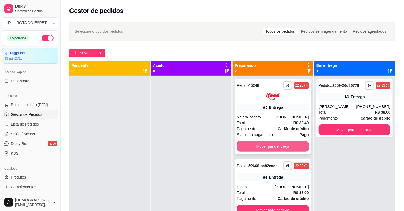
click at [274, 143] on button "Mover para entrega" at bounding box center [273, 146] width 72 height 11
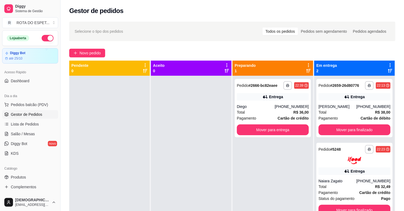
click at [173, 192] on div at bounding box center [191, 181] width 81 height 211
click at [28, 134] on span "Salão / Mesas" at bounding box center [23, 133] width 24 height 5
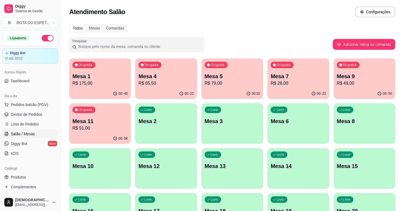
click at [297, 82] on p "R$ 28,00" at bounding box center [298, 83] width 55 height 6
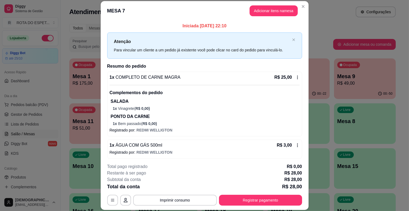
scroll to position [2, 0]
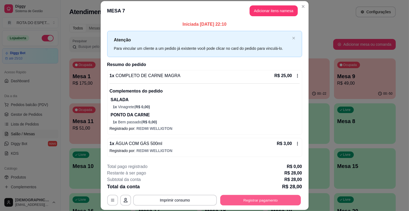
click at [263, 200] on button "Registrar pagamento" at bounding box center [260, 200] width 81 height 11
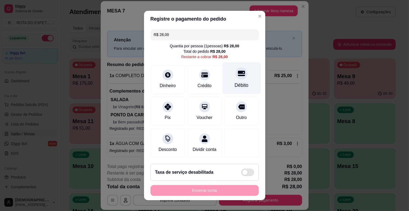
click at [237, 85] on div "Débito" at bounding box center [241, 85] width 14 height 7
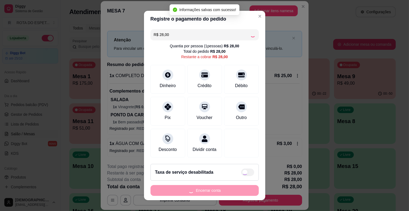
type input "R$ 0,00"
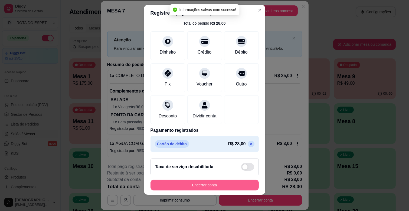
scroll to position [7, 0]
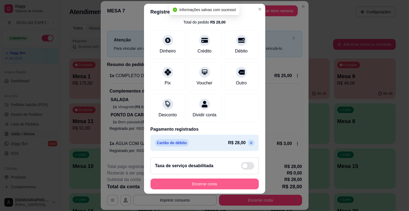
click at [212, 184] on button "Encerrar conta" at bounding box center [204, 184] width 108 height 11
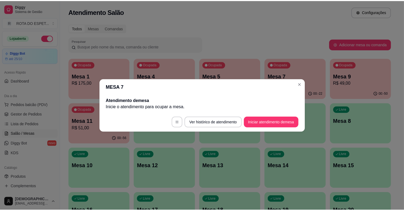
scroll to position [0, 0]
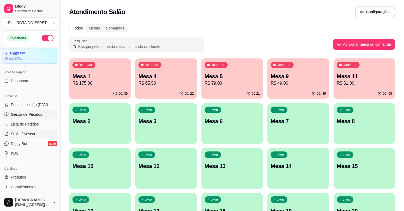
click at [27, 115] on span "Gestor de Pedidos" at bounding box center [26, 114] width 31 height 5
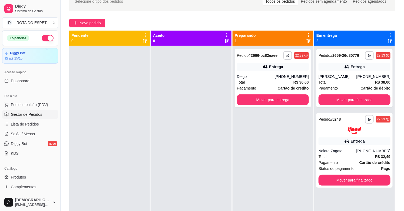
click at [274, 178] on div "**********" at bounding box center [273, 151] width 81 height 211
click at [186, 189] on div at bounding box center [191, 151] width 81 height 211
click at [37, 135] on link "Salão / Mesas" at bounding box center [30, 134] width 56 height 9
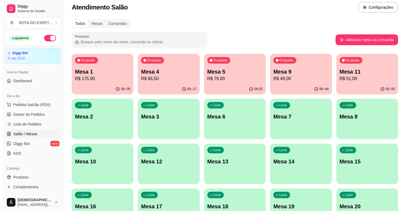
scroll to position [120, 0]
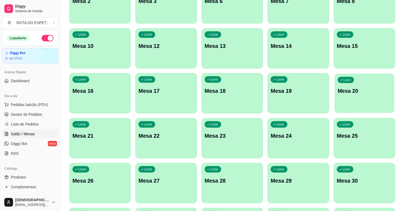
click at [363, 97] on div "Livre Mesa 20" at bounding box center [365, 90] width 60 height 33
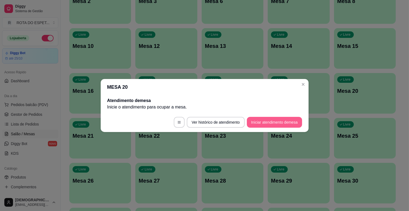
click at [268, 121] on button "Iniciar atendimento de mesa" at bounding box center [274, 122] width 55 height 11
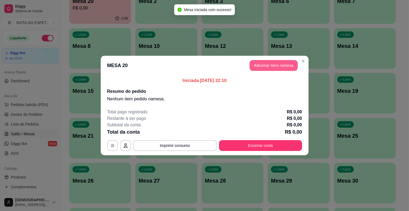
click at [283, 64] on button "Adicionar itens na mesa" at bounding box center [274, 65] width 48 height 11
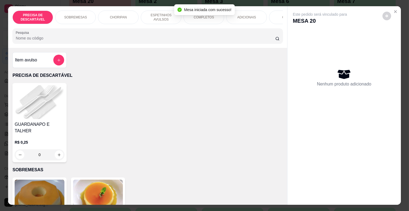
click at [168, 18] on p "ESPETINHOS AVULSOS" at bounding box center [160, 17] width 31 height 9
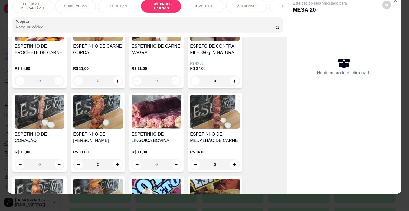
scroll to position [359, 0]
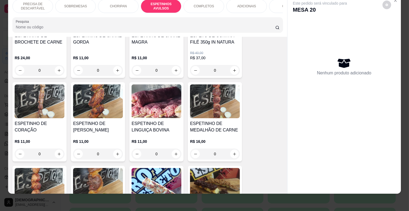
click at [47, 139] on div "R$ 11,00 0" at bounding box center [40, 149] width 50 height 21
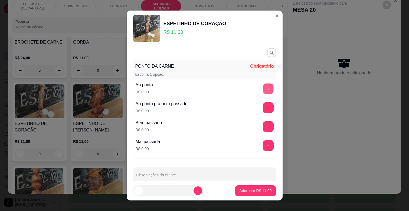
click at [261, 83] on div "+" at bounding box center [268, 88] width 15 height 11
click at [263, 90] on button "+" at bounding box center [268, 89] width 11 height 11
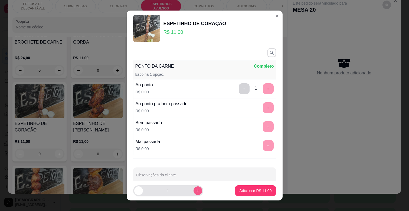
click at [194, 191] on button "increase-product-quantity" at bounding box center [197, 190] width 9 height 9
type input "2"
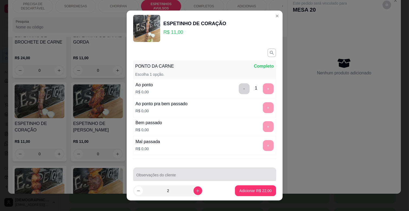
click at [195, 174] on div at bounding box center [204, 175] width 136 height 11
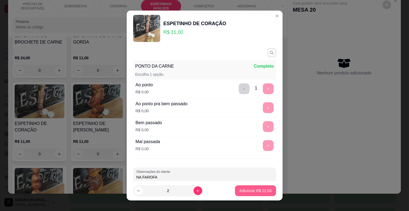
type input "NA FAROFA"
click at [252, 193] on p "Adicionar R$ 22,00" at bounding box center [255, 190] width 31 height 5
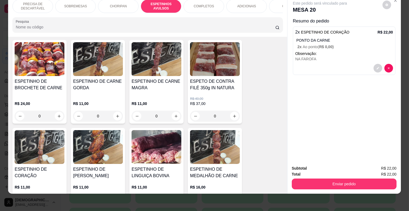
scroll to position [299, 0]
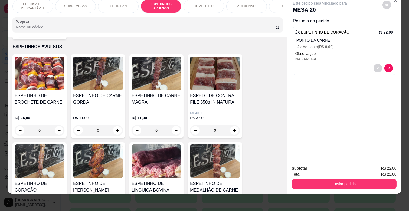
click at [102, 99] on h4 "ESPETINHO DE CARNE GORDA" at bounding box center [98, 99] width 50 height 13
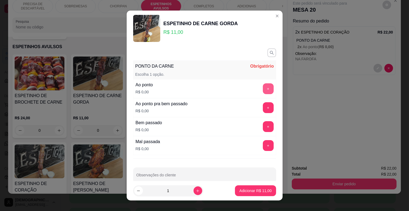
click at [263, 88] on button "+" at bounding box center [268, 88] width 11 height 11
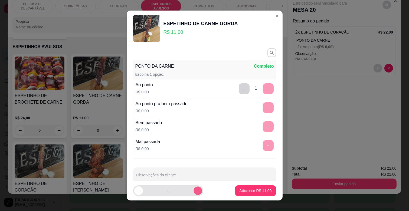
click at [193, 193] on button "increase-product-quantity" at bounding box center [197, 190] width 8 height 8
type input "3"
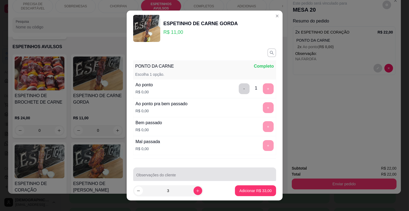
click at [195, 176] on input "Observações do cliente" at bounding box center [204, 177] width 136 height 5
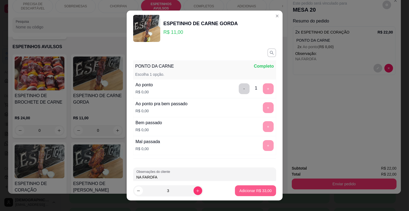
type input "NA FAROFA"
click at [251, 189] on p "Adicionar R$ 33,00" at bounding box center [255, 190] width 31 height 5
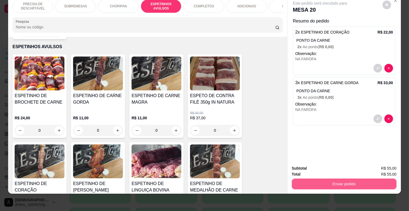
click at [342, 179] on button "Enviar pedido" at bounding box center [344, 184] width 105 height 11
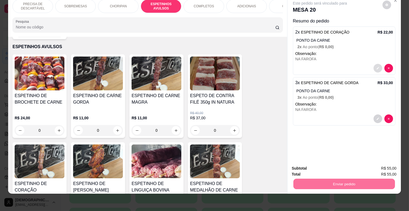
click at [377, 67] on icon "decrease-product-quantity" at bounding box center [377, 68] width 3 height 3
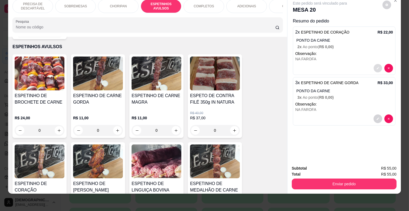
click at [377, 67] on icon "decrease-product-quantity" at bounding box center [377, 68] width 3 height 3
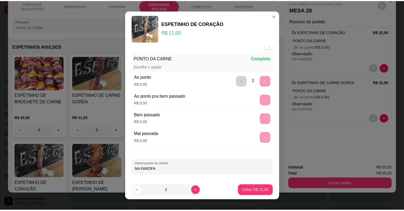
scroll to position [9, 0]
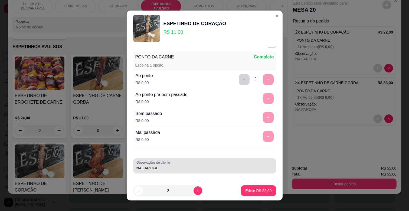
drag, startPoint x: 167, startPoint y: 168, endPoint x: 170, endPoint y: 168, distance: 3.5
click at [168, 168] on input "NA FAROFA" at bounding box center [204, 167] width 136 height 5
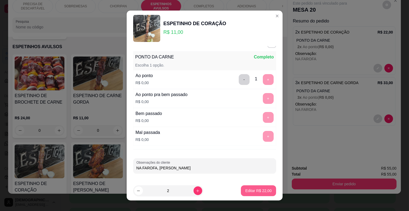
type input "NA FAROFA, [PERSON_NAME]"
click at [250, 192] on p "Editar R$ 22,00" at bounding box center [258, 190] width 26 height 5
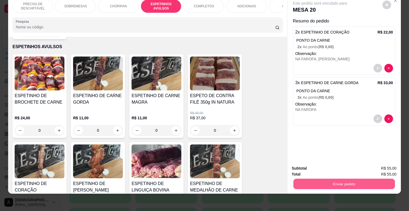
click at [345, 179] on button "Enviar pedido" at bounding box center [343, 184] width 101 height 11
click at [388, 162] on button "Enviar pedido" at bounding box center [382, 166] width 31 height 10
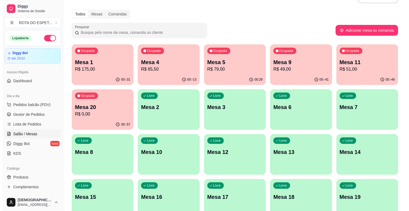
scroll to position [0, 0]
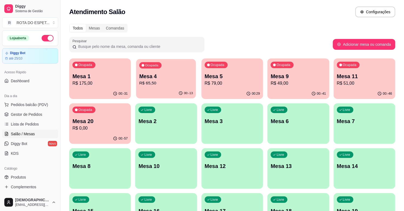
click at [173, 73] on p "Mesa 4" at bounding box center [166, 76] width 54 height 7
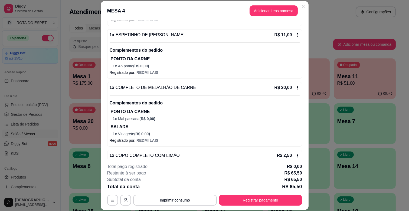
scroll to position [187, 0]
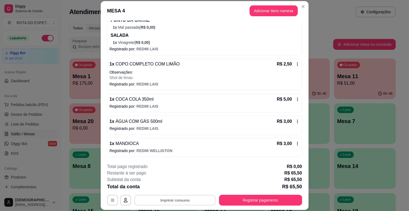
click at [182, 199] on button "Imprimir consumo" at bounding box center [174, 200] width 81 height 11
click at [181, 186] on button "IMPRESSORA" at bounding box center [174, 187] width 43 height 9
click at [175, 202] on button "Imprimir consumo" at bounding box center [174, 200] width 81 height 11
click at [182, 176] on button "IMPRESSORA BALCÃO" at bounding box center [174, 177] width 43 height 9
click at [295, 200] on button "Registrar pagamento" at bounding box center [260, 200] width 83 height 11
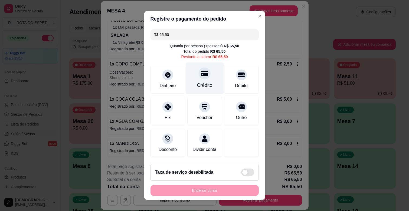
click at [200, 79] on div "Crédito" at bounding box center [204, 79] width 38 height 32
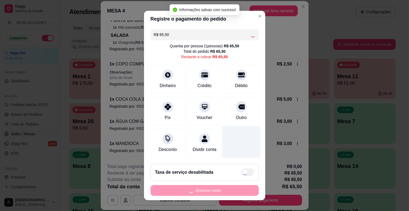
type input "R$ 0,00"
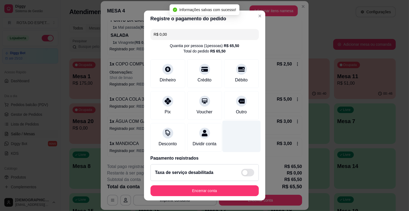
scroll to position [29, 0]
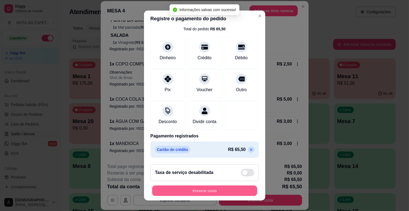
click at [229, 188] on button "Encerrar conta" at bounding box center [204, 191] width 105 height 11
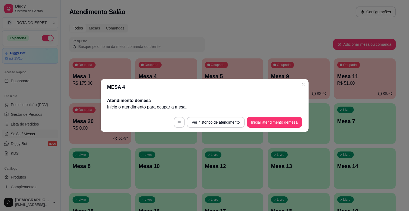
scroll to position [0, 0]
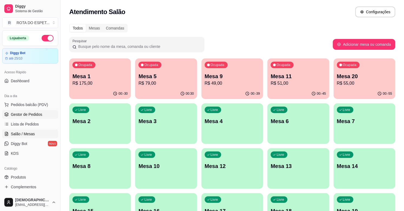
click at [28, 115] on span "Gestor de Pedidos" at bounding box center [26, 114] width 31 height 5
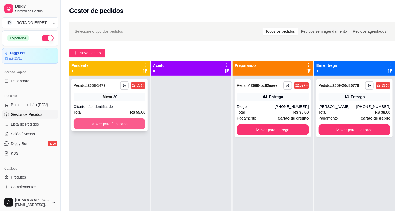
click at [124, 121] on button "Mover para finalizado" at bounding box center [110, 124] width 72 height 11
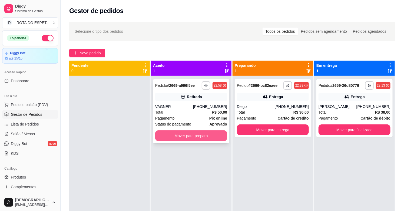
click at [196, 136] on button "Mover para preparo" at bounding box center [191, 135] width 72 height 11
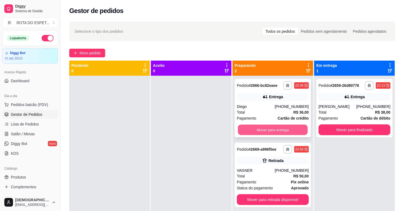
click at [272, 127] on button "Mover para entrega" at bounding box center [273, 130] width 70 height 11
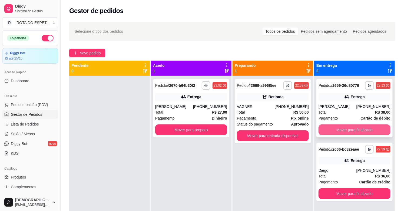
click at [342, 132] on button "Mover para finalizado" at bounding box center [355, 129] width 72 height 11
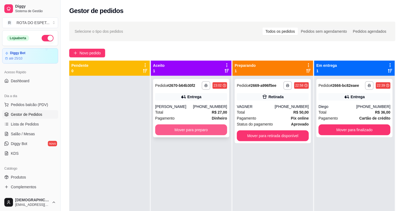
click at [199, 129] on button "Mover para preparo" at bounding box center [191, 129] width 72 height 11
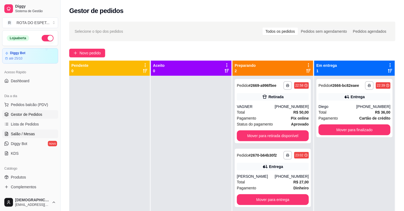
click at [12, 137] on link "Salão / Mesas" at bounding box center [30, 134] width 56 height 9
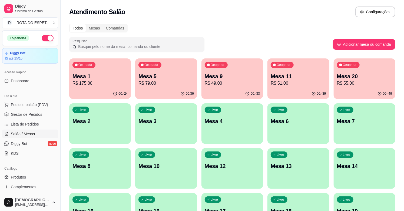
click at [229, 91] on div "00:-33" at bounding box center [233, 93] width 62 height 11
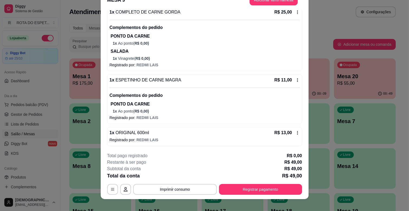
scroll to position [16, 0]
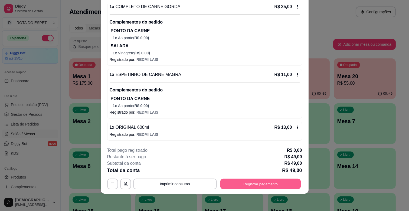
click at [262, 187] on button "Registrar pagamento" at bounding box center [260, 184] width 81 height 11
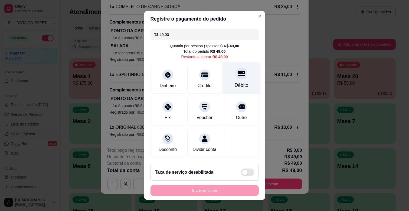
click at [235, 78] on div at bounding box center [241, 73] width 12 height 12
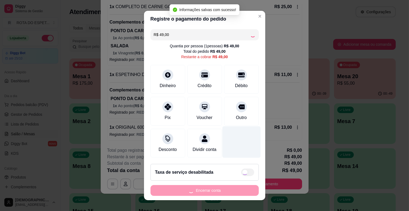
type input "R$ 0,00"
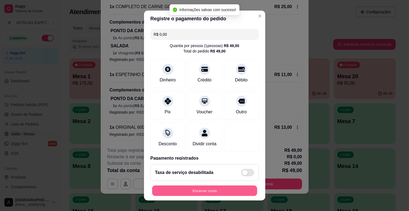
click at [221, 195] on button "Encerrar conta" at bounding box center [204, 191] width 105 height 11
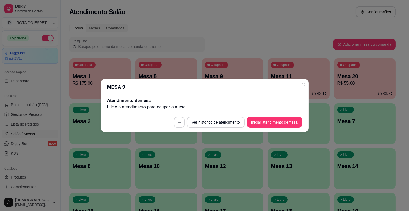
scroll to position [0, 0]
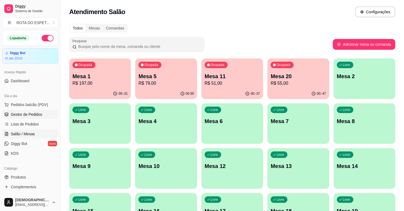
click at [35, 116] on span "Gestor de Pedidos" at bounding box center [26, 114] width 31 height 5
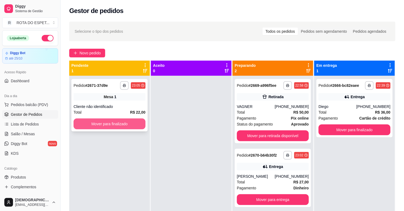
click at [120, 126] on button "Mover para finalizado" at bounding box center [110, 124] width 72 height 11
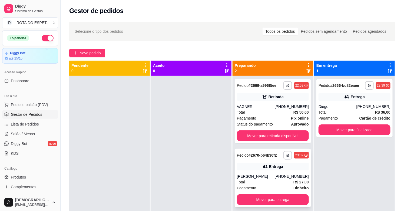
click at [263, 172] on div "**********" at bounding box center [273, 178] width 76 height 58
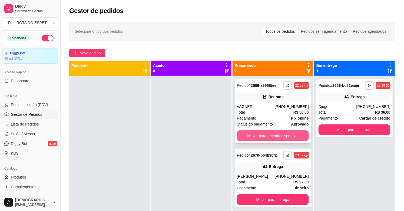
click at [285, 133] on button "Mover para retirada disponível" at bounding box center [273, 135] width 72 height 11
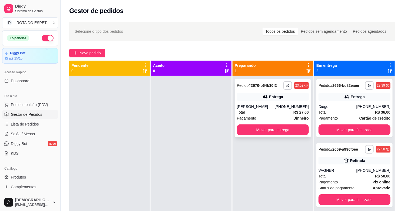
click at [271, 104] on div "[PERSON_NAME]" at bounding box center [256, 106] width 38 height 5
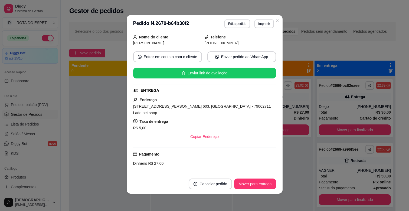
scroll to position [90, 0]
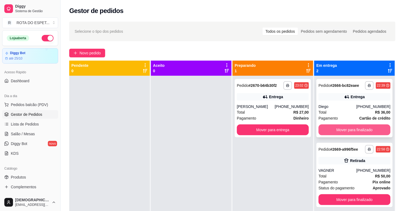
click at [371, 128] on button "Mover para finalizado" at bounding box center [355, 129] width 72 height 11
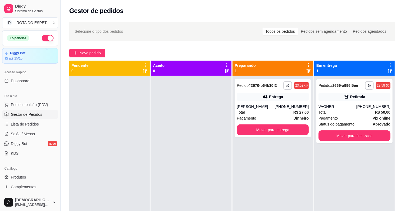
click at [251, 153] on div "**********" at bounding box center [273, 181] width 81 height 211
click at [23, 132] on span "Salão / Mesas" at bounding box center [23, 133] width 24 height 5
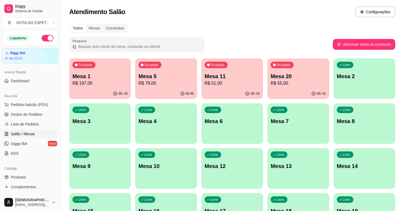
click at [242, 87] on div "Ocupada Mesa 11 R$ 51,00" at bounding box center [233, 73] width 62 height 30
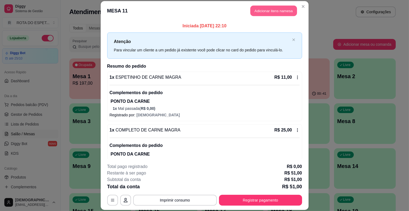
click at [271, 12] on button "Adicionar itens na mesa" at bounding box center [273, 11] width 47 height 11
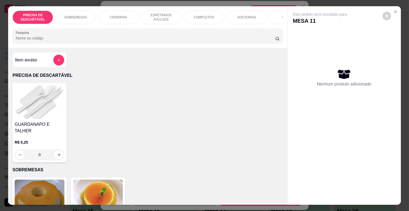
click at [158, 13] on p "ESPETINHOS AVULSOS" at bounding box center [160, 17] width 31 height 9
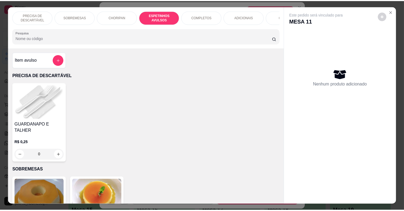
scroll to position [13, 0]
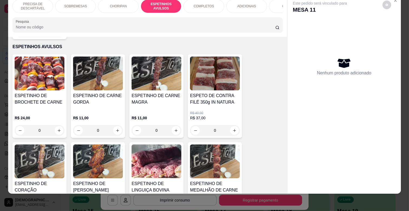
click at [173, 99] on div "ESPETINHO DE CARNE MAGRA" at bounding box center [157, 101] width 50 height 17
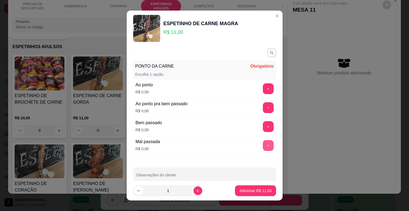
click at [263, 145] on button "+" at bounding box center [268, 145] width 11 height 11
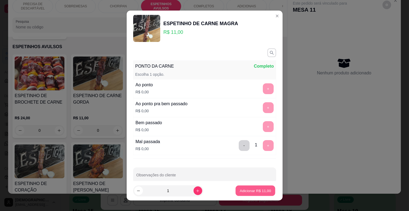
click at [259, 194] on button "Adicionar R$ 11,00" at bounding box center [256, 191] width 40 height 11
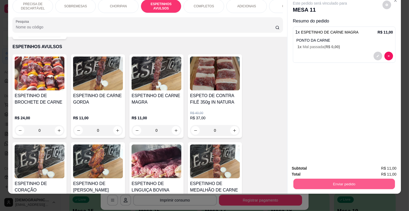
click at [342, 179] on button "Enviar pedido" at bounding box center [343, 184] width 101 height 11
click at [382, 165] on button "Enviar pedido" at bounding box center [382, 166] width 31 height 10
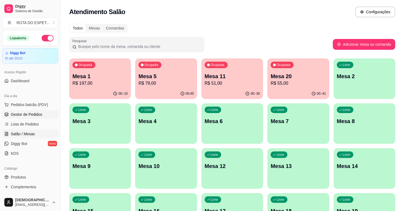
click at [34, 112] on span "Gestor de Pedidos" at bounding box center [26, 114] width 31 height 5
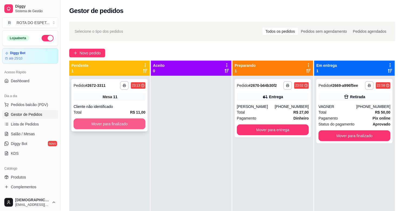
click at [137, 125] on button "Mover para finalizado" at bounding box center [110, 124] width 72 height 11
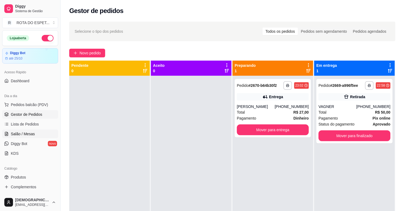
click at [22, 133] on span "Salão / Mesas" at bounding box center [23, 133] width 24 height 5
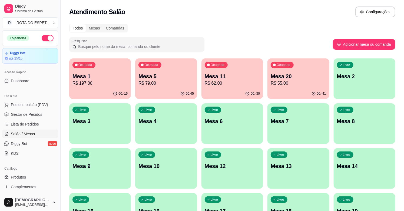
click at [288, 29] on div "Todos Mesas Comandas" at bounding box center [232, 28] width 326 height 9
click at [155, 128] on div "Livre Mesa 4" at bounding box center [166, 120] width 60 height 33
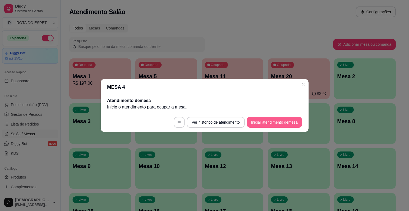
click at [270, 124] on button "Iniciar atendimento de mesa" at bounding box center [274, 122] width 55 height 11
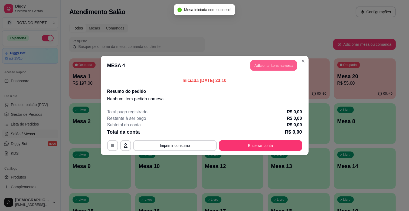
click at [284, 64] on button "Adicionar itens na mesa" at bounding box center [273, 65] width 47 height 11
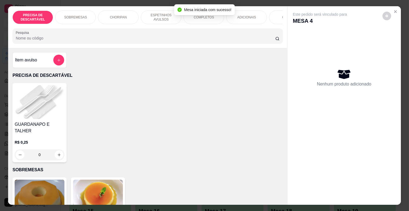
click at [195, 17] on p "COMPLETOS" at bounding box center [204, 17] width 20 height 4
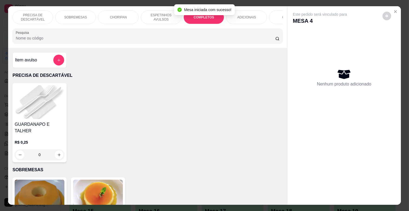
scroll to position [13, 0]
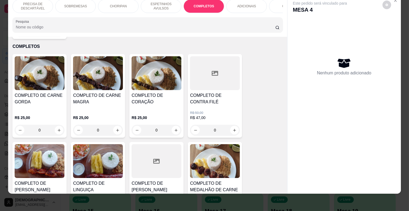
click at [101, 95] on h4 "COMPLETO DE CARNE MAGRA" at bounding box center [98, 98] width 50 height 13
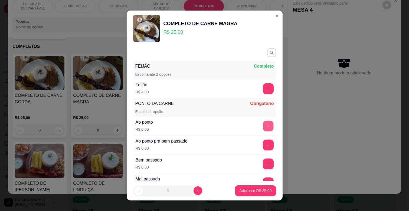
click at [263, 126] on button "+" at bounding box center [268, 126] width 11 height 11
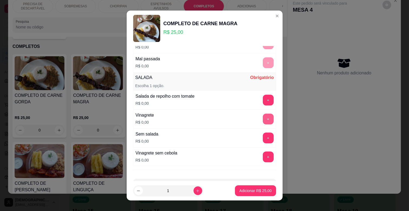
click at [263, 120] on button "+" at bounding box center [268, 119] width 11 height 11
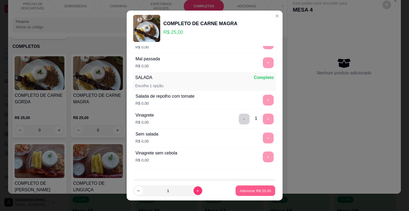
click at [260, 189] on p "Adicionar R$ 25,00" at bounding box center [255, 190] width 31 height 5
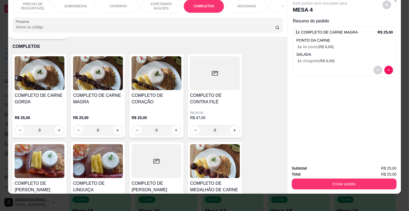
click at [107, 99] on div "COMPLETO DE CARNE MAGRA" at bounding box center [98, 100] width 50 height 17
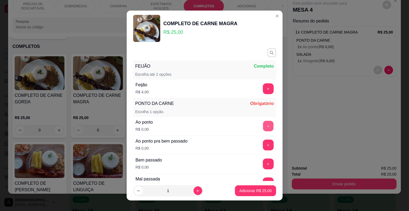
click at [263, 125] on button "+" at bounding box center [268, 126] width 11 height 11
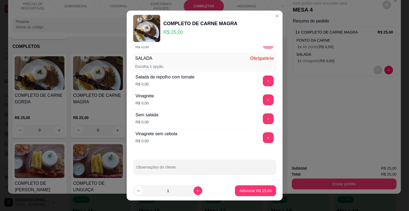
scroll to position [141, 0]
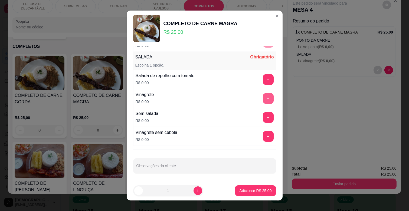
click at [263, 96] on button "+" at bounding box center [268, 98] width 11 height 11
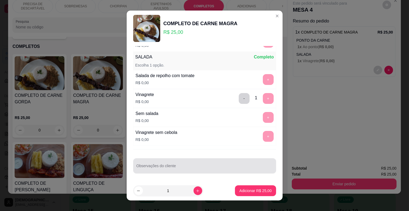
click at [190, 171] on div at bounding box center [204, 165] width 136 height 11
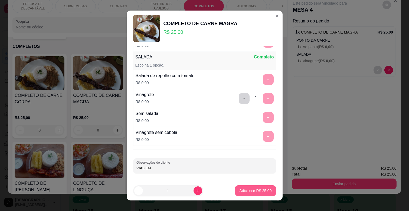
type input "VIAGEM"
click at [247, 191] on p "Adicionar R$ 25,00" at bounding box center [255, 190] width 32 height 5
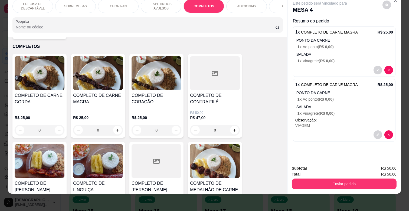
scroll to position [0, 237]
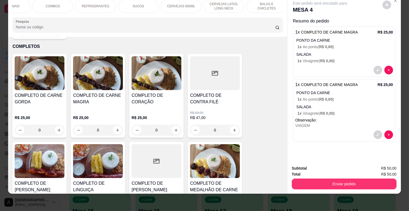
click at [109, 4] on div "REFRIGERANTES" at bounding box center [95, 6] width 41 height 14
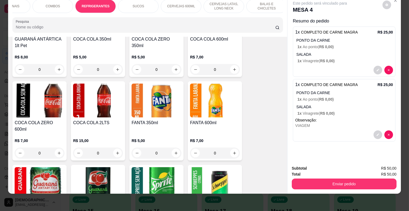
scroll to position [1419, 0]
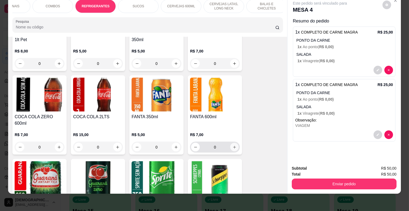
click at [233, 145] on icon "increase-product-quantity" at bounding box center [234, 147] width 4 height 4
type input "1"
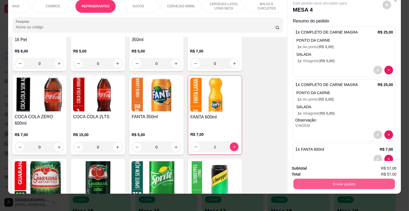
click at [357, 180] on button "Enviar pedido" at bounding box center [343, 184] width 101 height 11
click at [391, 166] on button "Enviar pedido" at bounding box center [382, 166] width 31 height 10
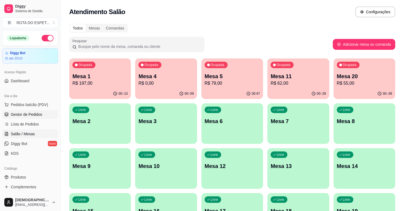
click at [39, 112] on span "Gestor de Pedidos" at bounding box center [26, 114] width 31 height 5
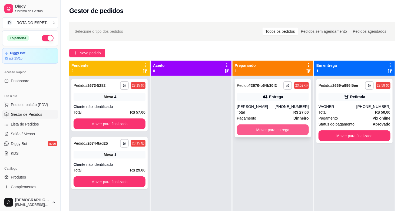
click at [262, 131] on button "Mover para entrega" at bounding box center [273, 129] width 72 height 11
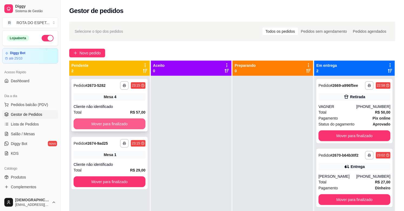
click at [117, 125] on button "Mover para finalizado" at bounding box center [110, 124] width 72 height 11
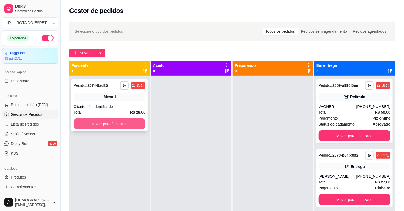
click at [110, 120] on button "Mover para finalizado" at bounding box center [110, 124] width 72 height 11
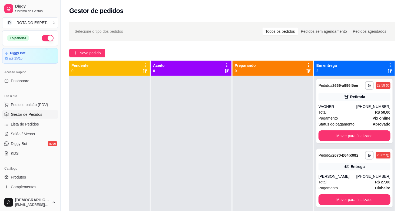
click at [167, 135] on div at bounding box center [191, 181] width 81 height 211
click at [35, 136] on link "Salão / Mesas" at bounding box center [30, 134] width 56 height 9
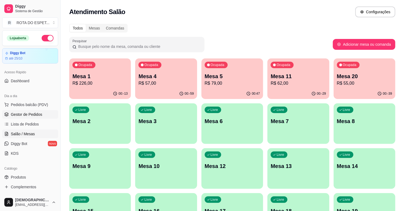
click at [35, 110] on link "Gestor de Pedidos" at bounding box center [30, 114] width 56 height 9
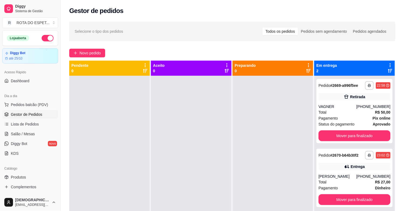
click at [153, 129] on div at bounding box center [191, 181] width 81 height 211
click at [158, 189] on div at bounding box center [191, 181] width 81 height 211
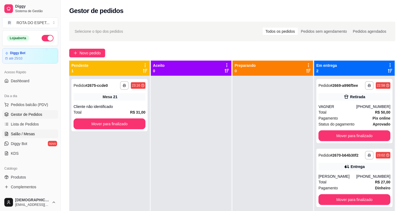
click at [33, 133] on span "Salão / Mesas" at bounding box center [23, 133] width 24 height 5
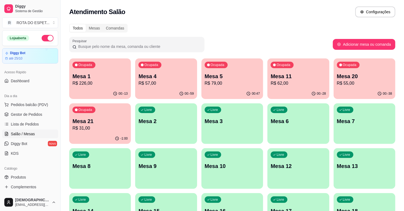
click at [110, 120] on p "Mesa 21" at bounding box center [100, 121] width 55 height 8
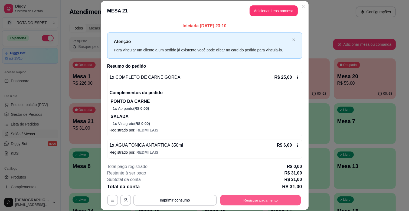
click at [265, 204] on button "Registrar pagamento" at bounding box center [260, 200] width 81 height 11
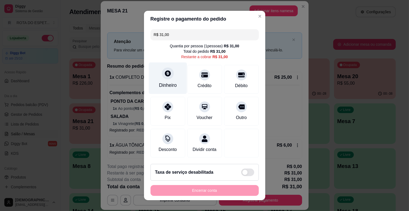
click at [170, 78] on div "Dinheiro" at bounding box center [168, 79] width 38 height 32
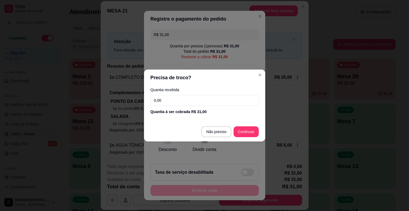
click at [170, 101] on input "0,00" at bounding box center [204, 100] width 108 height 11
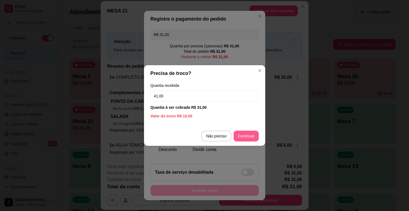
type input "41,00"
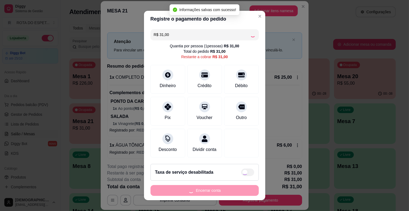
type input "R$ 0,00"
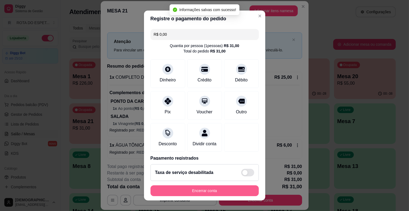
click at [236, 189] on button "Encerrar conta" at bounding box center [204, 190] width 108 height 11
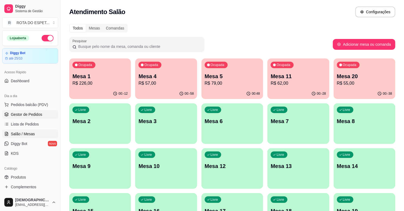
click at [26, 115] on span "Gestor de Pedidos" at bounding box center [26, 114] width 31 height 5
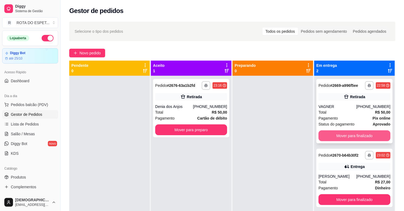
click at [356, 135] on button "Mover para finalizado" at bounding box center [355, 135] width 72 height 11
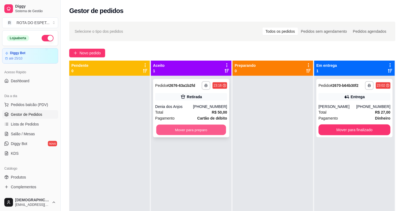
click at [196, 127] on button "Mover para preparo" at bounding box center [191, 130] width 70 height 11
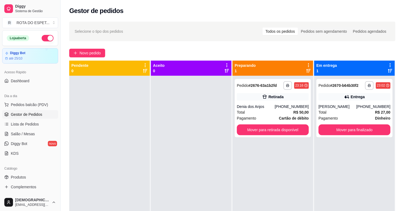
click at [161, 172] on div at bounding box center [191, 181] width 81 height 211
click at [181, 147] on div at bounding box center [191, 181] width 81 height 211
click at [173, 191] on div at bounding box center [191, 181] width 81 height 211
click at [344, 130] on button "Mover para finalizado" at bounding box center [355, 129] width 72 height 11
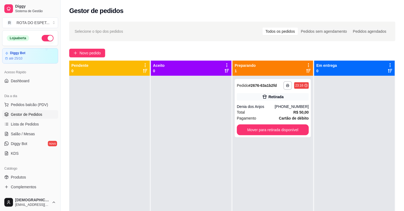
click at [171, 198] on div at bounding box center [191, 181] width 81 height 211
click at [29, 137] on link "Salão / Mesas" at bounding box center [30, 134] width 56 height 9
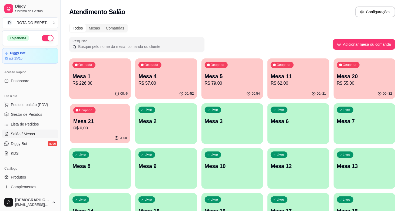
click at [107, 123] on p "Mesa 21" at bounding box center [100, 121] width 54 height 7
click at [374, 81] on p "R$ 55,00" at bounding box center [364, 83] width 55 height 6
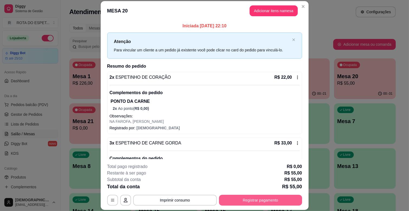
click at [265, 204] on button "Registrar pagamento" at bounding box center [260, 200] width 83 height 11
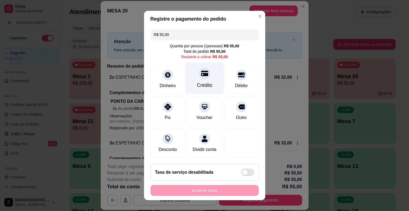
click at [201, 74] on icon at bounding box center [204, 73] width 7 height 5
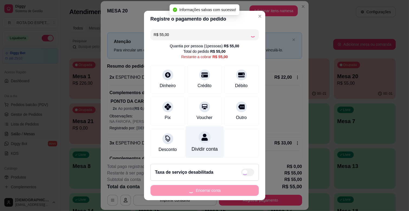
type input "R$ 0,00"
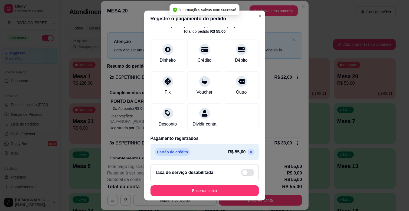
scroll to position [29, 0]
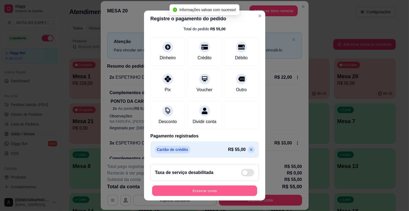
click at [220, 191] on button "Encerrar conta" at bounding box center [204, 191] width 105 height 11
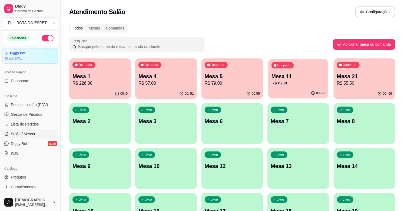
click at [301, 74] on p "Mesa 11" at bounding box center [299, 76] width 54 height 7
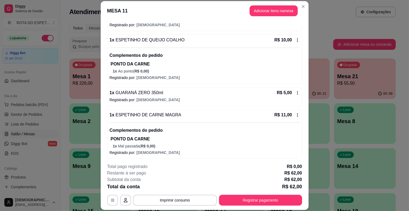
scroll to position [160, 0]
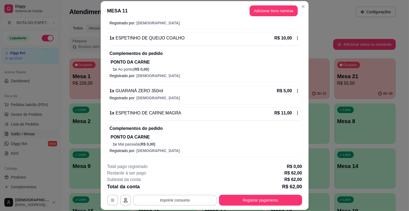
click at [188, 202] on button "Imprimir consumo" at bounding box center [175, 200] width 84 height 11
click at [182, 173] on button "IMPRESSORA BALCÃO" at bounding box center [174, 177] width 43 height 9
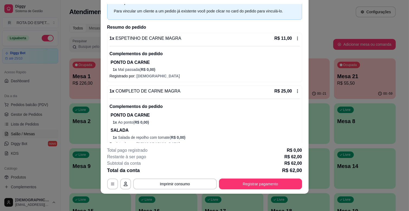
scroll to position [10, 0]
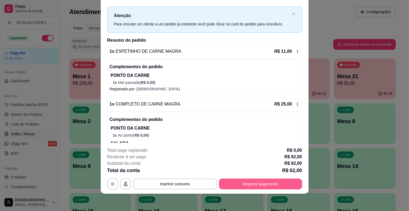
click at [264, 182] on button "Registrar pagamento" at bounding box center [260, 184] width 83 height 11
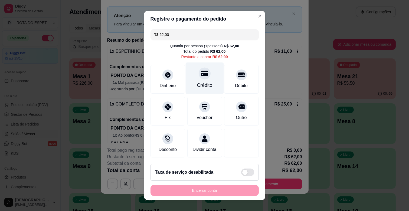
click at [204, 71] on div "Crédito" at bounding box center [204, 79] width 38 height 32
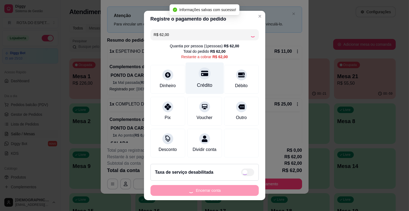
type input "R$ 0,00"
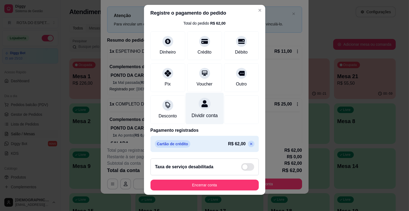
scroll to position [7, 0]
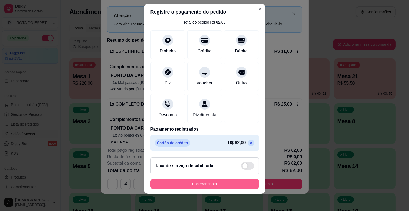
click at [212, 179] on button "Encerrar conta" at bounding box center [204, 184] width 108 height 11
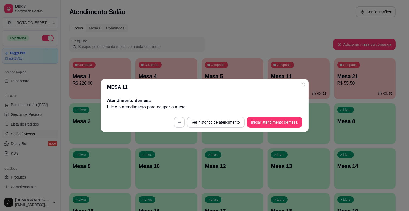
scroll to position [0, 0]
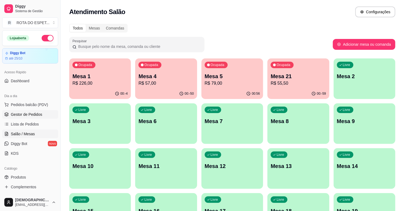
click at [34, 114] on span "Gestor de Pedidos" at bounding box center [26, 114] width 31 height 5
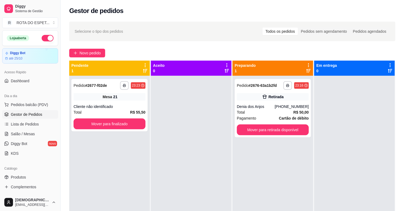
click at [191, 149] on div at bounding box center [191, 181] width 81 height 211
click at [118, 121] on button "Mover para finalizado" at bounding box center [110, 124] width 70 height 11
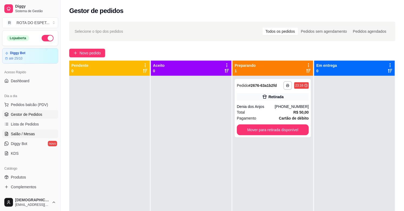
click at [38, 134] on link "Salão / Mesas" at bounding box center [30, 134] width 56 height 9
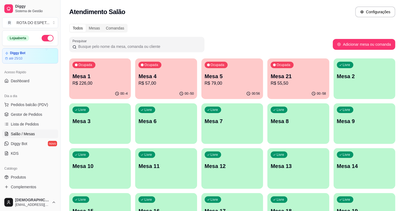
click at [226, 41] on div "Pesquisar" at bounding box center [201, 44] width 264 height 15
click at [20, 117] on span "Gestor de Pedidos" at bounding box center [26, 114] width 31 height 5
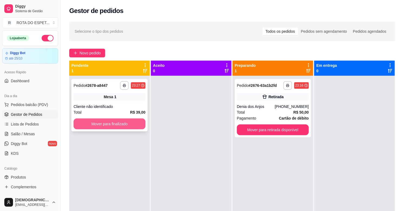
click at [111, 124] on button "Mover para finalizado" at bounding box center [110, 124] width 72 height 11
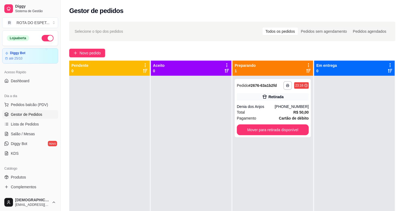
click at [165, 172] on div at bounding box center [191, 181] width 81 height 211
click at [163, 191] on div at bounding box center [191, 181] width 81 height 211
click at [202, 181] on div at bounding box center [191, 181] width 81 height 211
click at [167, 173] on div at bounding box center [191, 181] width 81 height 211
click at [281, 126] on button "Mover para retirada disponível" at bounding box center [273, 129] width 72 height 11
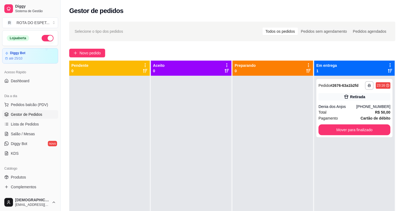
click at [214, 115] on div at bounding box center [191, 181] width 81 height 211
click at [18, 130] on link "Salão / Mesas" at bounding box center [30, 134] width 56 height 9
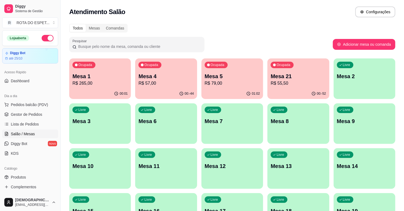
click at [223, 76] on p "Mesa 5" at bounding box center [232, 77] width 55 height 8
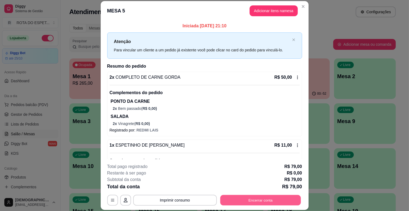
click at [242, 196] on button "Encerrar conta" at bounding box center [260, 200] width 81 height 11
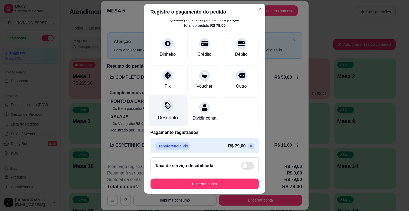
scroll to position [29, 0]
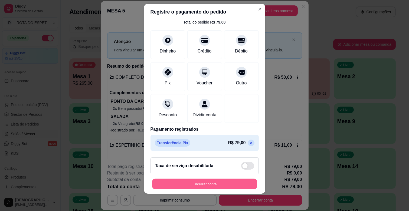
click at [200, 186] on button "Encerrar conta" at bounding box center [204, 184] width 105 height 11
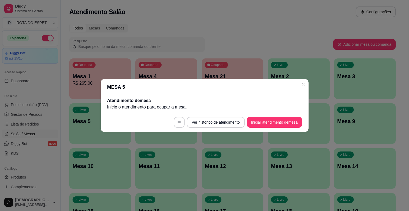
click at [299, 88] on header "MESA 5" at bounding box center [205, 87] width 208 height 16
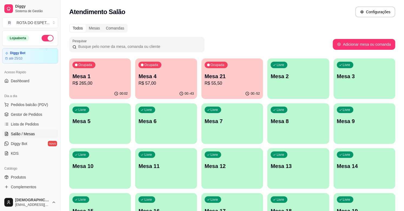
click at [221, 76] on p "Mesa 21" at bounding box center [232, 77] width 55 height 8
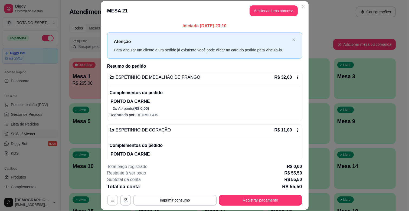
click at [109, 197] on button "button" at bounding box center [112, 200] width 11 height 11
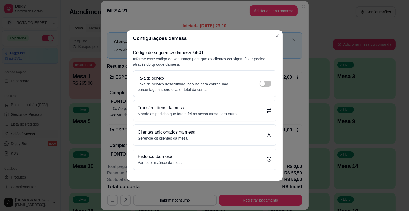
click at [182, 112] on p "Mande os pedidos que foram feitos nessa mesa para outra" at bounding box center [187, 113] width 99 height 5
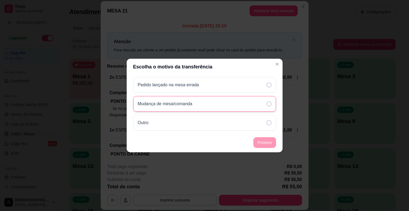
click at [189, 108] on div "Mudança de mesa/comanda" at bounding box center [204, 104] width 143 height 16
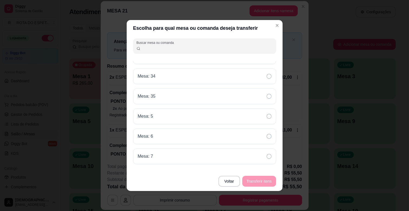
scroll to position [511, 0]
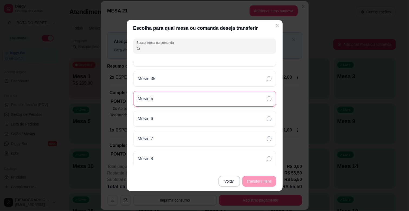
click at [212, 104] on div "Mesa: 5" at bounding box center [204, 99] width 143 height 16
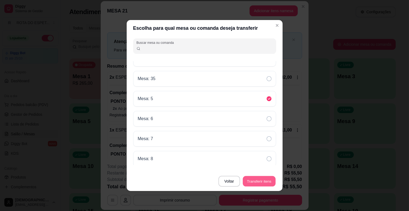
click at [258, 182] on button "Transferir itens" at bounding box center [259, 181] width 33 height 11
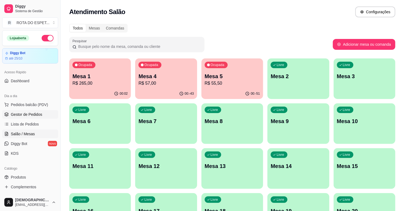
click at [49, 116] on link "Gestor de Pedidos" at bounding box center [30, 114] width 56 height 9
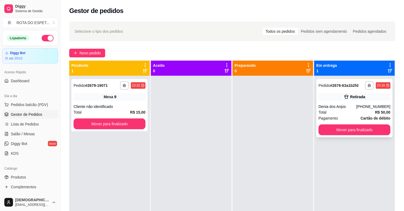
click at [369, 101] on div "**********" at bounding box center [355, 108] width 76 height 58
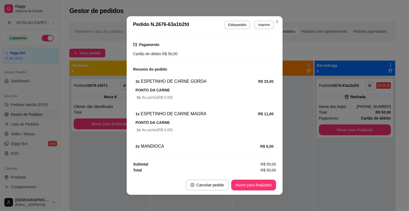
scroll to position [1, 0]
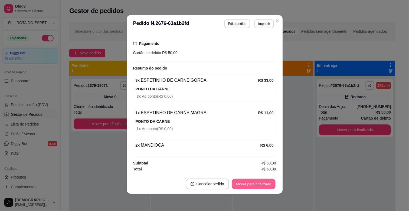
click at [255, 185] on button "Mover para finalizado" at bounding box center [254, 184] width 44 height 11
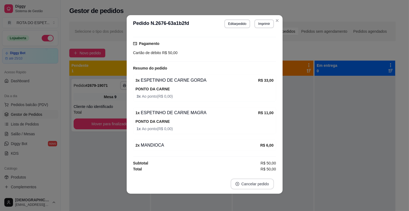
scroll to position [83, 0]
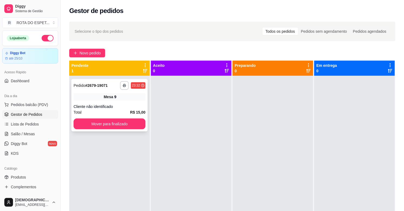
click at [130, 104] on div "Cliente não identificado" at bounding box center [110, 106] width 72 height 5
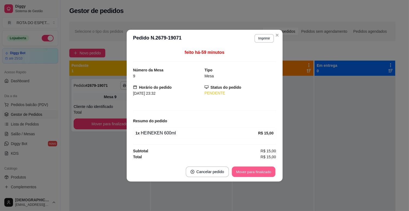
click at [252, 177] on button "Mover para finalizado" at bounding box center [254, 171] width 44 height 11
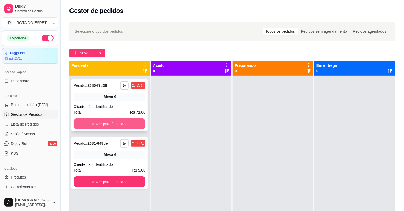
click at [104, 121] on button "Mover para finalizado" at bounding box center [110, 124] width 72 height 11
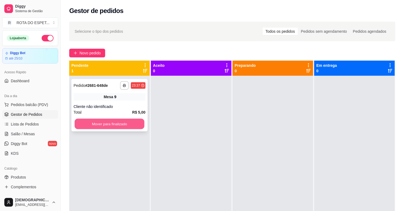
click at [104, 122] on button "Mover para finalizado" at bounding box center [110, 124] width 70 height 11
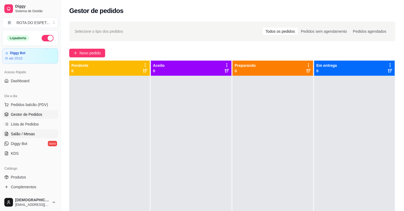
click at [31, 133] on span "Salão / Mesas" at bounding box center [23, 133] width 24 height 5
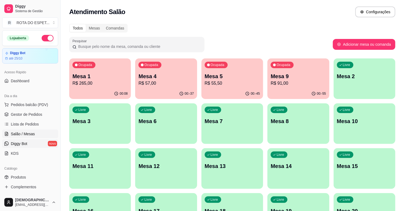
click at [29, 142] on link "Diggy Bot novo" at bounding box center [30, 143] width 56 height 9
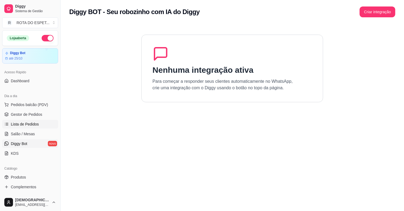
click at [31, 123] on span "Lista de Pedidos" at bounding box center [25, 124] width 28 height 5
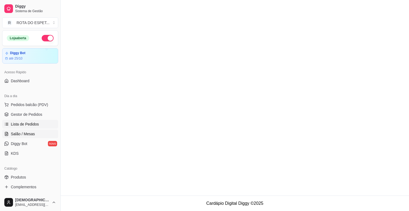
click at [31, 126] on span "Lista de Pedidos" at bounding box center [25, 124] width 28 height 5
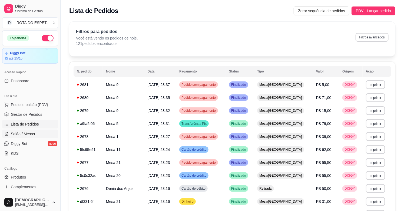
click at [31, 131] on link "Salão / Mesas" at bounding box center [30, 134] width 56 height 9
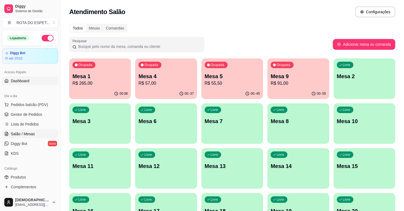
click at [29, 79] on link "Dashboard" at bounding box center [30, 81] width 56 height 9
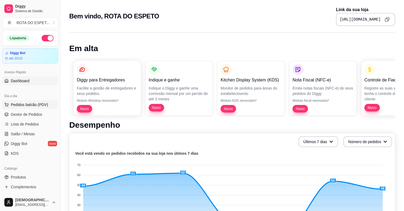
click at [28, 106] on span "Pedidos balcão (PDV)" at bounding box center [29, 104] width 37 height 5
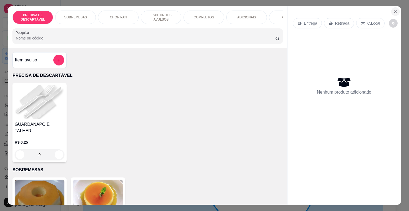
click at [393, 9] on icon "Close" at bounding box center [395, 11] width 4 height 4
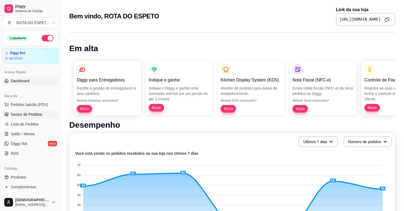
click at [14, 111] on link "Gestor de Pedidos" at bounding box center [30, 114] width 56 height 9
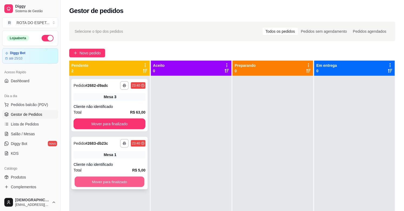
click at [131, 185] on button "Mover para finalizado" at bounding box center [110, 182] width 70 height 11
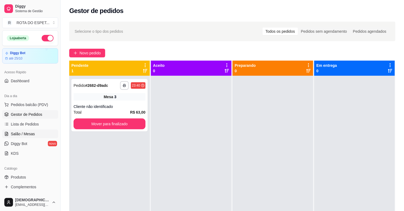
click at [22, 131] on span "Salão / Mesas" at bounding box center [23, 133] width 24 height 5
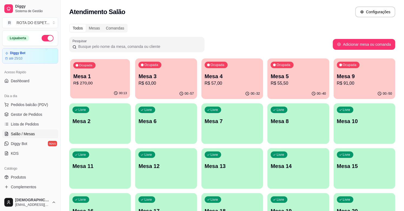
click at [112, 84] on p "R$ 270,00" at bounding box center [100, 83] width 54 height 6
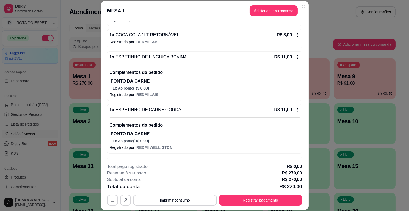
scroll to position [361, 0]
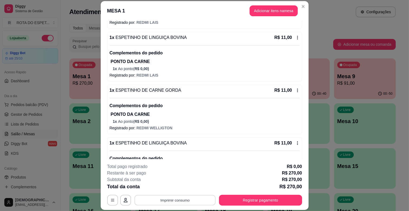
click at [153, 195] on button "Imprimir consumo" at bounding box center [174, 200] width 81 height 11
click at [172, 176] on button "IMPRESSORA BALCÃO" at bounding box center [174, 177] width 43 height 9
click at [229, 203] on button "Registrar pagamento" at bounding box center [260, 200] width 81 height 11
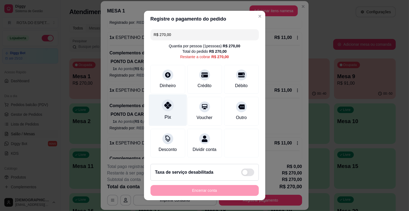
click at [155, 107] on div "Pix" at bounding box center [168, 110] width 38 height 32
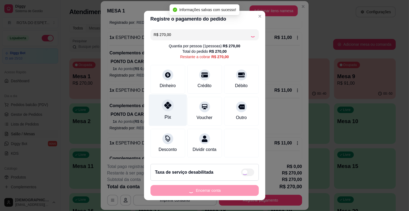
type input "R$ 0,00"
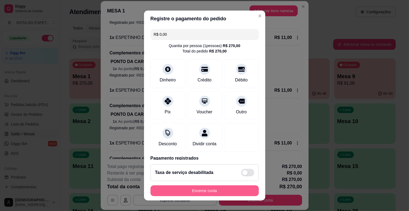
click at [213, 190] on button "Encerrar conta" at bounding box center [204, 190] width 108 height 11
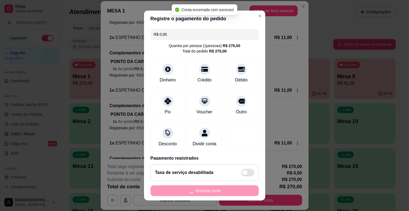
scroll to position [0, 0]
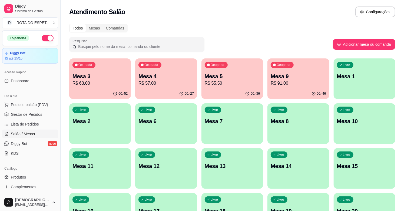
click at [301, 82] on p "R$ 91,00" at bounding box center [298, 83] width 55 height 6
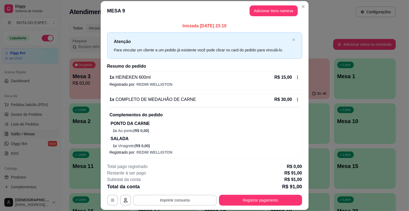
click at [145, 196] on button "Imprimir consumo" at bounding box center [175, 200] width 84 height 11
click at [170, 177] on button "IMPRESSORA BALCÃO" at bounding box center [174, 177] width 43 height 9
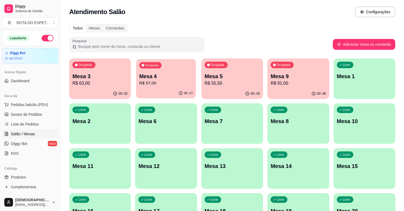
click at [183, 62] on div "Ocupada Mesa 4 R$ 57,00" at bounding box center [166, 73] width 60 height 29
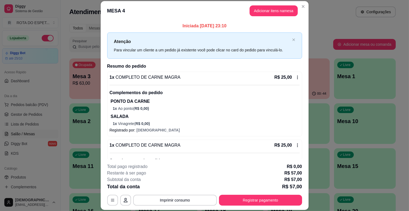
scroll to position [83, 0]
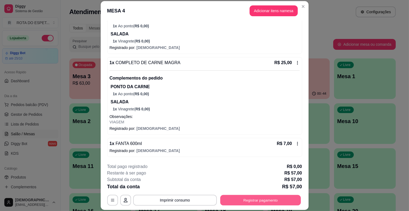
click at [256, 198] on button "Registrar pagamento" at bounding box center [260, 200] width 81 height 11
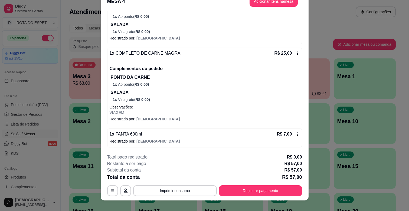
scroll to position [16, 0]
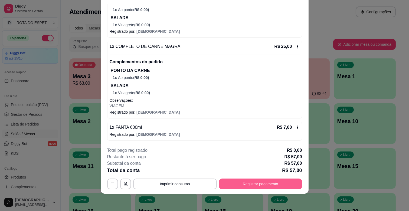
click at [265, 187] on button "Registrar pagamento" at bounding box center [260, 184] width 83 height 11
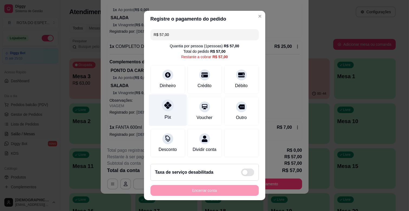
click at [166, 114] on div "Pix" at bounding box center [167, 117] width 6 height 7
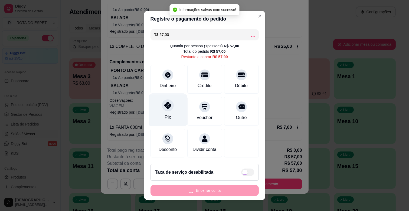
type input "R$ 0,00"
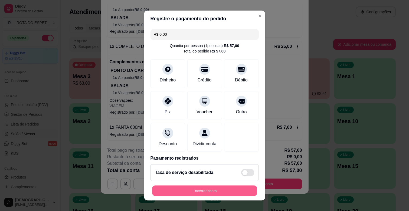
click at [217, 191] on button "Encerrar conta" at bounding box center [204, 191] width 105 height 11
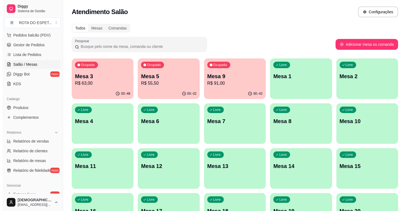
scroll to position [60, 0]
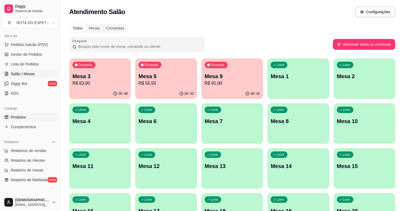
click at [36, 118] on link "Produtos" at bounding box center [30, 117] width 56 height 9
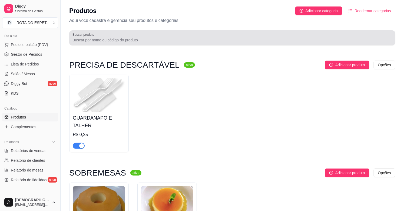
click at [198, 38] on input "Buscar produto" at bounding box center [233, 39] width 320 height 5
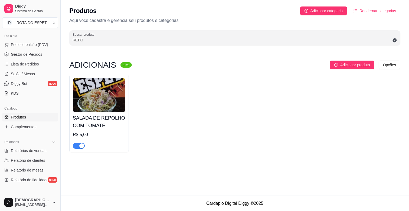
type input "REPO"
click at [81, 147] on div "button" at bounding box center [81, 145] width 5 height 5
drag, startPoint x: 91, startPoint y: 40, endPoint x: 26, endPoint y: 40, distance: 65.0
click at [26, 40] on div "Diggy Sistema de Gestão R ROTA DO ESPET ... Loja aberta Diggy Bot até 25/10 Ace…" at bounding box center [204, 105] width 409 height 211
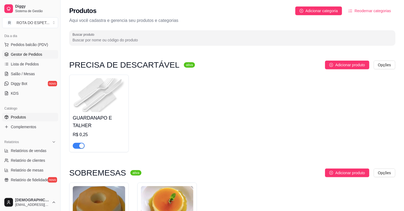
click at [19, 55] on span "Gestor de Pedidos" at bounding box center [26, 54] width 31 height 5
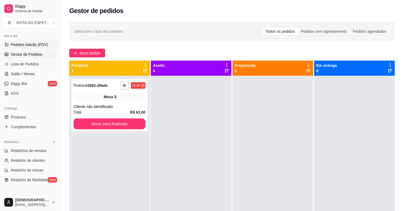
click at [25, 45] on span "Pedidos balcão (PDV)" at bounding box center [29, 44] width 37 height 5
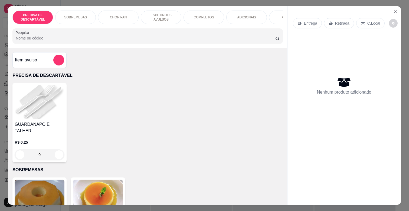
click at [186, 18] on div "COMPLETOS" at bounding box center [203, 18] width 41 height 14
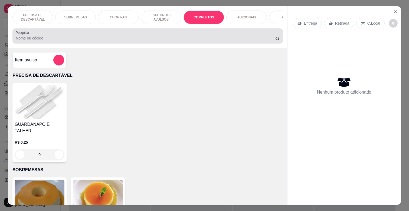
scroll to position [13, 0]
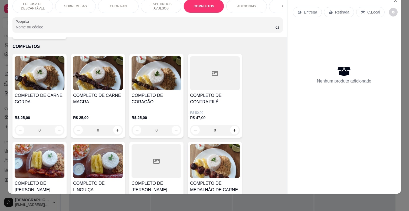
click at [82, 101] on div "COMPLETO DE CARNE MAGRA" at bounding box center [98, 100] width 50 height 17
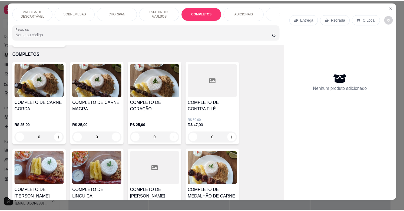
scroll to position [0, 0]
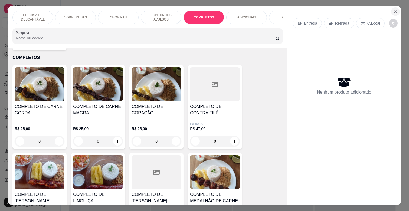
click at [393, 9] on icon "Close" at bounding box center [395, 11] width 4 height 4
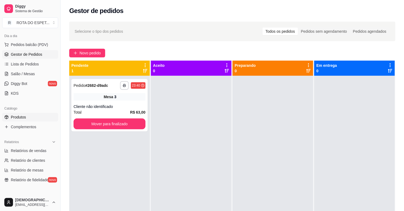
click at [26, 116] on link "Produtos" at bounding box center [30, 117] width 56 height 9
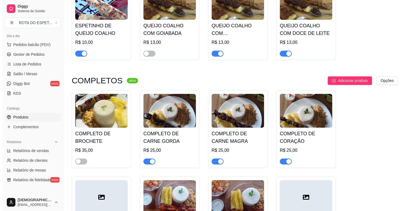
scroll to position [721, 0]
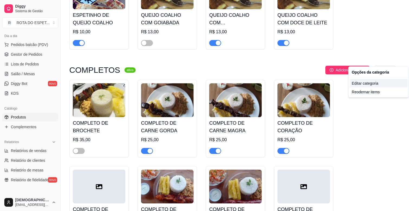
click at [367, 85] on div "Editar categoria" at bounding box center [379, 83] width 58 height 9
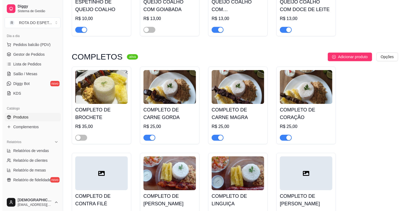
scroll to position [737, 0]
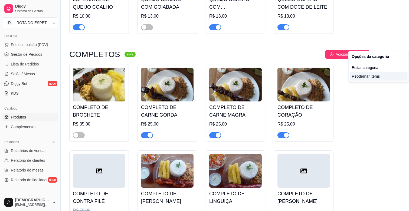
click at [370, 78] on div "Reodernar items" at bounding box center [379, 76] width 58 height 9
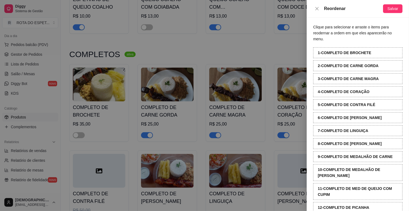
click at [256, 51] on div at bounding box center [204, 105] width 409 height 211
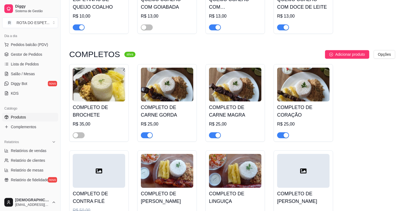
click at [186, 104] on h4 "COMPLETO DE CARNE GORDA" at bounding box center [167, 111] width 53 height 15
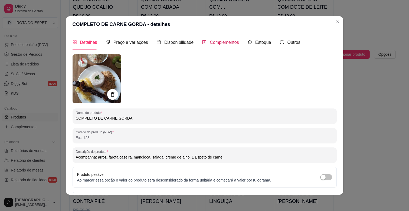
click at [219, 44] on span "Complementos" at bounding box center [224, 42] width 29 height 5
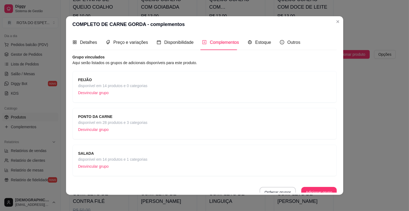
click at [110, 153] on span "SALADA" at bounding box center [112, 153] width 69 height 6
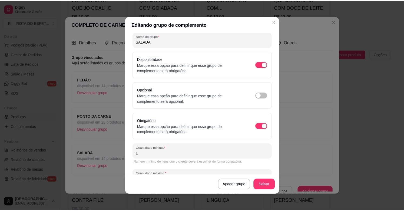
scroll to position [40, 0]
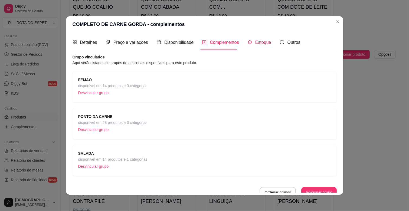
click at [250, 42] on div "Estoque" at bounding box center [260, 42] width 24 height 7
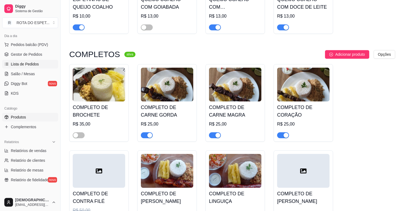
click at [29, 64] on span "Lista de Pedidos" at bounding box center [25, 63] width 28 height 5
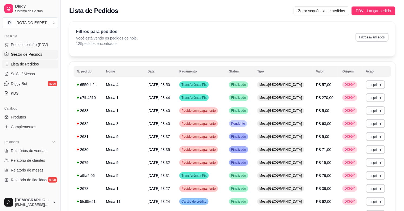
click at [29, 58] on link "Gestor de Pedidos" at bounding box center [30, 54] width 56 height 9
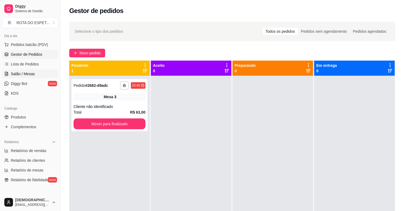
click at [34, 76] on link "Salão / Mesas" at bounding box center [30, 74] width 56 height 9
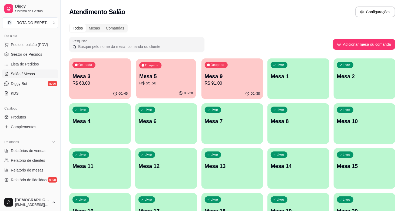
click at [182, 79] on p "Mesa 5" at bounding box center [166, 76] width 54 height 7
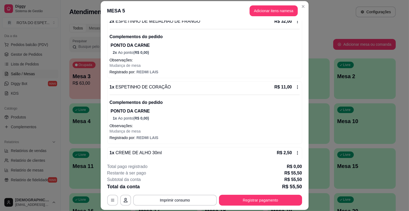
scroll to position [149, 0]
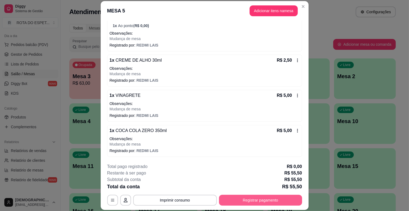
click at [259, 201] on button "Registrar pagamento" at bounding box center [260, 200] width 83 height 11
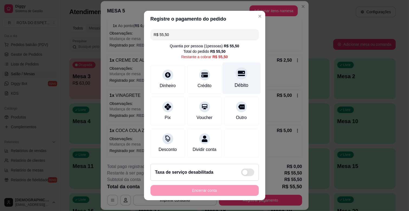
click at [238, 76] on icon at bounding box center [241, 73] width 7 height 5
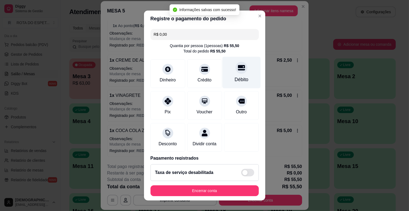
type input "R$ 0,00"
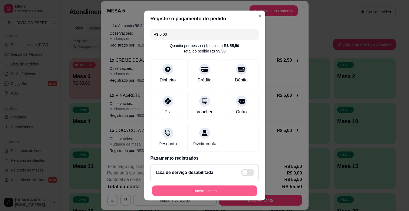
click at [211, 188] on button "Encerrar conta" at bounding box center [204, 191] width 105 height 11
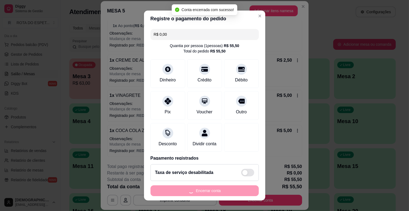
scroll to position [0, 0]
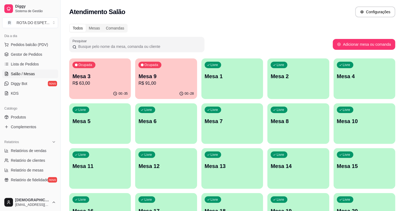
click at [95, 65] on div "Ocupada Mesa 3 R$ 63,00" at bounding box center [100, 73] width 62 height 30
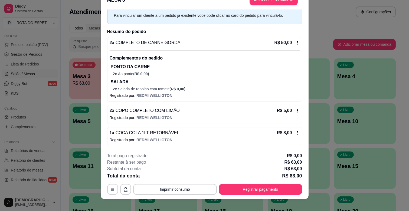
scroll to position [16, 0]
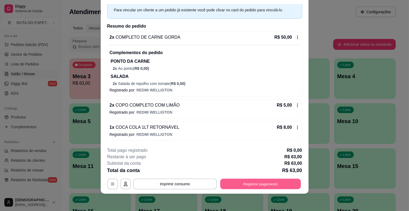
click at [252, 179] on button "Registrar pagamento" at bounding box center [260, 184] width 81 height 11
click at [251, 182] on button "Registrar pagamento" at bounding box center [260, 184] width 83 height 11
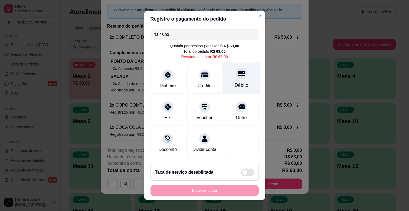
click at [234, 82] on div "Débito" at bounding box center [241, 85] width 14 height 7
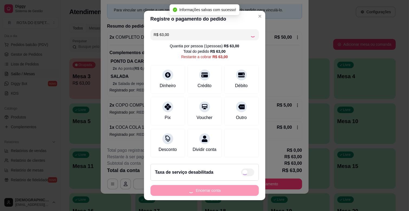
type input "R$ 0,00"
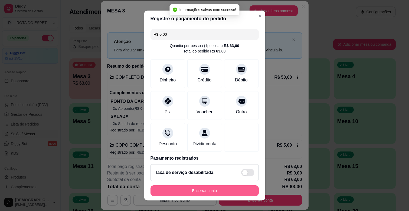
scroll to position [24, 0]
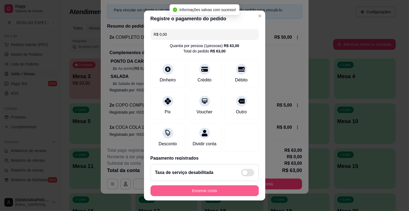
click at [191, 188] on button "Encerrar conta" at bounding box center [204, 190] width 108 height 11
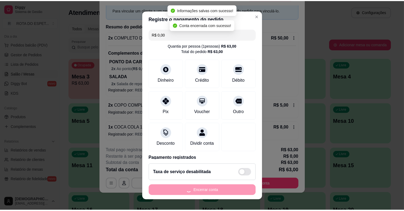
scroll to position [0, 0]
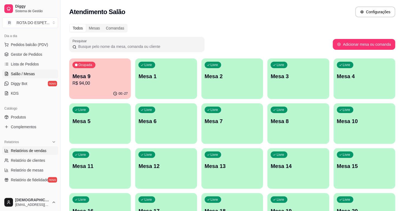
click at [26, 150] on span "Relatórios de vendas" at bounding box center [29, 150] width 36 height 5
select select "ALL"
select select "0"
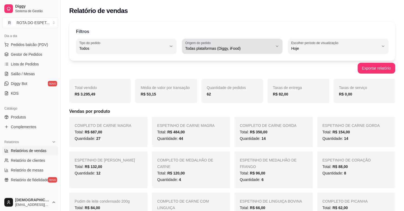
click at [259, 44] on div "Todas plataformas (Diggy, iFood)" at bounding box center [229, 46] width 88 height 11
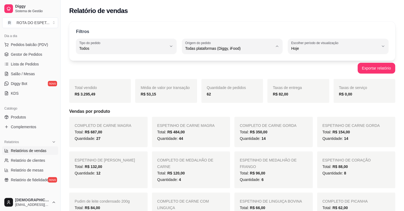
click at [217, 70] on span "Diggy" at bounding box center [229, 70] width 83 height 5
type input "DIGGY"
select select "DIGGY"
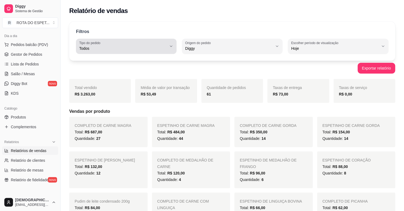
click at [128, 48] on span "Todos" at bounding box center [123, 48] width 88 height 5
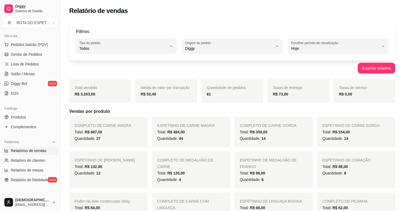
click at [120, 68] on span "Entrega" at bounding box center [123, 70] width 83 height 5
type input "DELIVERY"
select select "DELIVERY"
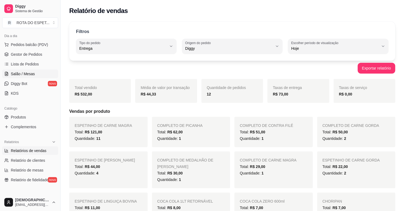
click at [25, 71] on span "Salão / Mesas" at bounding box center [23, 73] width 24 height 5
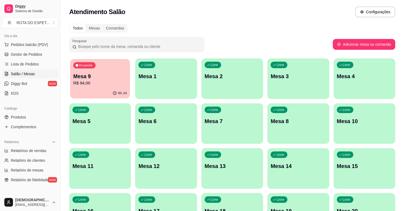
click at [116, 83] on p "R$ 94,00" at bounding box center [100, 83] width 54 height 6
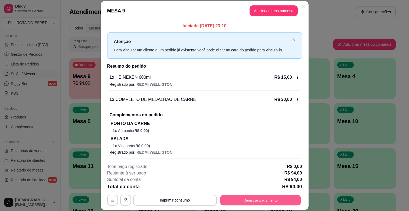
click at [280, 201] on button "Registrar pagamento" at bounding box center [260, 200] width 81 height 11
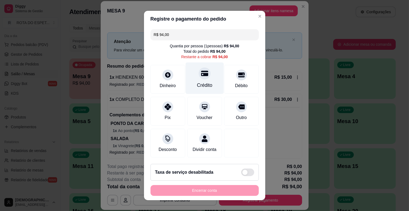
click at [201, 74] on icon at bounding box center [204, 73] width 7 height 5
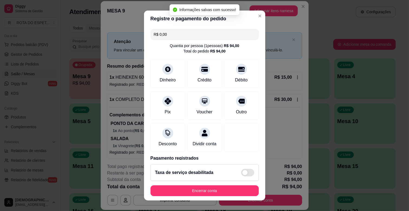
type input "R$ 0,00"
click at [238, 188] on button "Encerrar conta" at bounding box center [204, 190] width 108 height 11
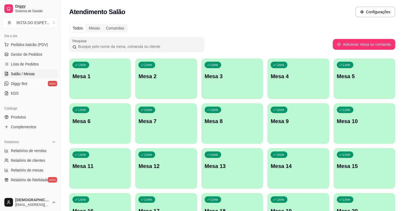
click at [145, 211] on html "Diggy Sistema de Gestão R ROTA DO ESPET ... Loja aberta Diggy Bot até 25/10 Ace…" at bounding box center [202, 105] width 404 height 211
